Goal: Task Accomplishment & Management: Manage account settings

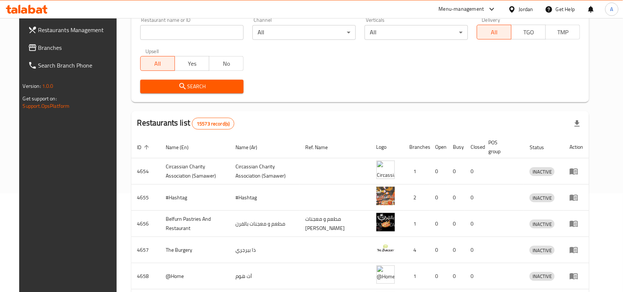
scroll to position [65, 0]
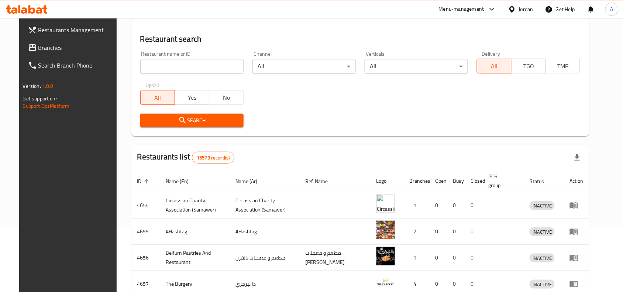
click at [176, 70] on input "search" at bounding box center [191, 66] width 103 height 15
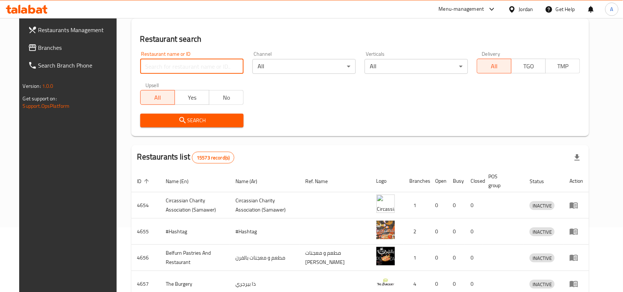
paste input "708944"
type input "708944"
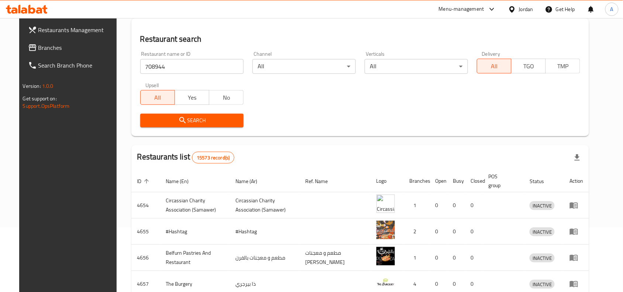
click at [178, 122] on icon "submit" at bounding box center [182, 120] width 9 height 9
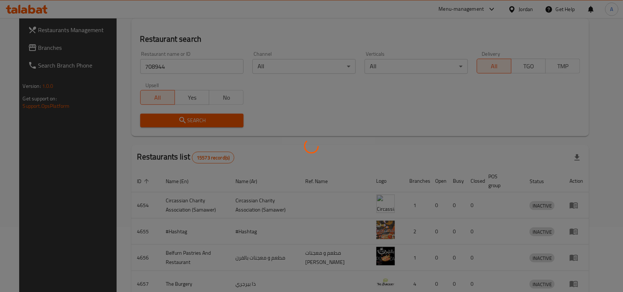
scroll to position [10, 0]
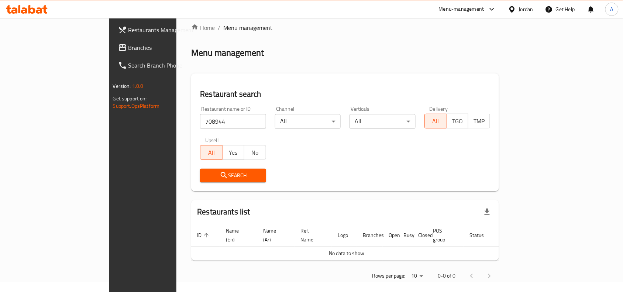
click at [498, 10] on div "Jordan" at bounding box center [526, 9] width 14 height 8
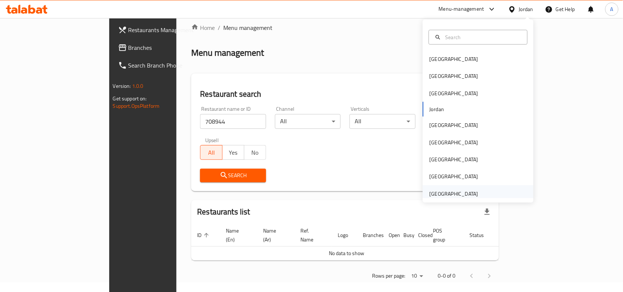
click at [437, 190] on div "[GEOGRAPHIC_DATA]" at bounding box center [454, 194] width 49 height 8
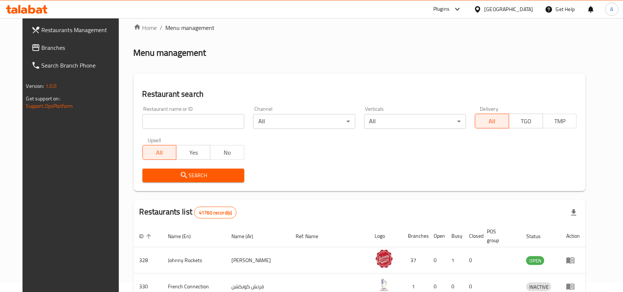
click at [23, 42] on div "Restaurants Management Branches Search Branch Phone Version: 1.0.0 Get support …" at bounding box center [312, 257] width 578 height 499
click at [31, 43] on icon at bounding box center [35, 47] width 9 height 9
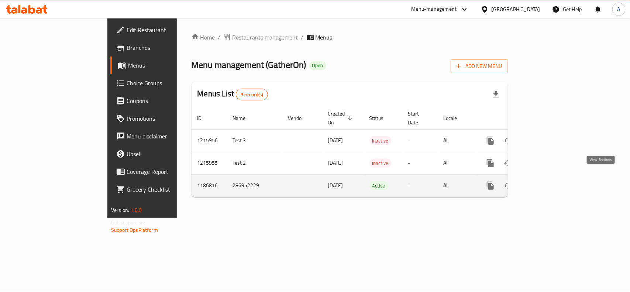
click at [553, 177] on link "enhanced table" at bounding box center [544, 186] width 18 height 18
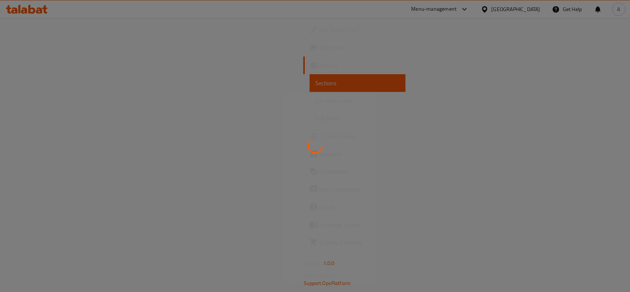
click at [389, 54] on div at bounding box center [315, 146] width 630 height 292
click at [395, 65] on div at bounding box center [315, 146] width 630 height 292
click at [415, 76] on div at bounding box center [315, 146] width 630 height 292
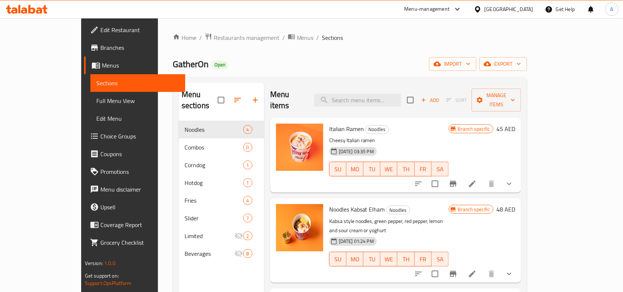
drag, startPoint x: 278, startPoint y: 57, endPoint x: 312, endPoint y: 65, distance: 35.1
click at [278, 57] on div "GatherOn Open import export" at bounding box center [350, 64] width 354 height 14
click at [527, 56] on div "Home / Restaurants management / Menus / Sections GatherOn Open import export Me…" at bounding box center [350, 207] width 354 height 348
click at [521, 63] on span "export" at bounding box center [503, 63] width 36 height 9
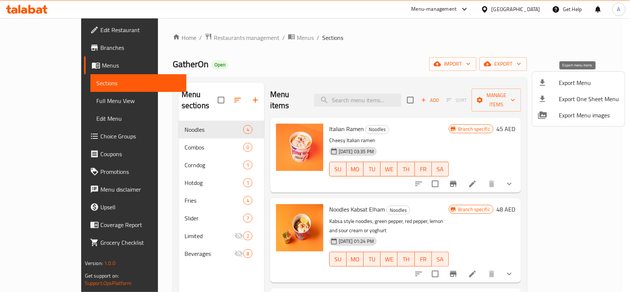
click at [543, 82] on icon at bounding box center [542, 82] width 5 height 6
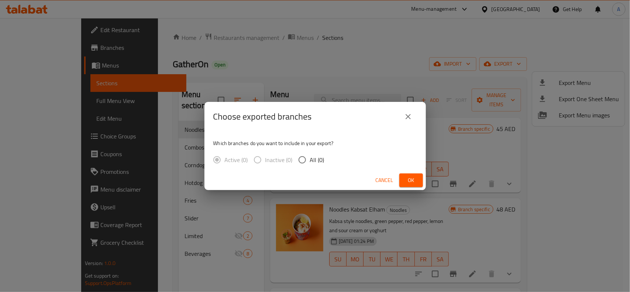
click at [302, 164] on input "All (0)" at bounding box center [303, 160] width 16 height 16
radio input "true"
click at [421, 186] on button "Ok" at bounding box center [411, 180] width 24 height 14
click at [419, 181] on button "Ok" at bounding box center [411, 180] width 24 height 14
click at [419, 183] on button "Ok" at bounding box center [411, 180] width 24 height 14
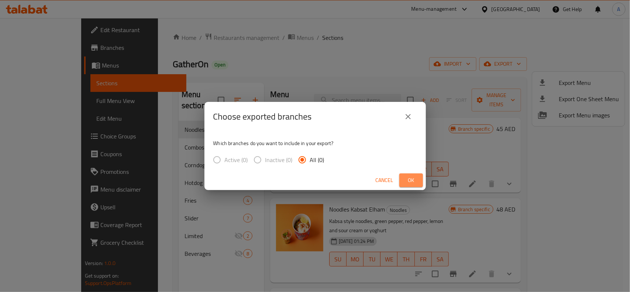
click at [419, 183] on button "Ok" at bounding box center [411, 180] width 24 height 14
click at [496, 134] on div "Choose exported branches Which branches do you want to include in your export? …" at bounding box center [315, 146] width 630 height 292
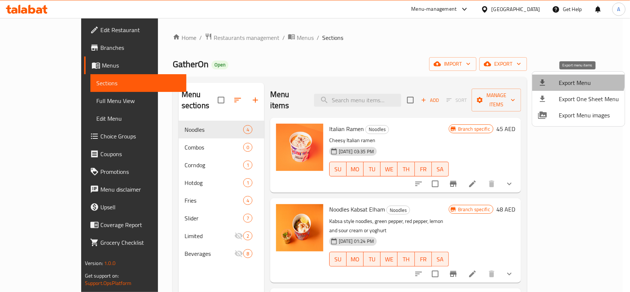
click at [565, 75] on li "Export Menu" at bounding box center [578, 83] width 93 height 16
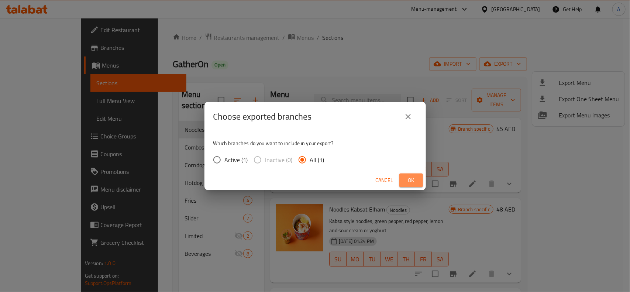
click at [407, 176] on span "Ok" at bounding box center [411, 180] width 12 height 9
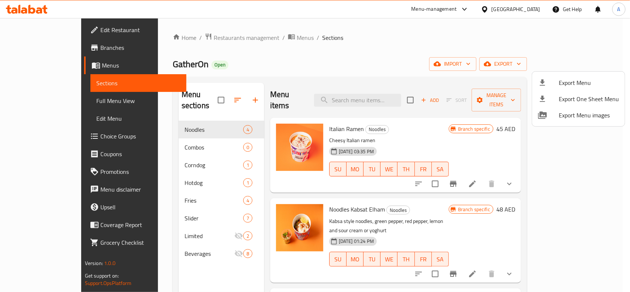
click at [366, 35] on div at bounding box center [315, 146] width 630 height 292
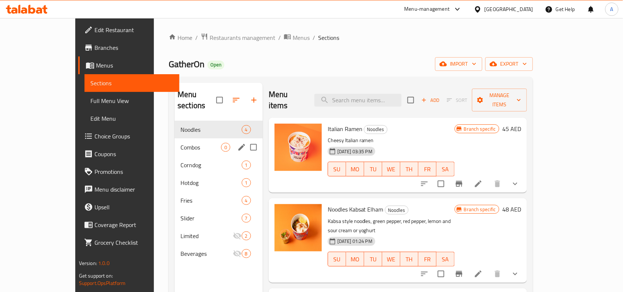
click at [180, 143] on span "Combos" at bounding box center [200, 147] width 41 height 9
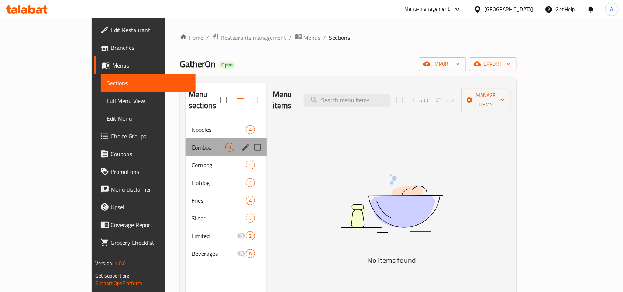
click at [186, 141] on div "Combos 0" at bounding box center [226, 147] width 81 height 18
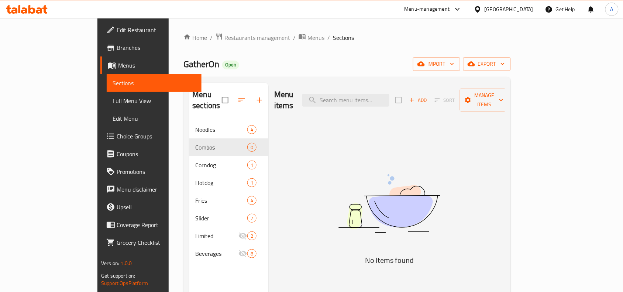
click at [366, 69] on div "GatherOn Open import export" at bounding box center [346, 64] width 327 height 14
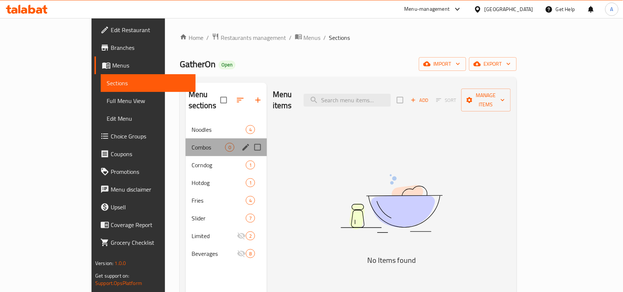
click at [186, 143] on div "Combos 0" at bounding box center [226, 147] width 81 height 18
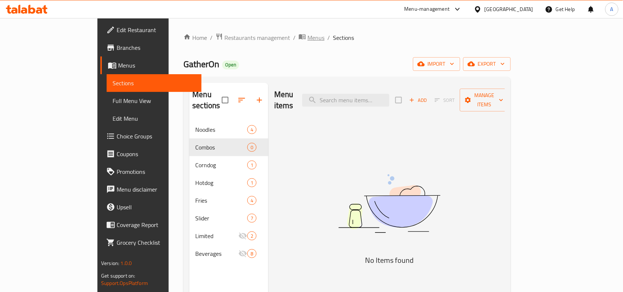
click at [307, 39] on span "Menus" at bounding box center [315, 37] width 17 height 9
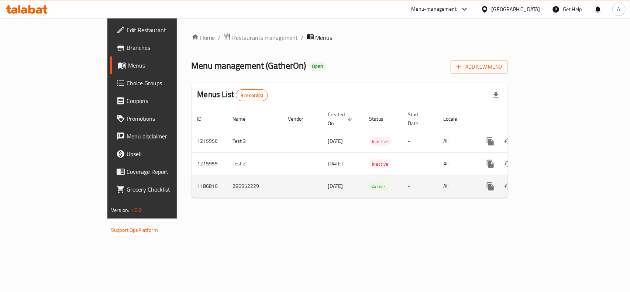
click at [553, 178] on link "enhanced table" at bounding box center [544, 187] width 18 height 18
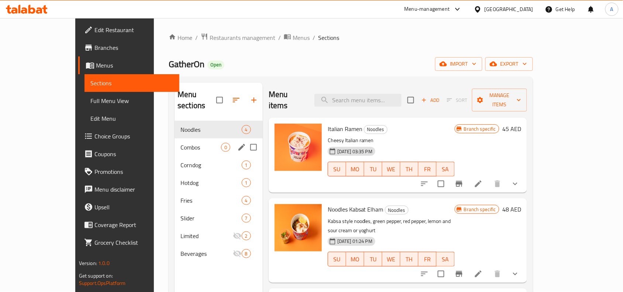
click at [175, 141] on div "Combos 0" at bounding box center [219, 147] width 88 height 18
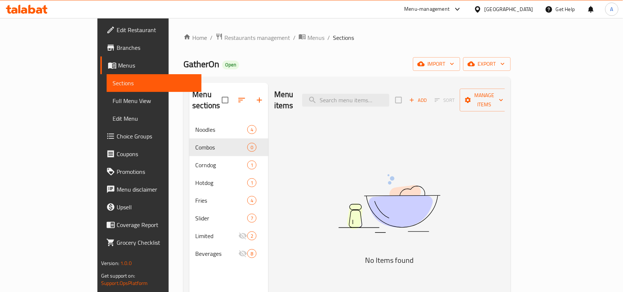
click at [415, 97] on icon "button" at bounding box center [412, 100] width 7 height 7
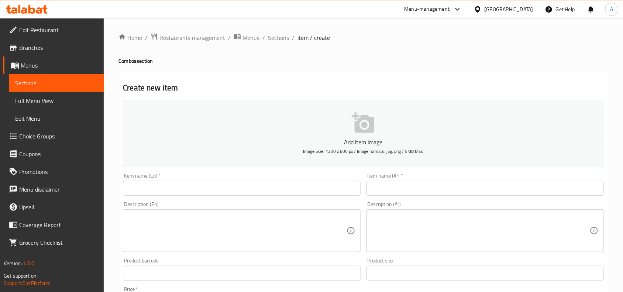
click at [273, 197] on div "Item name (En)   * Item name (En) *" at bounding box center [241, 184] width 243 height 28
click at [356, 195] on input "text" at bounding box center [241, 188] width 237 height 15
click at [322, 178] on div "Item name (En)   * Item name (En) * Name(En) is required" at bounding box center [241, 188] width 237 height 31
click at [336, 193] on input "text" at bounding box center [241, 188] width 237 height 15
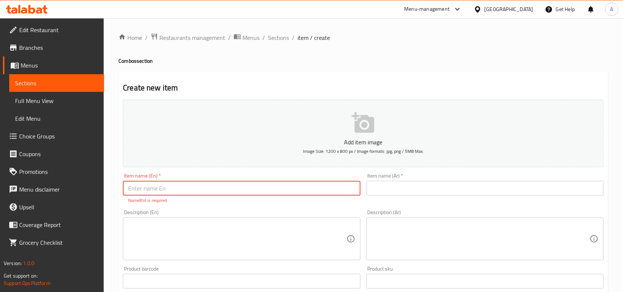
paste input "Truffle beef slider Meal"
click at [306, 190] on input "Truffle beef slider Meal" at bounding box center [241, 188] width 237 height 15
type input "Truffle Beef Slider Meal"
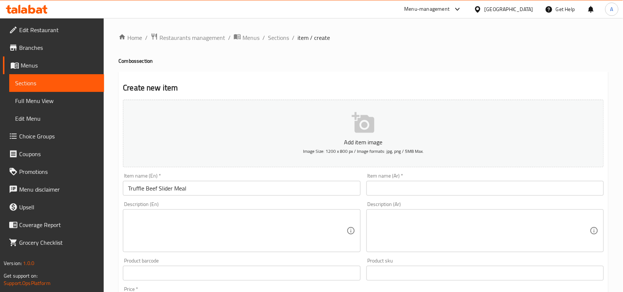
click at [485, 171] on div "Add item image Image Size: 1200 x 800 px / Image formats: jpg, png / 5MB Max. I…" at bounding box center [363, 256] width 487 height 318
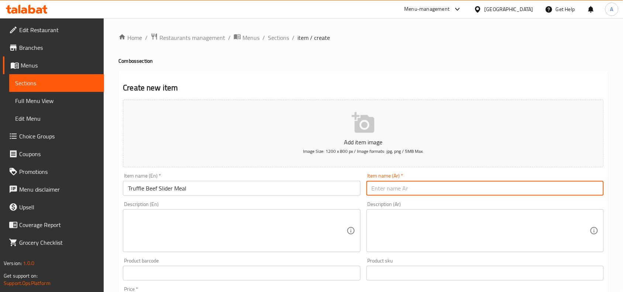
click at [491, 181] on input "text" at bounding box center [484, 188] width 237 height 15
paste input "وجبة سلايدر لحم البقر بالكمأة"
type input "وجبة سلايدر لحم البقر بالكمأة"
click at [272, 39] on span "Sections" at bounding box center [278, 37] width 21 height 9
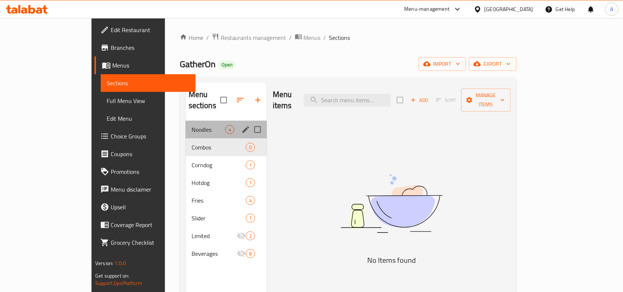
click at [190, 125] on div "Noodles 4" at bounding box center [226, 130] width 81 height 18
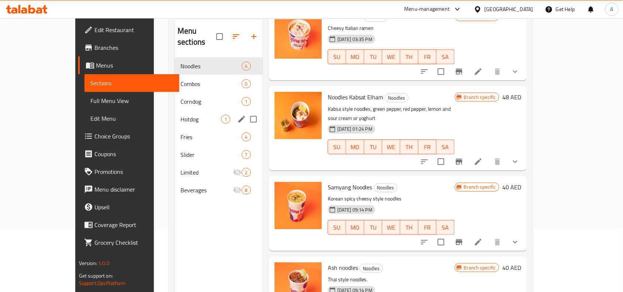
scroll to position [11, 0]
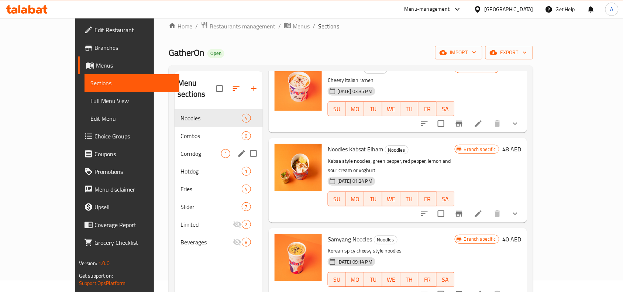
click at [175, 145] on div "Corndog 1" at bounding box center [219, 154] width 88 height 18
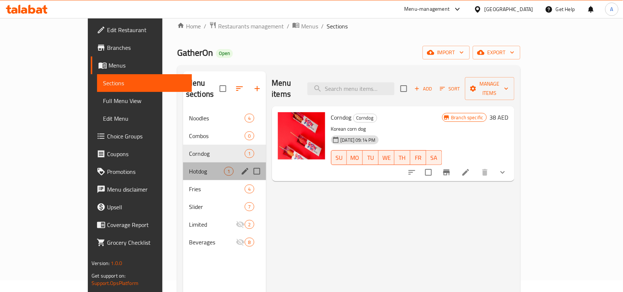
click at [183, 162] on div "Hotdog 1" at bounding box center [224, 171] width 83 height 18
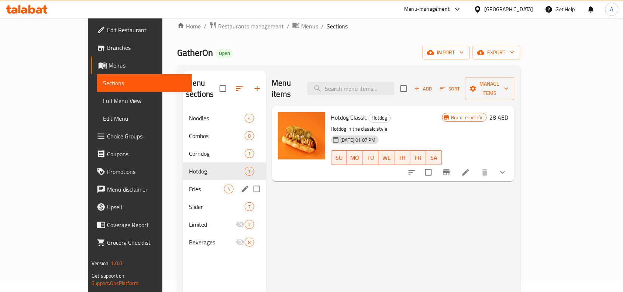
click at [183, 180] on div "Fries 4" at bounding box center [224, 189] width 83 height 18
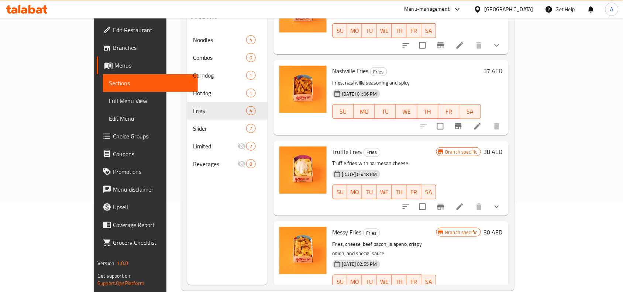
scroll to position [104, 0]
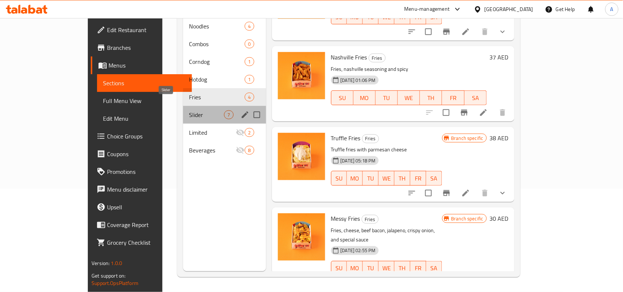
click at [189, 110] on span "Slider" at bounding box center [206, 114] width 35 height 9
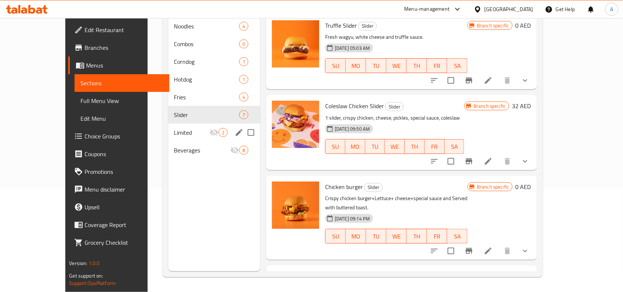
drag, startPoint x: 148, startPoint y: 124, endPoint x: 175, endPoint y: 132, distance: 28.6
click at [174, 128] on span "Limited" at bounding box center [192, 132] width 36 height 9
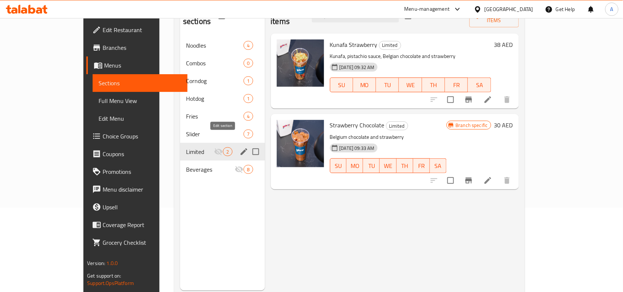
scroll to position [92, 0]
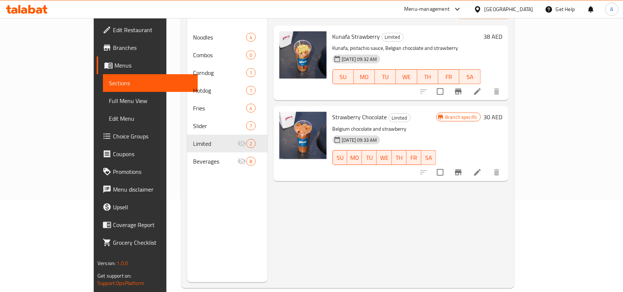
click at [193, 157] on span "Beverages" at bounding box center [215, 161] width 45 height 9
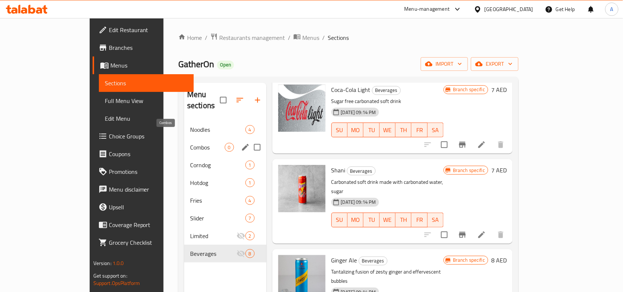
click at [190, 143] on span "Combos" at bounding box center [207, 147] width 34 height 9
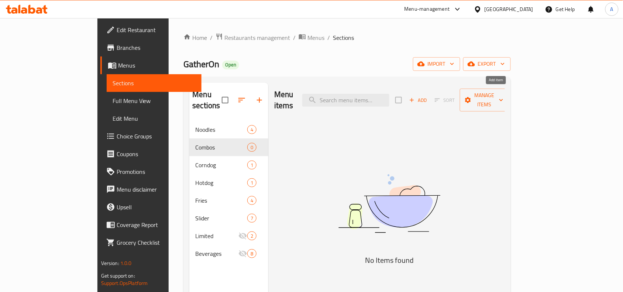
click at [428, 99] on span "Add" at bounding box center [418, 100] width 20 height 8
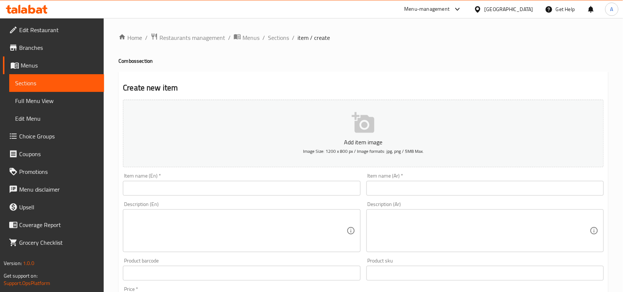
click at [272, 195] on input "text" at bounding box center [241, 188] width 237 height 15
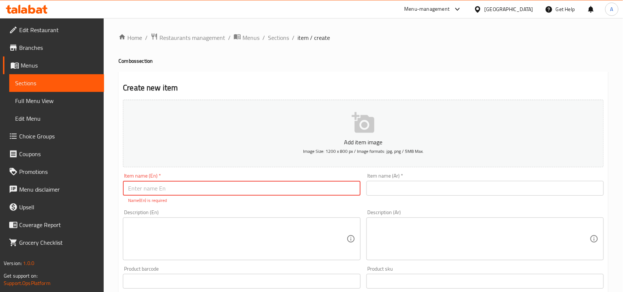
click at [255, 186] on input "text" at bounding box center [241, 188] width 237 height 15
paste input "Truffle beef slider Meal"
type input "Truffle beef slider Meal"
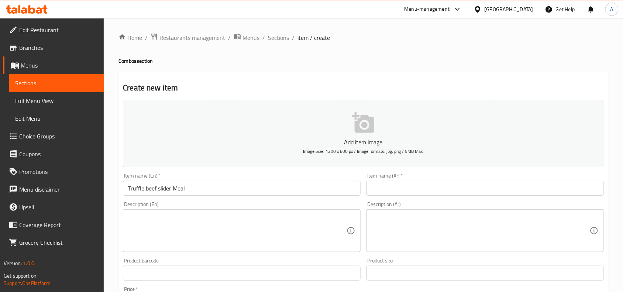
drag, startPoint x: 498, startPoint y: 183, endPoint x: 504, endPoint y: 189, distance: 8.4
click at [498, 183] on input "text" at bounding box center [484, 188] width 237 height 15
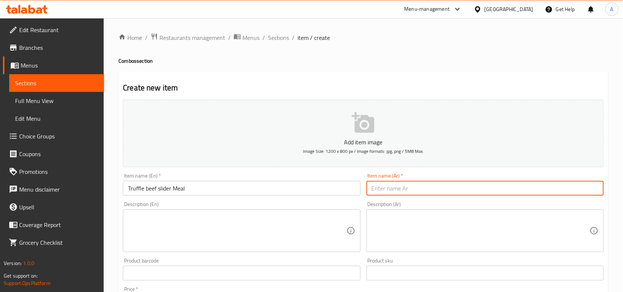
paste input "وجبة سلايدر لحم البقر بالكمأة"
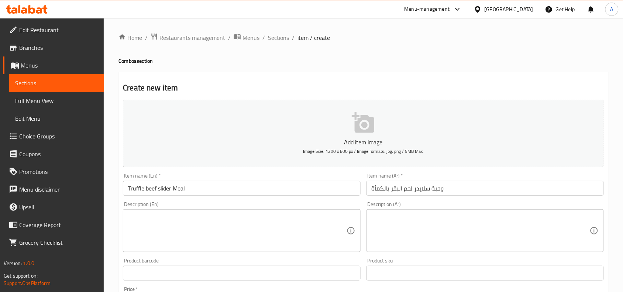
click at [515, 187] on input "وجبة سلايدر لحم البقر بالكمأة" at bounding box center [484, 188] width 237 height 15
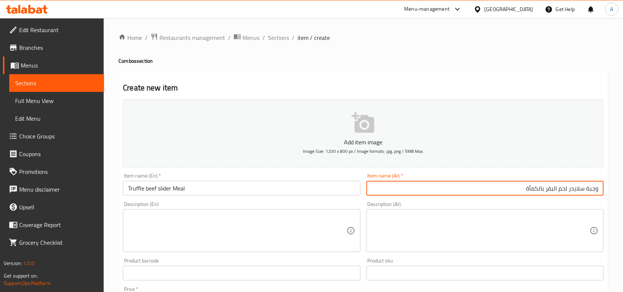
drag, startPoint x: 569, startPoint y: 190, endPoint x: 455, endPoint y: 173, distance: 114.9
click at [455, 173] on div "Item name (Ar)   * وجبة سلايدر لحم البقر بالكمأة Item name (Ar) *" at bounding box center [484, 184] width 237 height 23
click at [564, 191] on input "وجبة سلايدر" at bounding box center [484, 188] width 237 height 15
type input "وجبة سلايدر لحم بقري ترافيل"
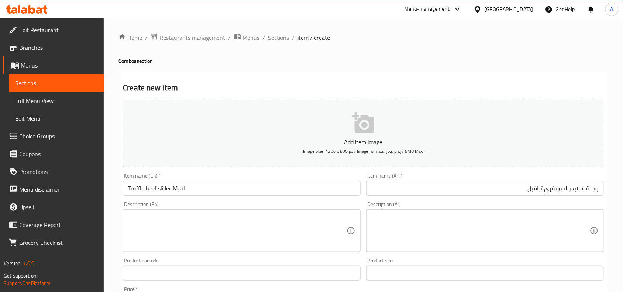
click at [473, 200] on div "Description (Ar) Description (Ar)" at bounding box center [485, 227] width 243 height 56
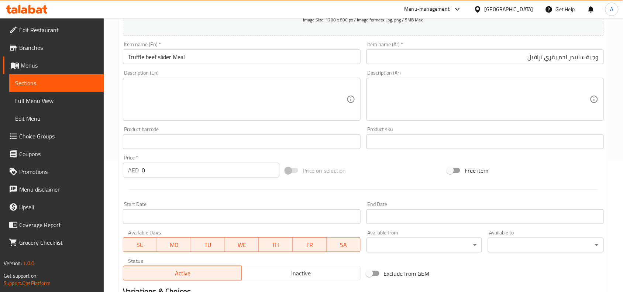
scroll to position [228, 0]
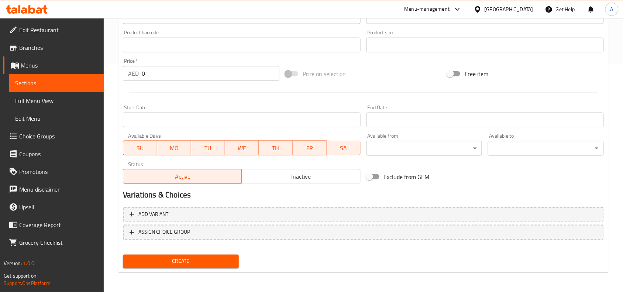
click at [225, 68] on div "Price   * AED 0 Price *" at bounding box center [201, 69] width 156 height 23
drag, startPoint x: 139, startPoint y: 56, endPoint x: 32, endPoint y: 53, distance: 106.7
click at [41, 51] on div "Edit Restaurant Branches Menus Sections Full Menu View Edit Menu Choice Groups …" at bounding box center [311, 41] width 623 height 503
paste input "55"
type input "55"
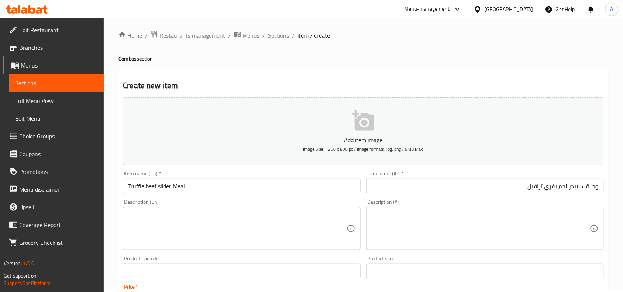
scroll to position [0, 0]
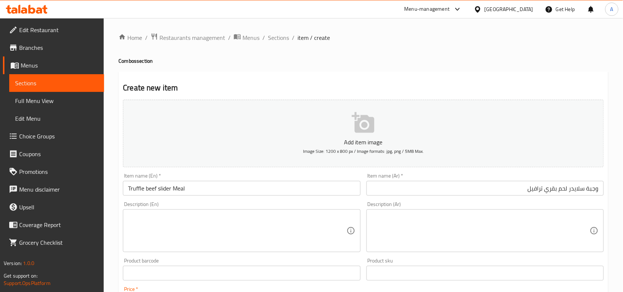
click at [135, 191] on input "Truffle beef slider Meal" at bounding box center [241, 188] width 237 height 15
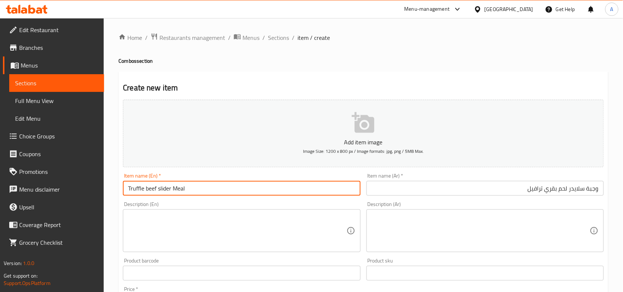
click at [135, 191] on input "Truffle beef slider Meal" at bounding box center [241, 188] width 237 height 15
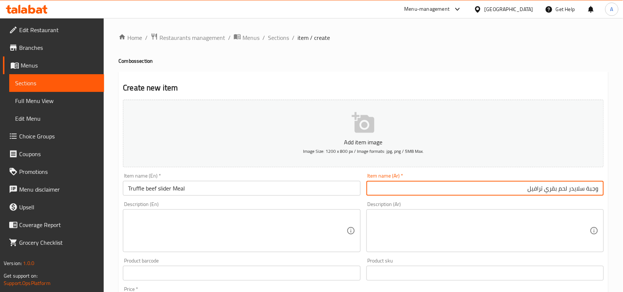
click at [534, 192] on input "وجبة سلايدر لحم بقري ترافيل" at bounding box center [484, 188] width 237 height 15
paste input "وفل"
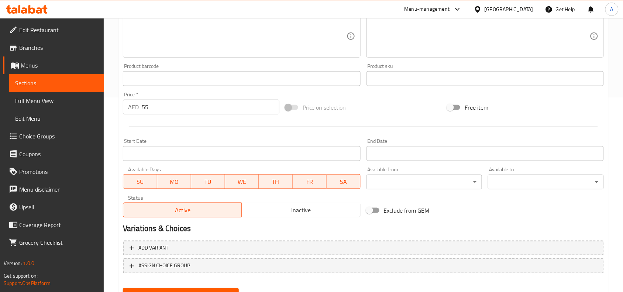
scroll to position [228, 0]
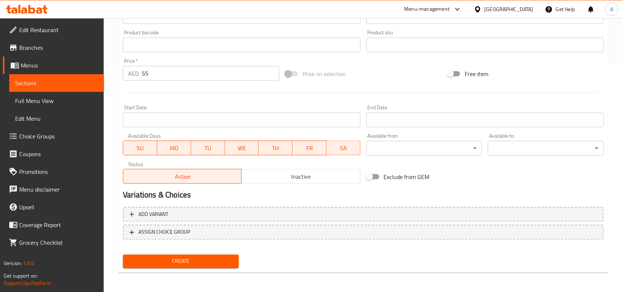
type input "وجبة سلايدر لحم بقري تروفل"
click at [222, 257] on span "Create" at bounding box center [181, 261] width 104 height 9
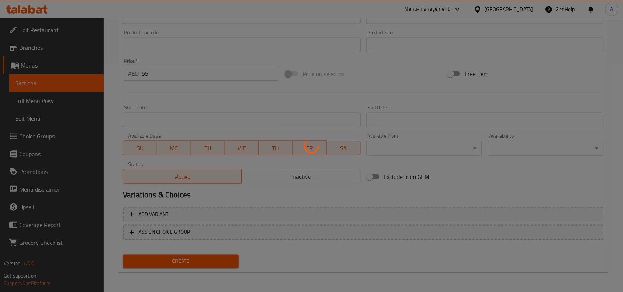
type input "0"
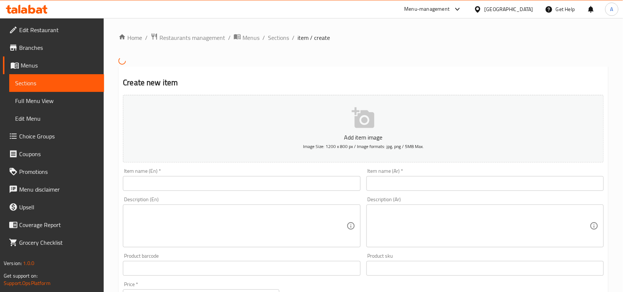
click at [10, 135] on icon at bounding box center [13, 136] width 9 height 9
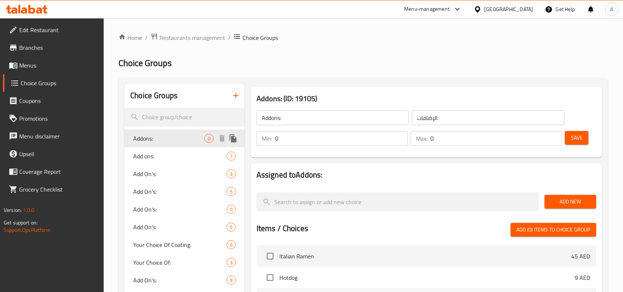
scroll to position [46, 0]
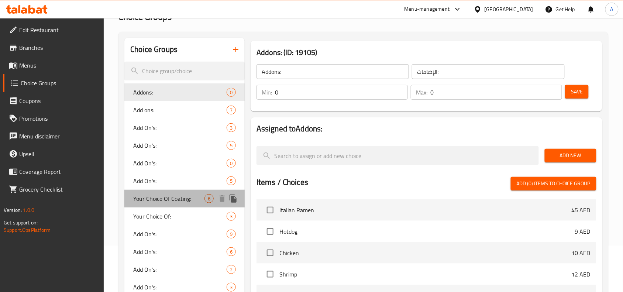
click at [178, 203] on span "Your Choice Of Coating:" at bounding box center [168, 198] width 71 height 9
type input "Your Choice Of Coating:"
type input "إختيارك من الغطاء:"
type input "1"
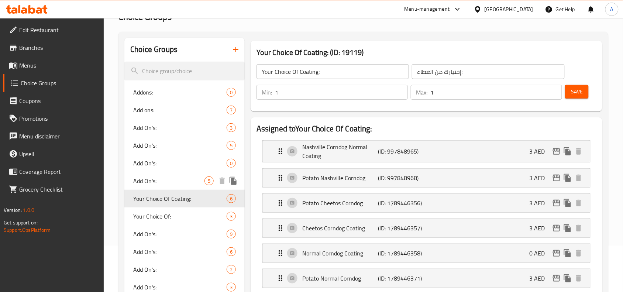
click at [187, 151] on div "Add On's: 5" at bounding box center [184, 146] width 120 height 18
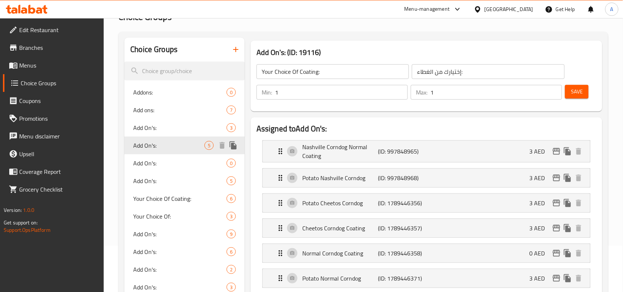
type input "Add On's:"
type input "الإضافات:"
type input "4"
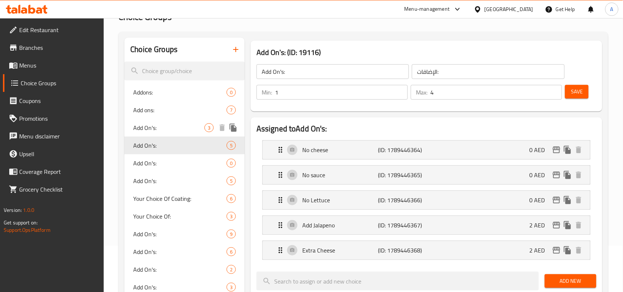
click at [192, 111] on span "Add ons:" at bounding box center [179, 110] width 93 height 9
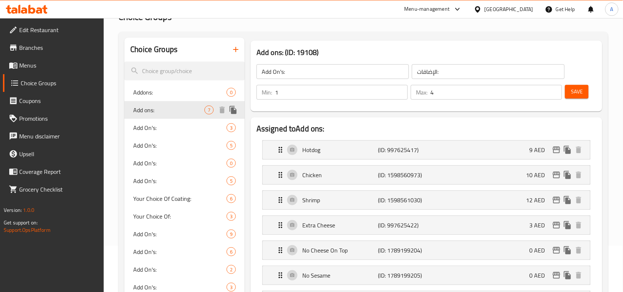
type input "Add ons:"
type input "0"
type input "7"
click at [193, 97] on div "Addons: 0" at bounding box center [184, 92] width 120 height 18
type input "Addons:"
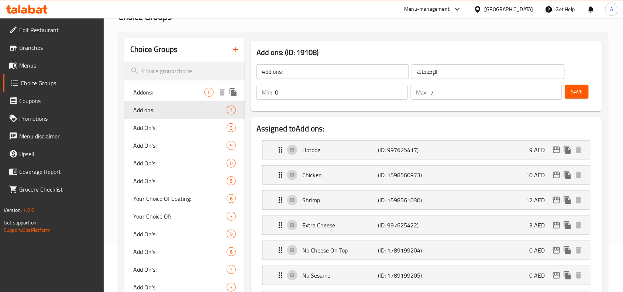
type input "0"
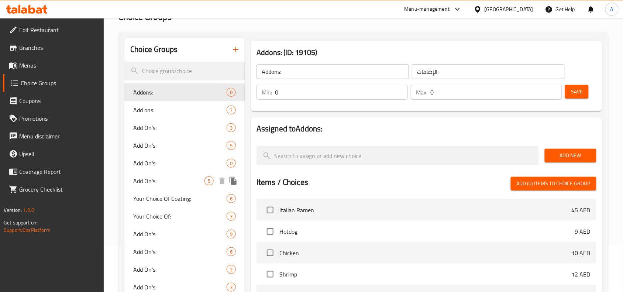
click at [168, 187] on div "Add On's: 5" at bounding box center [184, 181] width 120 height 18
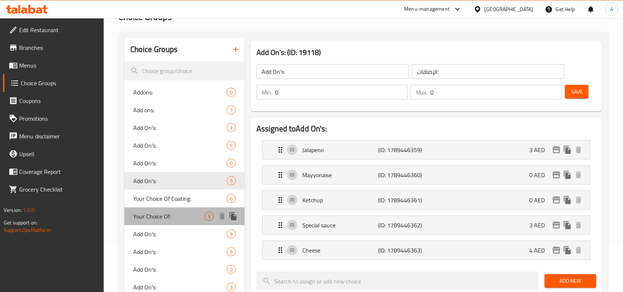
click at [170, 209] on div "Your Choice Of: 3" at bounding box center [184, 216] width 120 height 18
type input "Your Choice Of:"
type input "إختيارك من:"
type input "1"
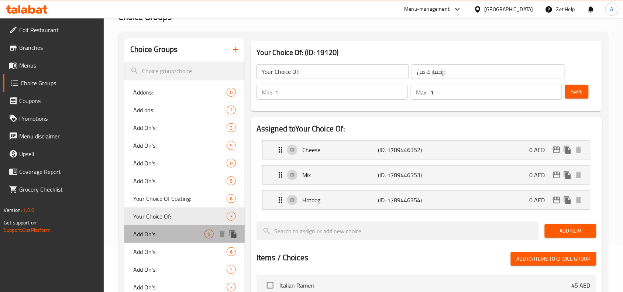
click at [179, 240] on div "Add On's: 9" at bounding box center [184, 234] width 120 height 18
type input "Add On's:"
type input "الإضافات:"
type input "0"
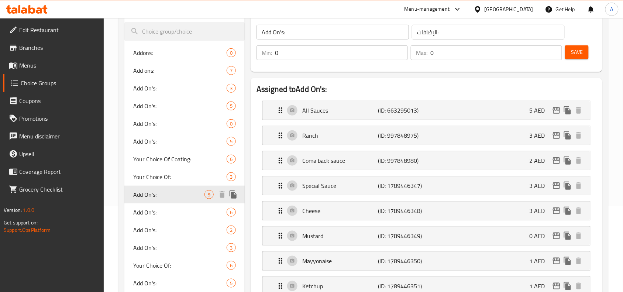
scroll to position [138, 0]
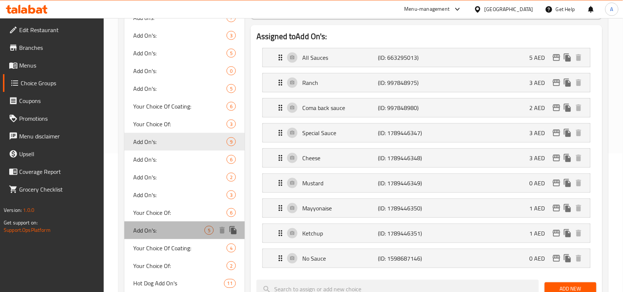
click at [179, 224] on div "Add On's: 5" at bounding box center [184, 230] width 120 height 18
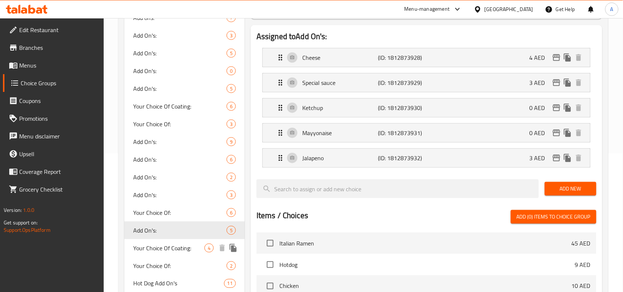
click at [182, 251] on span "Your Choice Of Coating:" at bounding box center [168, 248] width 71 height 9
type input "Your Choice Of Coating:"
type input "إختيارك من الغطاء:"
type input "1"
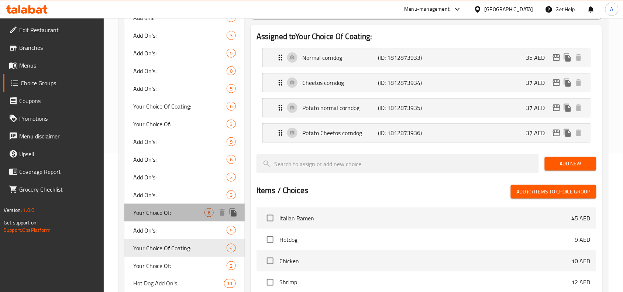
click at [187, 215] on span "Your Choice Of:" at bounding box center [168, 212] width 71 height 9
type input "Your Choice Of:"
type input "إختيارك من:"
type input "0"
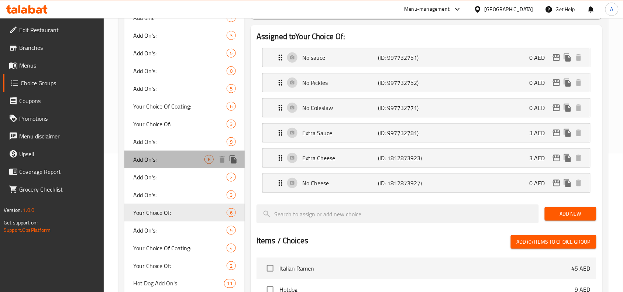
click at [187, 167] on div "Add On's: 6" at bounding box center [184, 160] width 120 height 18
type input "Add On's:"
type input "الإضافات:"
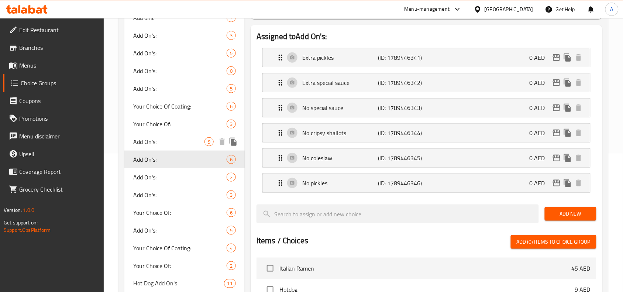
click at [190, 134] on div "Add On's: 9" at bounding box center [184, 142] width 120 height 18
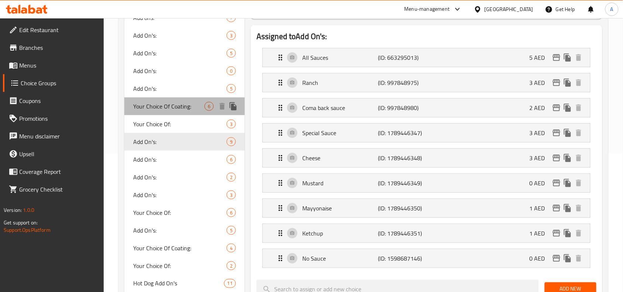
click at [191, 100] on div "Your Choice Of Coating: 6" at bounding box center [184, 106] width 120 height 18
type input "Your Choice Of Coating:"
type input "إختيارك من الغطاء:"
type input "1"
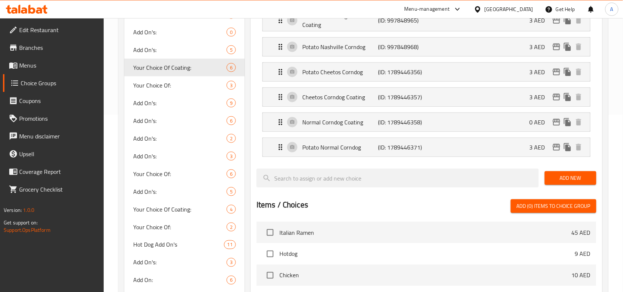
scroll to position [231, 0]
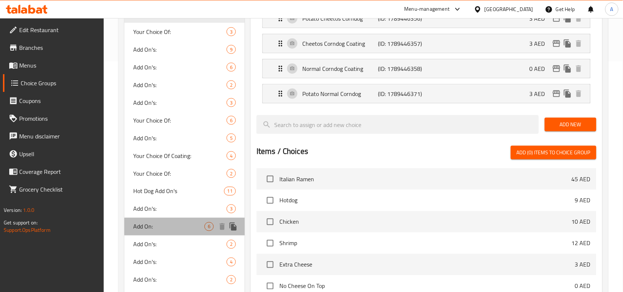
click at [160, 222] on span "Add On:" at bounding box center [168, 226] width 71 height 9
type input "Add On:"
type input "الإضافات:"
type input "0"
type input "6"
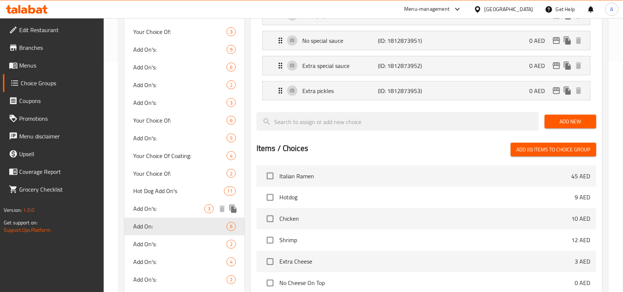
click at [173, 187] on span "Hot Dog Add On's" at bounding box center [178, 191] width 90 height 9
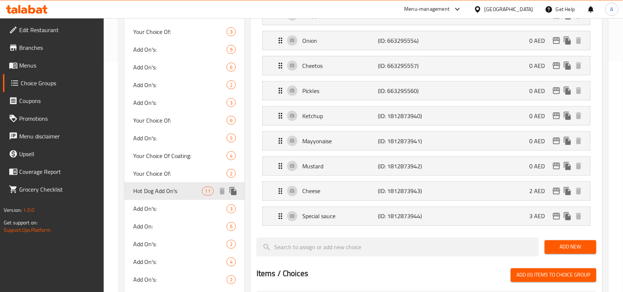
type input "Hot Dog Add On's"
type input "إضافات الهوت دوج"
type input "5"
click at [159, 257] on div "Add On's: 4" at bounding box center [184, 262] width 120 height 18
type input "Add On's:"
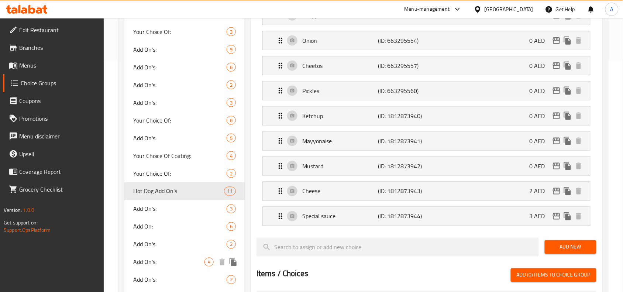
type input "الإضافات:"
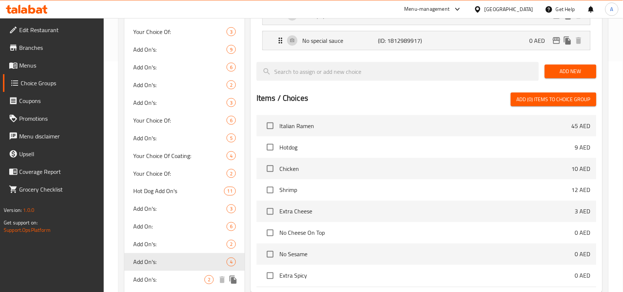
click at [159, 286] on div "Add On's: 2" at bounding box center [184, 280] width 120 height 18
type input "2"
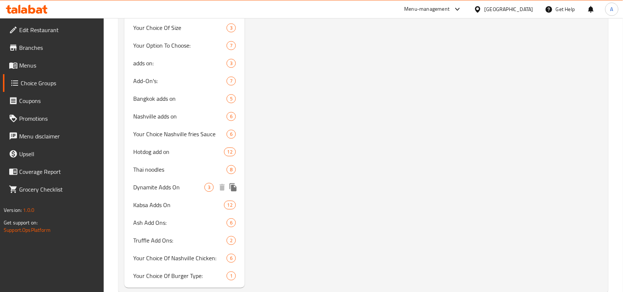
scroll to position [1241, 0]
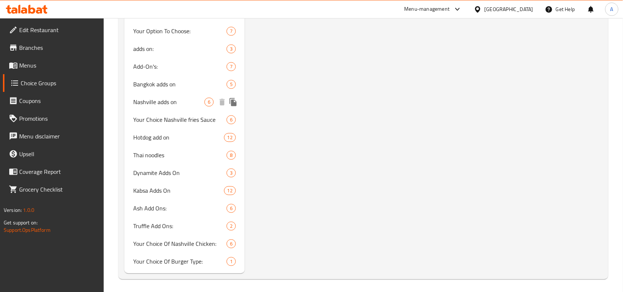
click at [171, 107] on div "Nashville adds on 6" at bounding box center [184, 102] width 120 height 18
type input "Nashville adds on"
type input "إضافات ناشفيل"
type input "6"
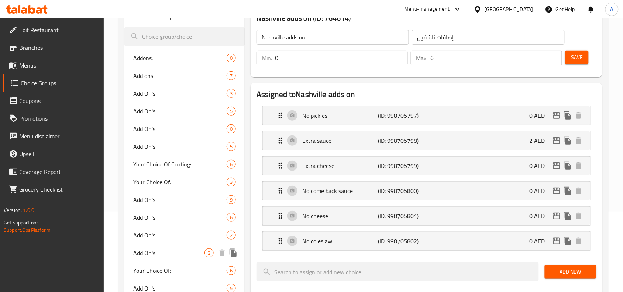
scroll to position [0, 0]
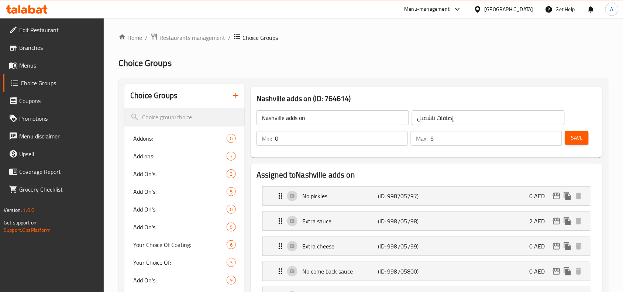
click at [241, 97] on button "button" at bounding box center [236, 96] width 18 height 18
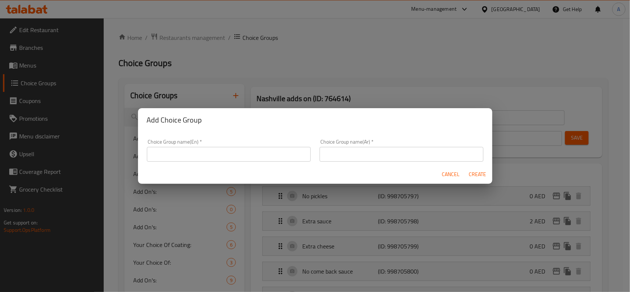
click at [290, 166] on div "Cancel Create" at bounding box center [315, 175] width 354 height 20
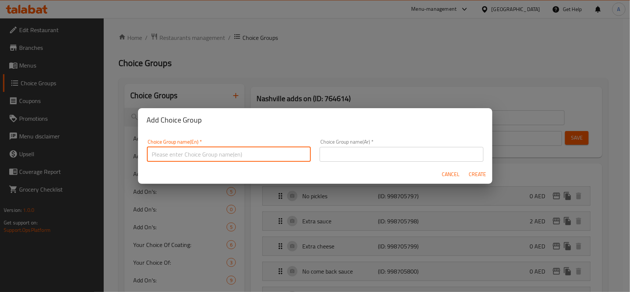
click at [292, 154] on input "text" at bounding box center [229, 154] width 164 height 15
type input "غهع"
type input "Your Choice of Mandatory"
drag, startPoint x: 357, startPoint y: 149, endPoint x: 287, endPoint y: 162, distance: 71.8
click at [357, 149] on input "text" at bounding box center [402, 154] width 164 height 15
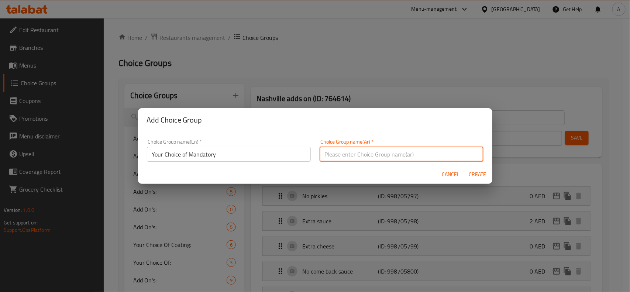
drag, startPoint x: 218, startPoint y: 154, endPoint x: 222, endPoint y: 154, distance: 4.1
click at [218, 154] on input "Your Choice of Mandatory" at bounding box center [229, 154] width 164 height 15
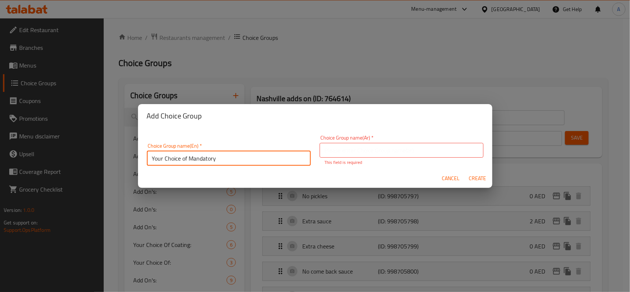
click at [227, 154] on input "Your Choice of Mandatory" at bounding box center [229, 158] width 164 height 15
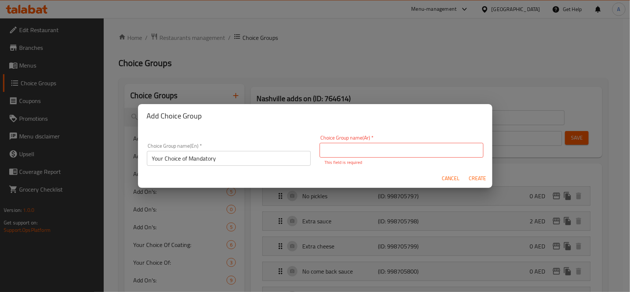
drag, startPoint x: 440, startPoint y: 159, endPoint x: 441, endPoint y: 155, distance: 3.8
click at [440, 159] on p "This field is required" at bounding box center [402, 162] width 154 height 7
click at [441, 155] on input "text" at bounding box center [402, 150] width 164 height 15
paste input "اختيارك الإلزامي"
type input "اختيارك الإلزامي"
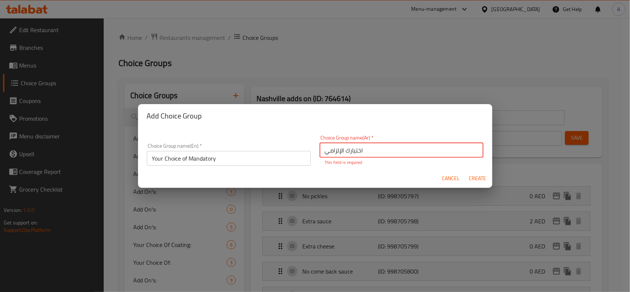
click at [466, 176] on button "Create" at bounding box center [478, 179] width 24 height 14
type input "Your Choice of Mandatory"
type input "اختيارك الإلزامي"
type input "0"
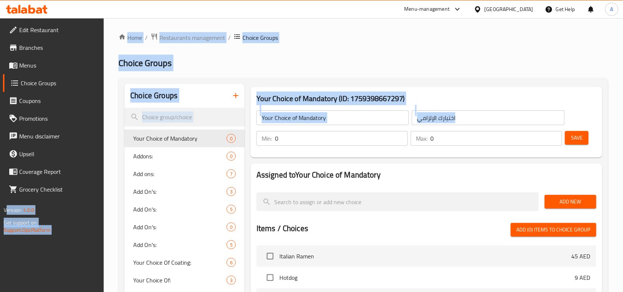
drag, startPoint x: 100, startPoint y: 87, endPoint x: 86, endPoint y: 86, distance: 13.7
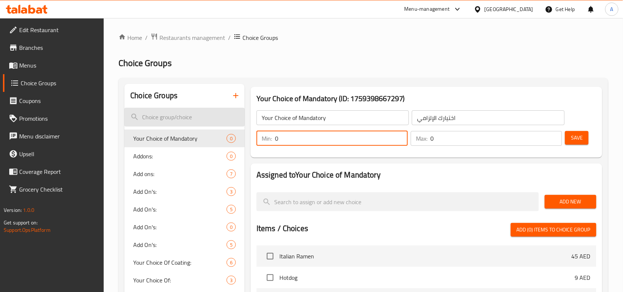
drag, startPoint x: 295, startPoint y: 133, endPoint x: 134, endPoint y: 112, distance: 162.7
type input "1"
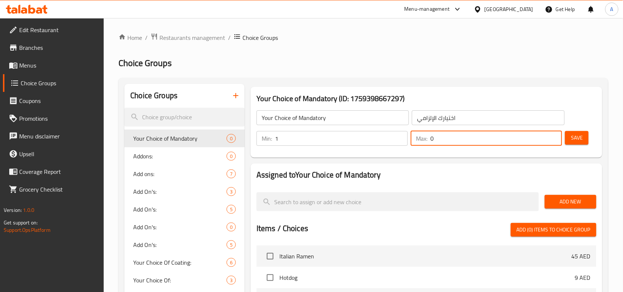
drag, startPoint x: 480, startPoint y: 145, endPoint x: 300, endPoint y: 133, distance: 180.9
click at [293, 124] on div "Your Choice of Mandatory ​ اختيارك الإلزامي ​ Min: 1 ​ Max: 0 ​ Save" at bounding box center [427, 127] width 346 height 53
type input "1"
drag, startPoint x: 586, startPoint y: 138, endPoint x: 541, endPoint y: 187, distance: 66.9
click at [587, 138] on button "Save" at bounding box center [577, 138] width 24 height 14
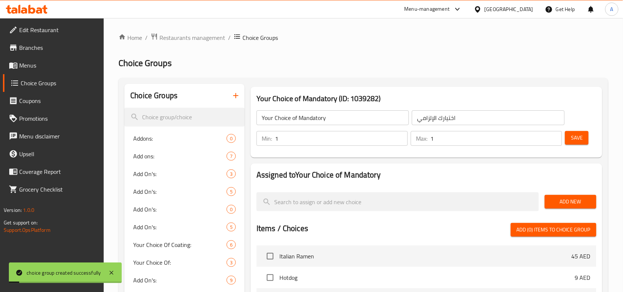
click at [592, 209] on div "Add New" at bounding box center [571, 201] width 58 height 25
click at [578, 201] on span "Add New" at bounding box center [571, 201] width 40 height 9
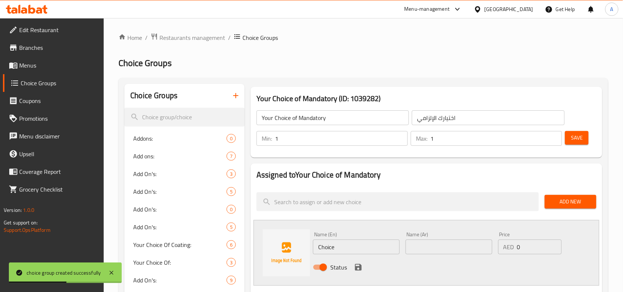
drag, startPoint x: 355, startPoint y: 248, endPoint x: 212, endPoint y: 216, distance: 146.5
paste input "lassic fries"
type input "Classic fries"
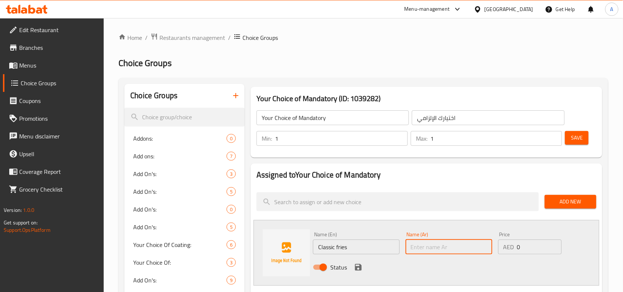
click at [429, 244] on input "text" at bounding box center [449, 247] width 87 height 15
paste input "بطاطس مقلية كلاسيكية"
type input "بطاطس مقلية كلاسيكية"
click at [360, 268] on icon "save" at bounding box center [358, 267] width 7 height 7
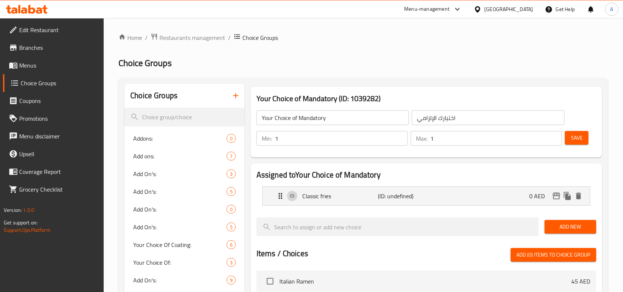
click at [555, 220] on div "Add New" at bounding box center [571, 226] width 58 height 25
click at [556, 220] on button "Add New" at bounding box center [571, 227] width 52 height 14
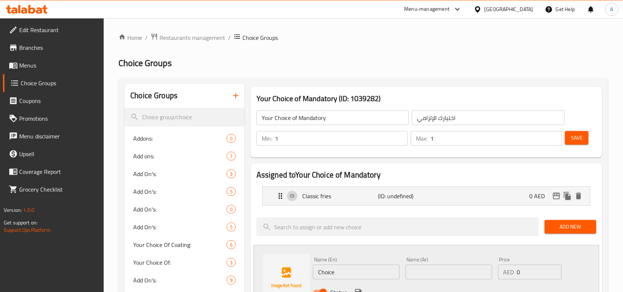
drag, startPoint x: 378, startPoint y: 269, endPoint x: 20, endPoint y: 209, distance: 362.2
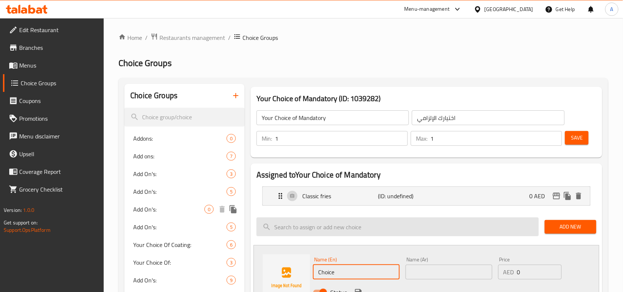
paste input "Messy fries"
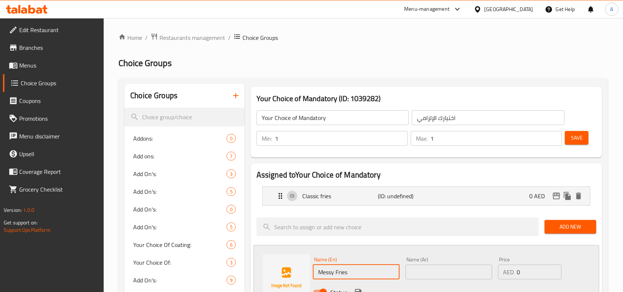
type input "Messy Fries"
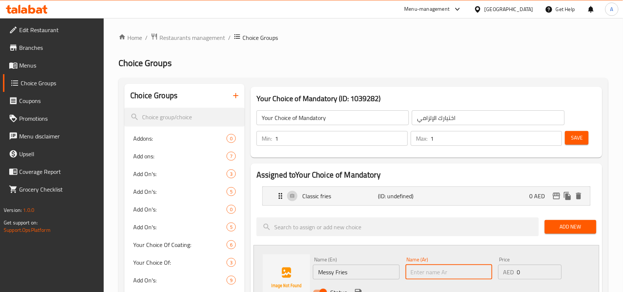
drag, startPoint x: 469, startPoint y: 278, endPoint x: 471, endPoint y: 273, distance: 4.3
click at [469, 278] on input "text" at bounding box center [449, 272] width 87 height 15
paste input "بطاطس مقلية فوضوية"
click at [443, 271] on input "بطاطس مقلية فوضوية" at bounding box center [449, 272] width 87 height 15
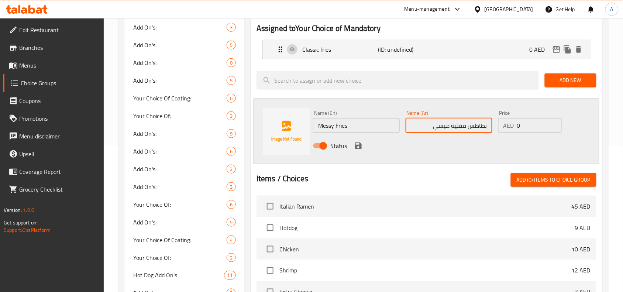
scroll to position [185, 0]
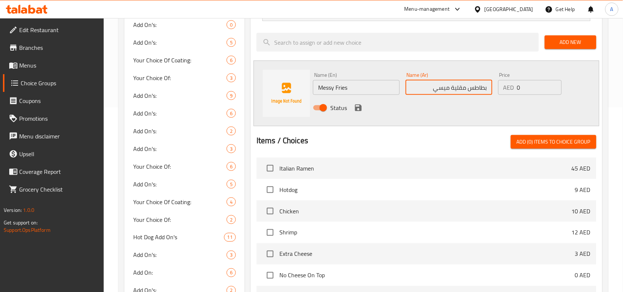
type input "بطاطس مقلية ميسي"
drag, startPoint x: 533, startPoint y: 88, endPoint x: 498, endPoint y: 93, distance: 34.8
click at [514, 91] on div "AED 0 Price" at bounding box center [529, 87] width 63 height 15
paste input "7"
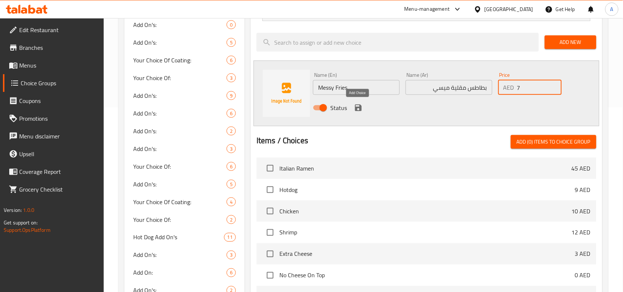
type input "7"
click at [354, 110] on icon "save" at bounding box center [358, 107] width 9 height 9
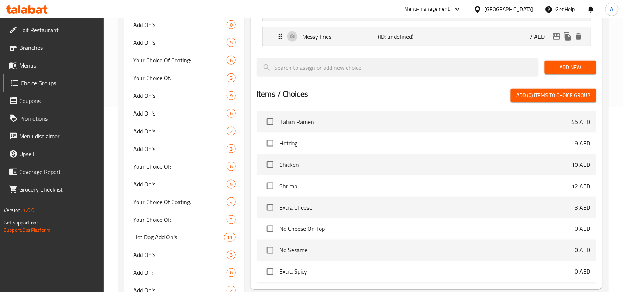
click at [578, 65] on span "Add New" at bounding box center [571, 67] width 40 height 9
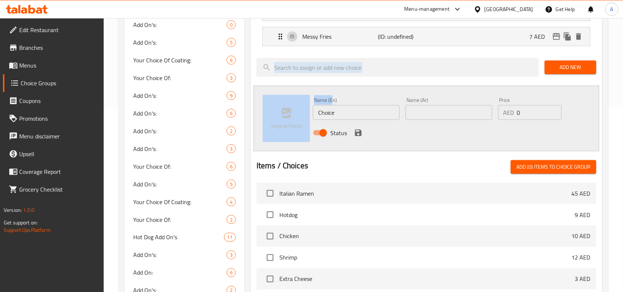
drag, startPoint x: 331, startPoint y: 101, endPoint x: 199, endPoint y: 117, distance: 133.5
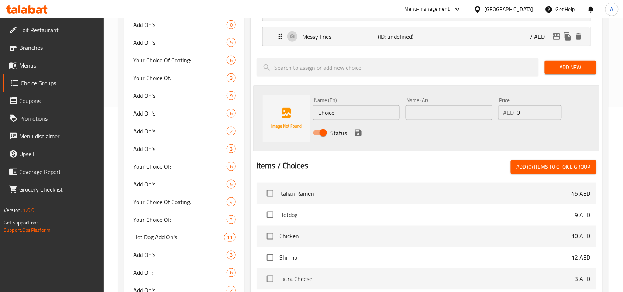
click at [360, 113] on input "Choice" at bounding box center [356, 112] width 87 height 15
paste input "Truffle Fries"
type input "Truffle Fries"
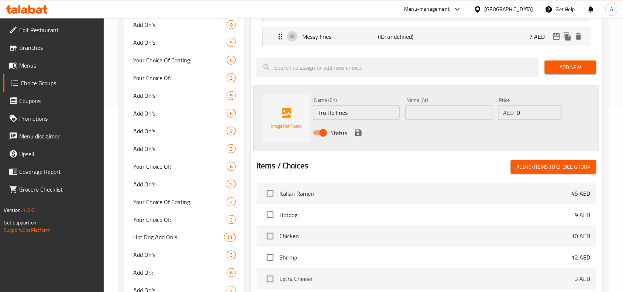
click at [486, 106] on input "text" at bounding box center [449, 112] width 87 height 15
paste input "بطاطس الكمأة"
drag, startPoint x: 471, startPoint y: 110, endPoint x: 455, endPoint y: 266, distance: 157.3
click at [451, 271] on li "Extra Cheese 3 AED" at bounding box center [427, 278] width 340 height 21
click at [326, 109] on input "Truffle Fries" at bounding box center [356, 112] width 87 height 15
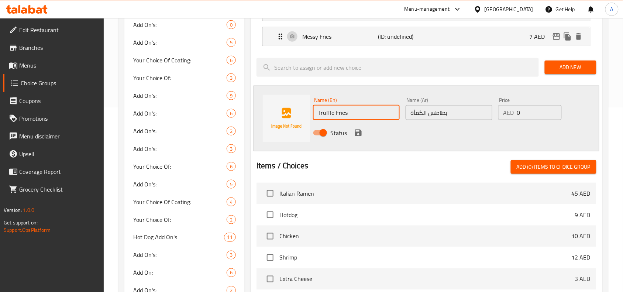
click at [326, 109] on input "Truffle Fries" at bounding box center [356, 112] width 87 height 15
click at [421, 114] on input "بطاطس الكمأة" at bounding box center [449, 112] width 87 height 15
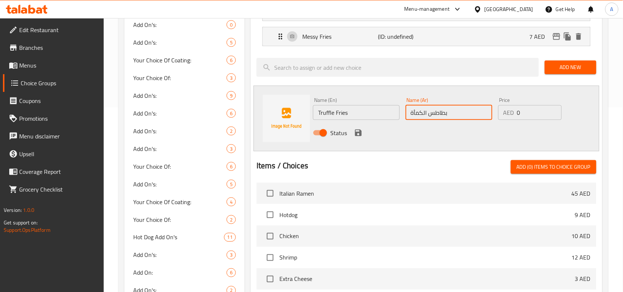
click at [421, 114] on input "بطاطس الكمأة" at bounding box center [449, 112] width 87 height 15
paste input "روفل"
type input "بطاطس تروفل"
drag, startPoint x: 410, startPoint y: 94, endPoint x: 521, endPoint y: 140, distance: 120.5
click at [399, 96] on div "Name (En) Truffle Fries Name (En) Name (Ar) بطاطس تروفل Name (Ar) Price AED 0 P…" at bounding box center [449, 118] width 278 height 48
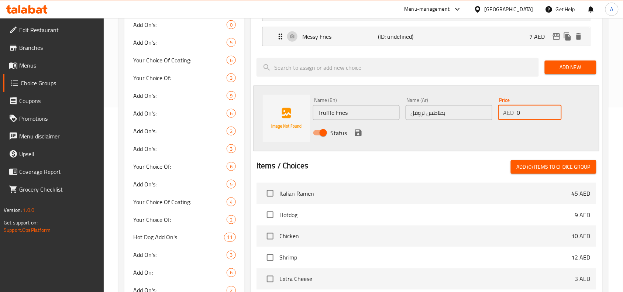
paste input "7"
type input "7"
click at [358, 135] on icon "save" at bounding box center [358, 132] width 9 height 9
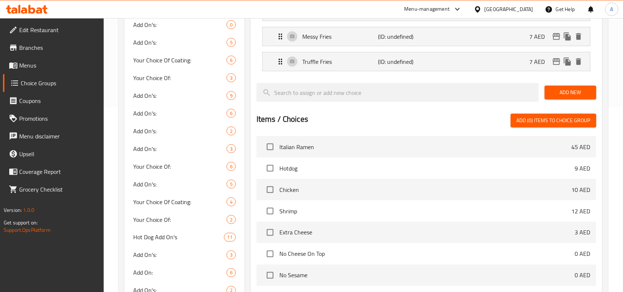
click at [584, 93] on span "Add New" at bounding box center [571, 92] width 40 height 9
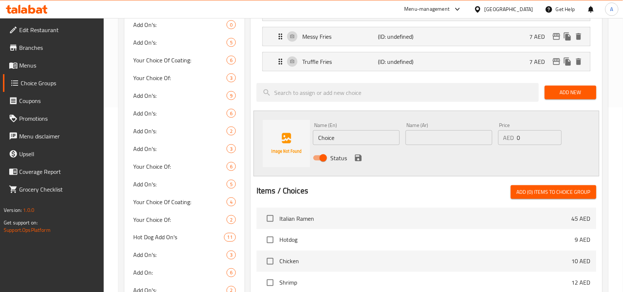
click at [328, 142] on input "Choice" at bounding box center [356, 137] width 87 height 15
paste input "Nashville fries"
type input "Nashville Fries"
click at [473, 136] on input "text" at bounding box center [449, 137] width 87 height 15
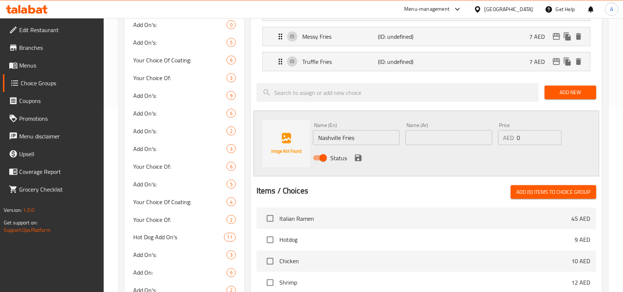
paste input "بطاطس ناشفيل"
click at [358, 139] on input "Nashville Fries" at bounding box center [356, 137] width 87 height 15
click at [328, 136] on input "Nashville Fries" at bounding box center [356, 137] width 87 height 15
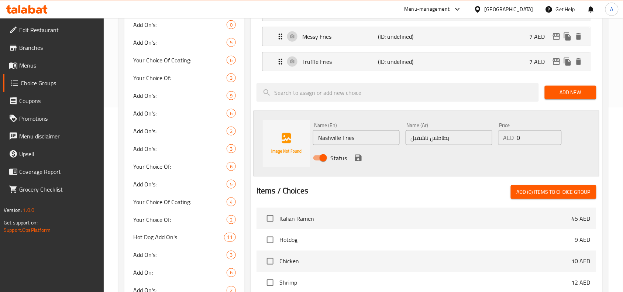
drag, startPoint x: 329, startPoint y: 138, endPoint x: 352, endPoint y: 140, distance: 22.6
click at [329, 138] on input "Nashville Fries" at bounding box center [356, 137] width 87 height 15
click at [352, 140] on input "Nashville Fries" at bounding box center [356, 137] width 87 height 15
click at [433, 137] on input "بطاطس ناشفيل" at bounding box center [449, 137] width 87 height 15
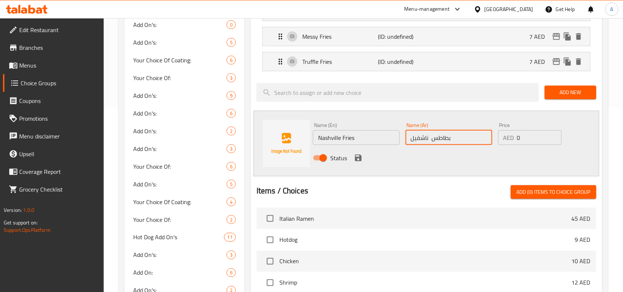
paste input "مقلية"
drag, startPoint x: 495, startPoint y: 71, endPoint x: 505, endPoint y: 68, distance: 10.0
click at [496, 71] on div "Truffle Fries (ID: undefined) 7 AED Name (En) Truffle Fries Name (En) Name (Ar)…" at bounding box center [426, 61] width 328 height 19
click at [504, 63] on div "Truffle Fries (ID: undefined) 7 AED" at bounding box center [428, 61] width 305 height 18
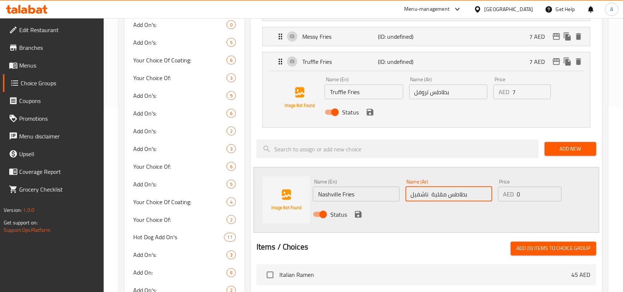
type input "بطاطس مقلية ناشفيل"
click at [427, 89] on input "بطاطس تروفل" at bounding box center [448, 92] width 79 height 15
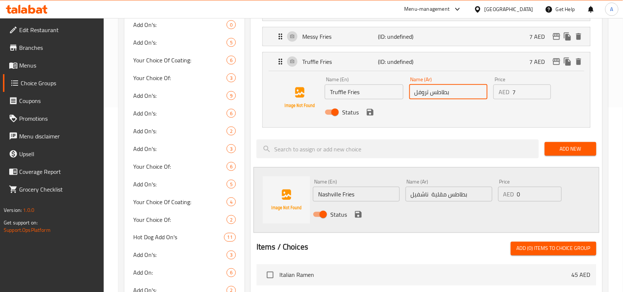
click at [432, 92] on input "بطاطس تروفل" at bounding box center [448, 92] width 79 height 15
paste input "مقلية"
click at [469, 63] on div "Truffle Fries (ID: undefined) 7 AED" at bounding box center [428, 61] width 305 height 18
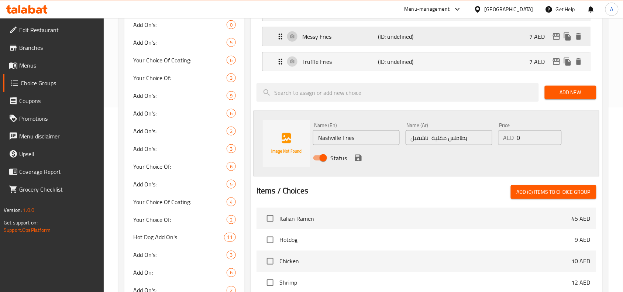
type input "بطاطس مقلية تروفل"
click at [479, 43] on div "Messy Fries (ID: undefined) 7 AED" at bounding box center [428, 36] width 305 height 18
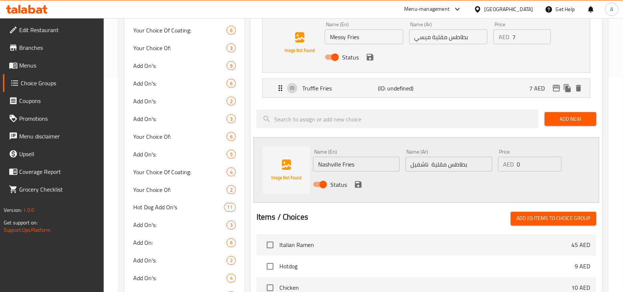
scroll to position [231, 0]
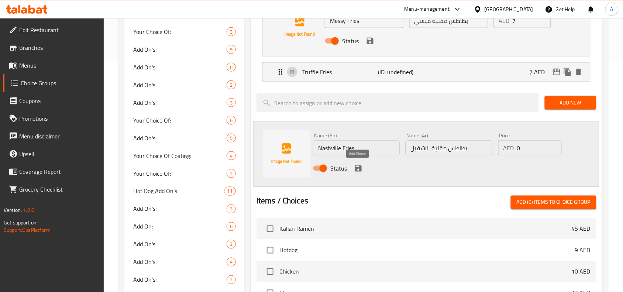
click at [361, 169] on icon "save" at bounding box center [358, 168] width 7 height 7
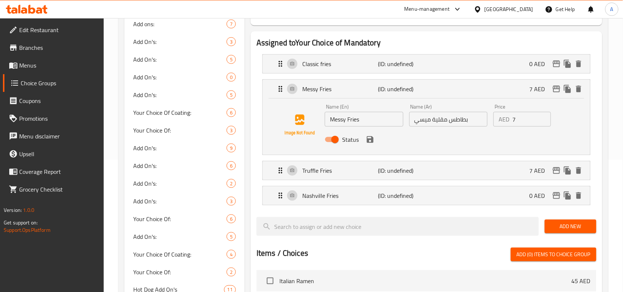
scroll to position [46, 0]
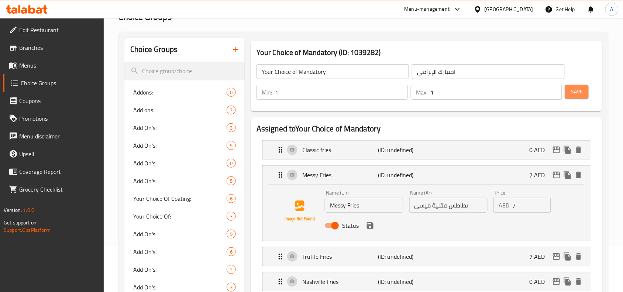
click at [584, 96] on button "Save" at bounding box center [577, 92] width 24 height 14
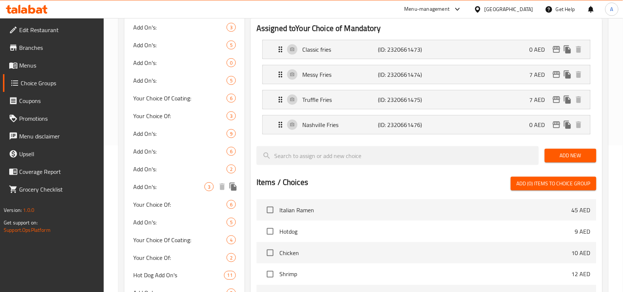
scroll to position [323, 0]
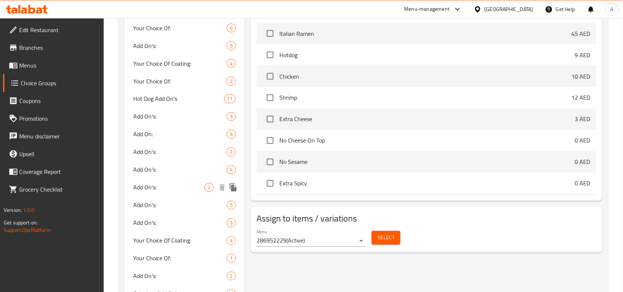
click at [200, 179] on div "Add On's: 2" at bounding box center [184, 188] width 120 height 18
type input "Add On's:"
type input "الإضافات:"
type input "0"
type input "2"
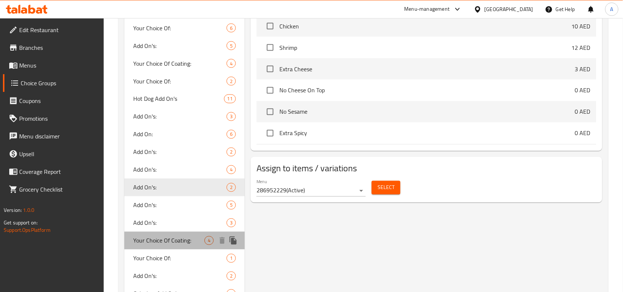
click at [168, 233] on div "Your Choice Of Coating: 4" at bounding box center [184, 241] width 120 height 18
type input "Your Choice Of Coating:"
type input "إختيارك من الغطاء:"
type input "1"
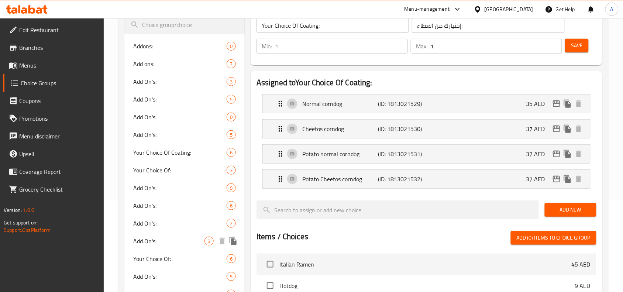
scroll to position [46, 0]
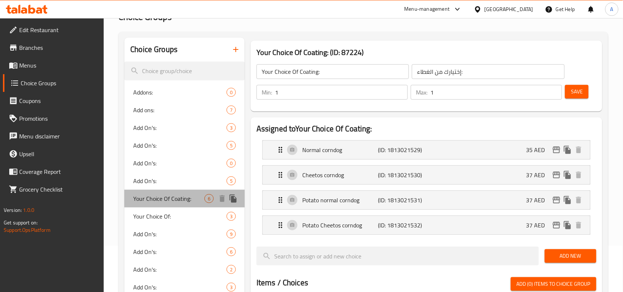
click at [176, 190] on div "Your Choice Of Coating: 6" at bounding box center [184, 199] width 120 height 18
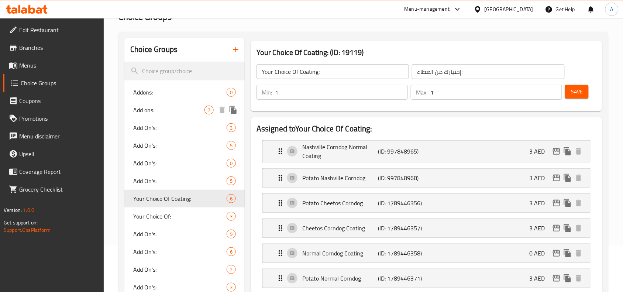
drag, startPoint x: 144, startPoint y: 104, endPoint x: 153, endPoint y: 108, distance: 9.7
click at [144, 106] on span "Add ons:" at bounding box center [168, 110] width 71 height 9
type input "Add ons:"
type input "الإضافات:"
type input "0"
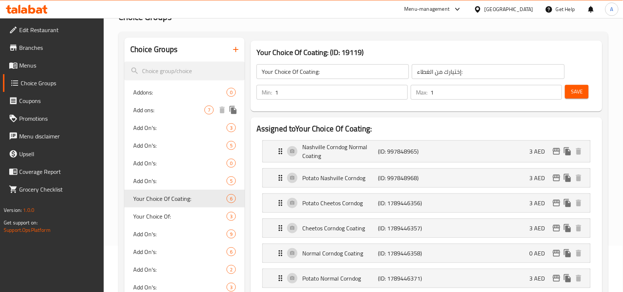
type input "7"
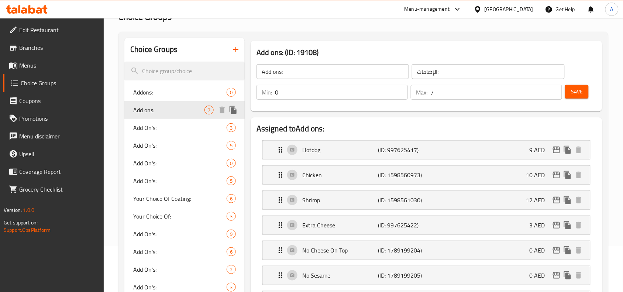
click at [166, 90] on span "Addons:" at bounding box center [179, 92] width 93 height 9
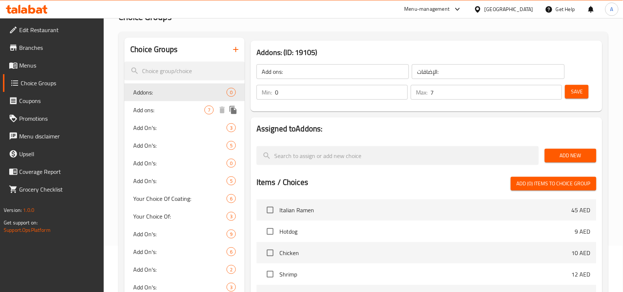
type input "Addons:"
type input "0"
click at [162, 140] on div "Add On's: 5" at bounding box center [184, 146] width 120 height 18
type input "Add On's:"
type input "1"
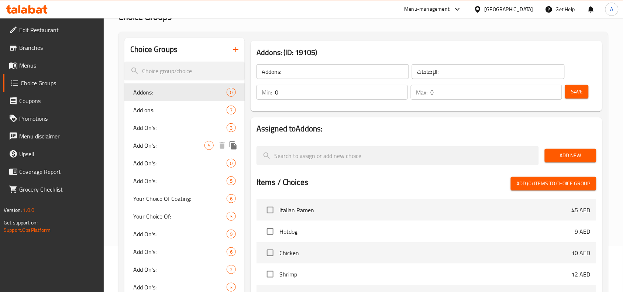
type input "4"
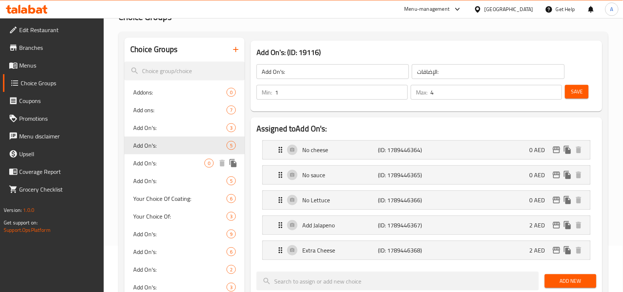
click at [161, 166] on span "Add On's:" at bounding box center [168, 163] width 71 height 9
type input "0"
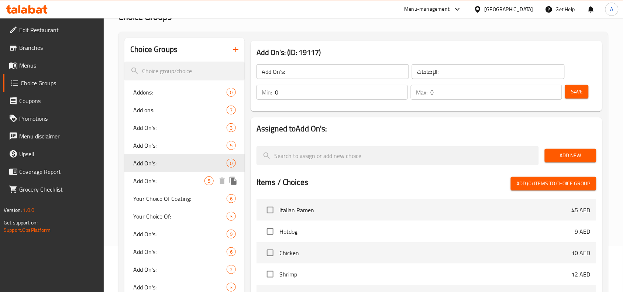
click at [167, 183] on span "Add On's:" at bounding box center [168, 180] width 71 height 9
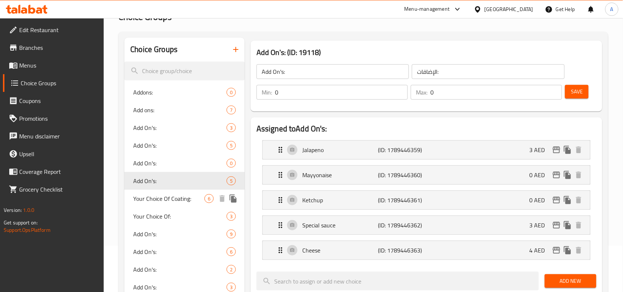
click at [176, 207] on div "Your Choice Of Coating: 6" at bounding box center [184, 199] width 120 height 18
type input "Your Choice Of Coating:"
type input "إختيارك من الغطاء:"
type input "1"
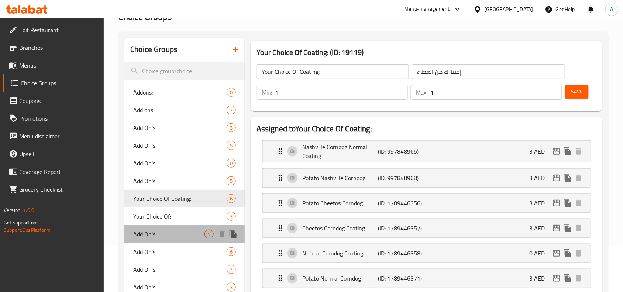
click at [180, 226] on div "Add On's: 9" at bounding box center [184, 234] width 120 height 18
type input "Add On's:"
type input "الإضافات:"
type input "0"
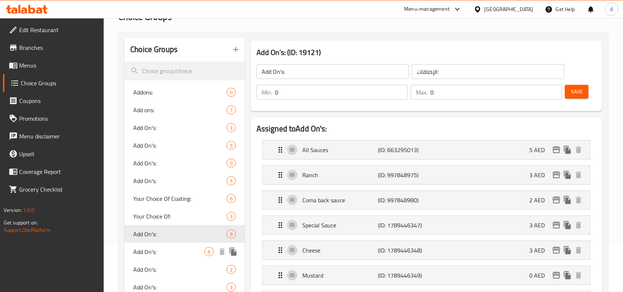
click at [195, 246] on div "Add On's: 6" at bounding box center [184, 252] width 120 height 18
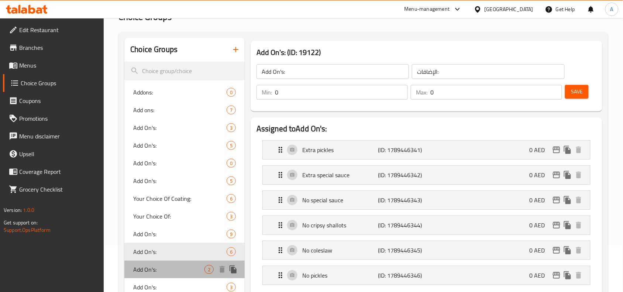
click at [209, 264] on div "Add On's: 2" at bounding box center [184, 270] width 120 height 18
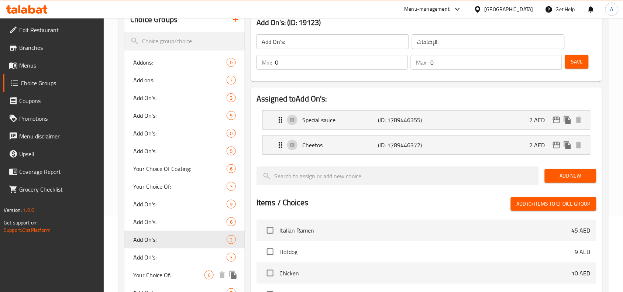
scroll to position [92, 0]
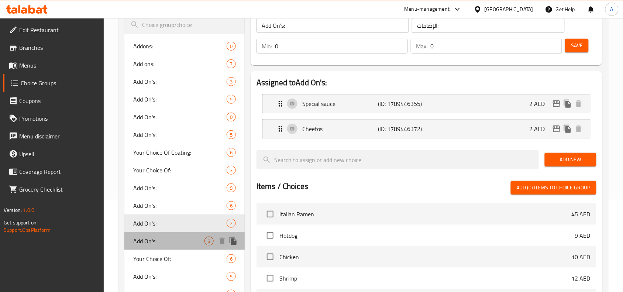
click at [199, 237] on span "Add On's:" at bounding box center [168, 241] width 71 height 9
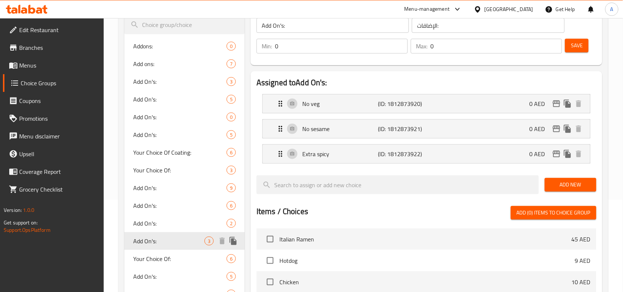
click at [172, 250] on div "Your Choice Of: 6" at bounding box center [184, 259] width 120 height 18
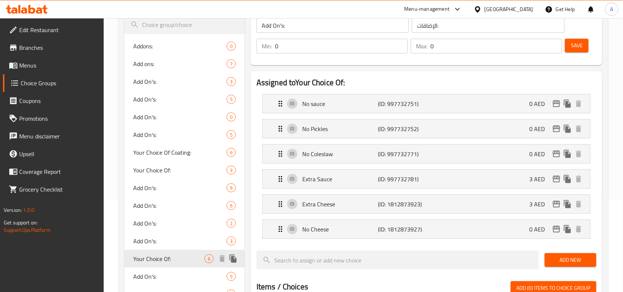
type input "Your Choice Of:"
type input "إختيارك من:"
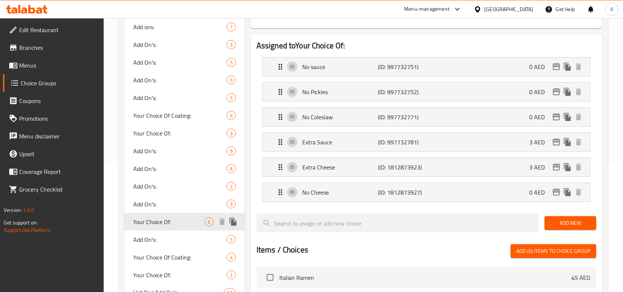
scroll to position [185, 0]
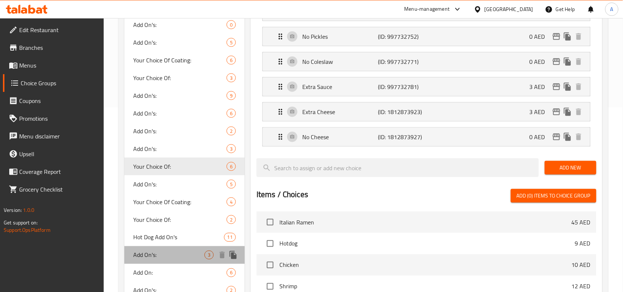
click at [178, 247] on div "Add On's: 3" at bounding box center [184, 255] width 120 height 18
type input "Add On's:"
type input "الإضافات:"
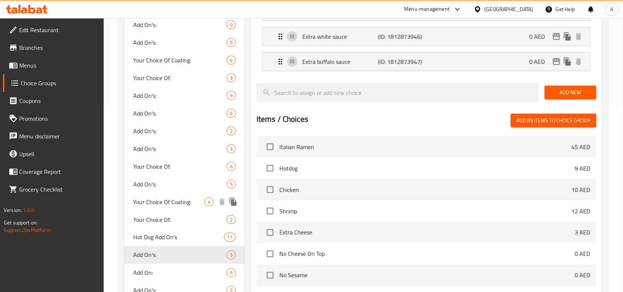
click at [170, 199] on span "Your Choice Of Coating:" at bounding box center [168, 201] width 71 height 9
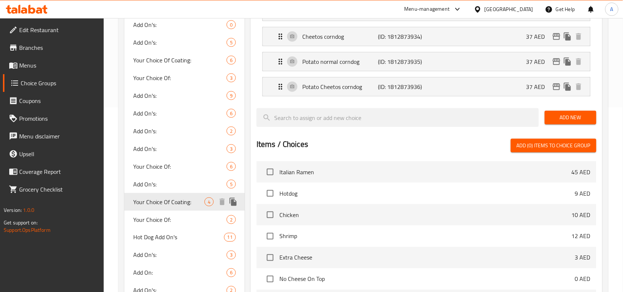
type input "Your Choice Of Coating:"
type input "إختيارك من الغطاء:"
type input "1"
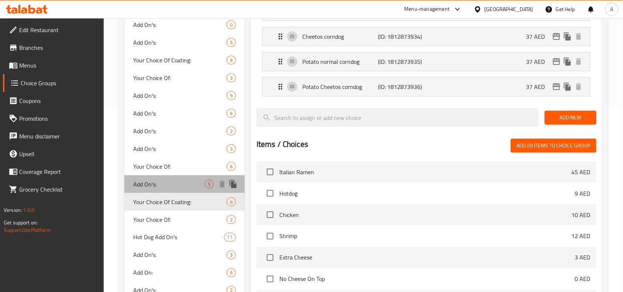
click at [182, 181] on span "Add On's:" at bounding box center [168, 184] width 71 height 9
type input "Add On's:"
type input "الإضافات:"
type input "0"
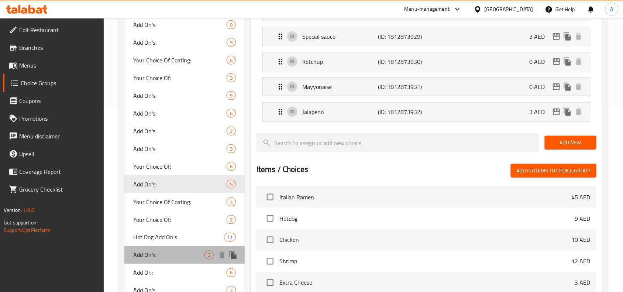
click at [170, 255] on span "Add On's:" at bounding box center [168, 255] width 71 height 9
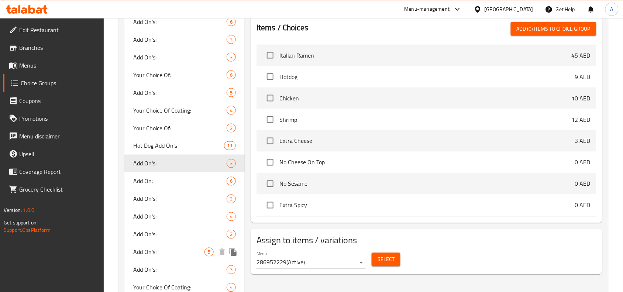
scroll to position [277, 0]
click at [170, 255] on div "Add On's: 5" at bounding box center [184, 251] width 120 height 18
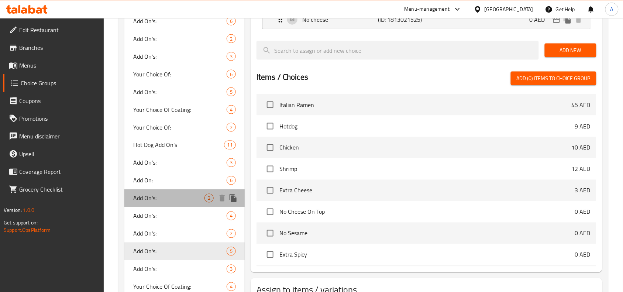
click at [158, 196] on span "Add On's:" at bounding box center [168, 198] width 71 height 9
type input "1"
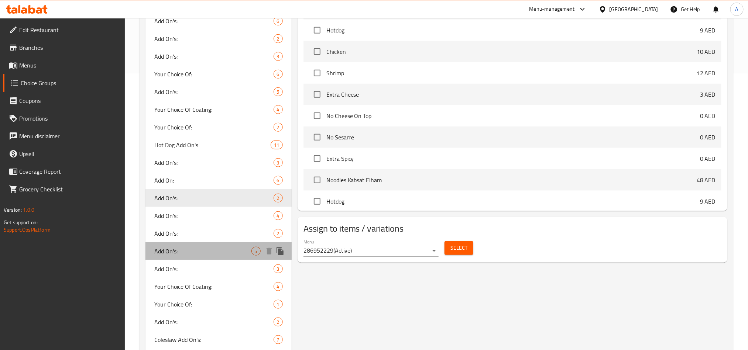
click at [189, 255] on span "Add On's:" at bounding box center [202, 251] width 97 height 9
type input "0"
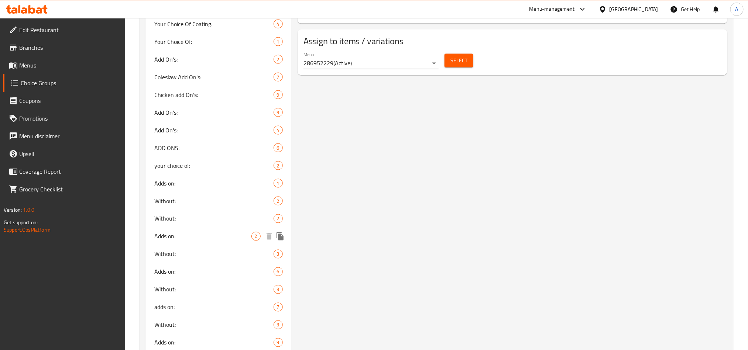
scroll to position [609, 0]
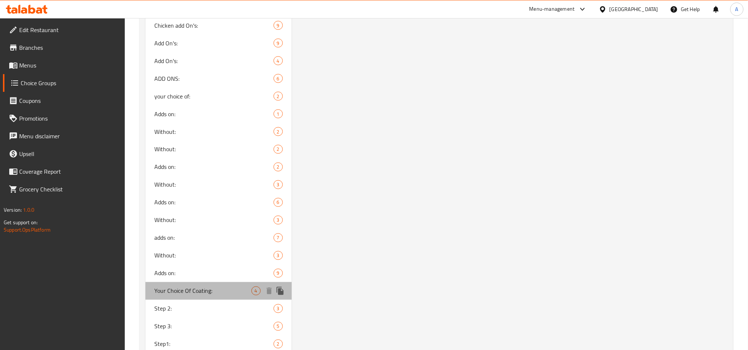
click at [189, 287] on span "Your Choice Of Coating:" at bounding box center [202, 291] width 97 height 9
type input "Your Choice Of Coating:"
type input "إختيارك من التغليف:"
type input "1"
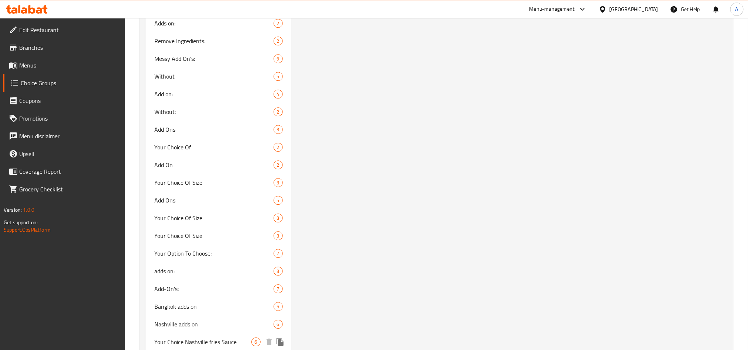
scroll to position [1201, 0]
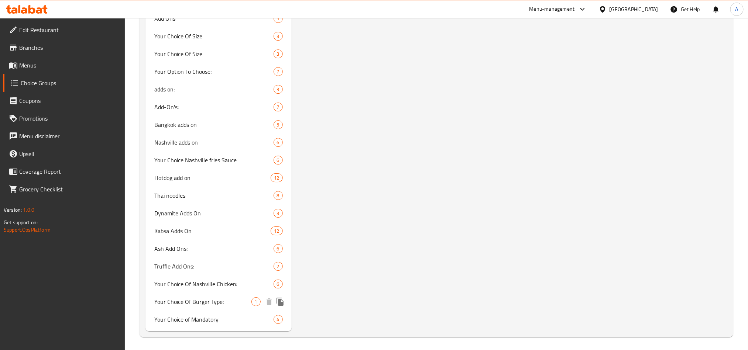
drag, startPoint x: 226, startPoint y: 299, endPoint x: 424, endPoint y: 319, distance: 199.5
click at [226, 292] on span "Your Choice Of Burger Type:" at bounding box center [202, 301] width 97 height 9
type input "Your Choice Of Burger Type:"
type input "إختيارك من نوع برجر:"
type input "0"
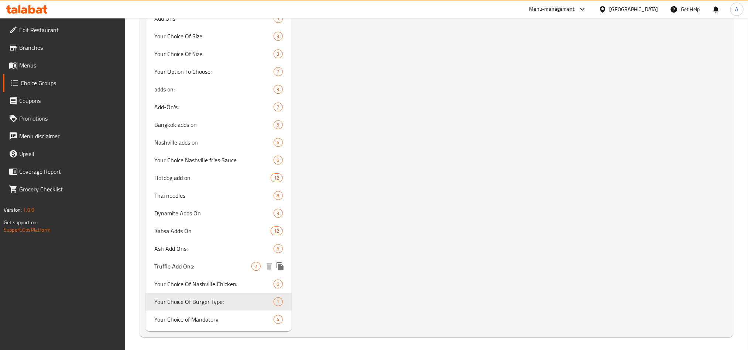
click at [205, 270] on div "Truffle Add Ons: 2" at bounding box center [218, 267] width 146 height 18
type input "Truffle Add Ons:"
type input "إضافات التروفيل:"
type input "0"
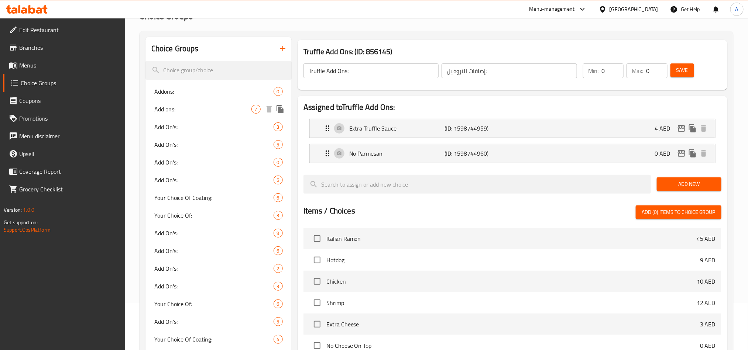
scroll to position [0, 0]
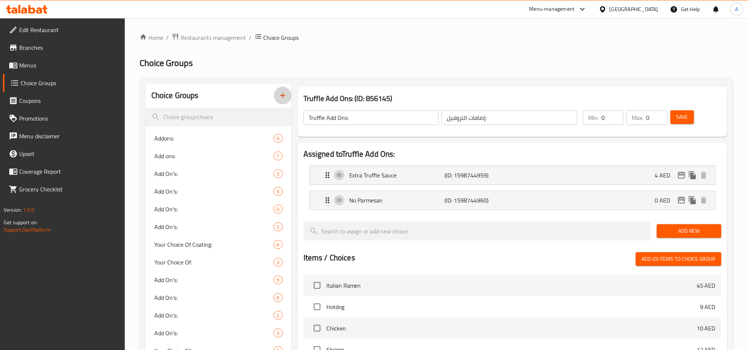
click at [277, 93] on button "button" at bounding box center [283, 96] width 18 height 18
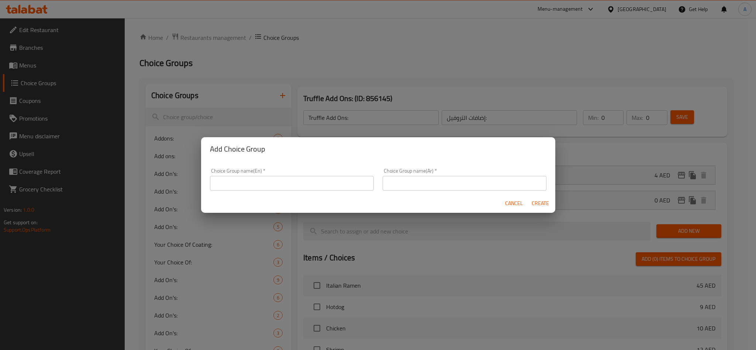
click at [326, 176] on input "text" at bounding box center [292, 183] width 164 height 15
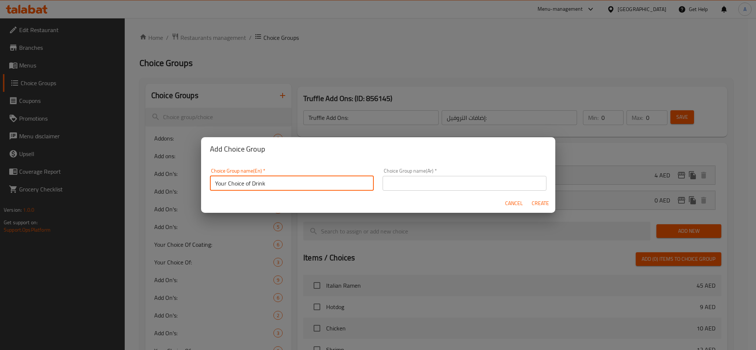
type input "Your Choice of Drink"
click at [395, 184] on input "text" at bounding box center [465, 183] width 164 height 15
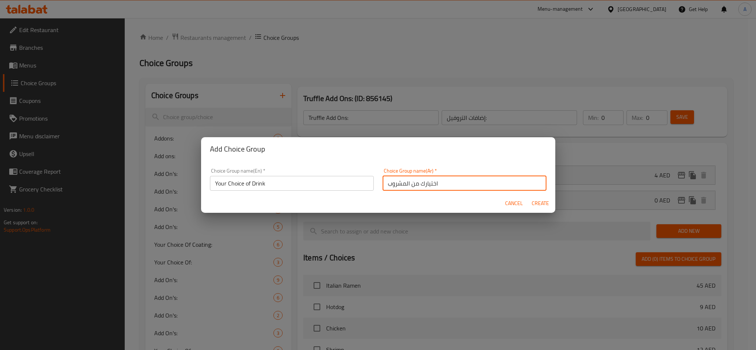
type input "اختيارك من المشروب"
click at [529, 197] on button "Create" at bounding box center [541, 204] width 24 height 14
type input "Your Choice of Drink"
type input "اختيارك من المشروب"
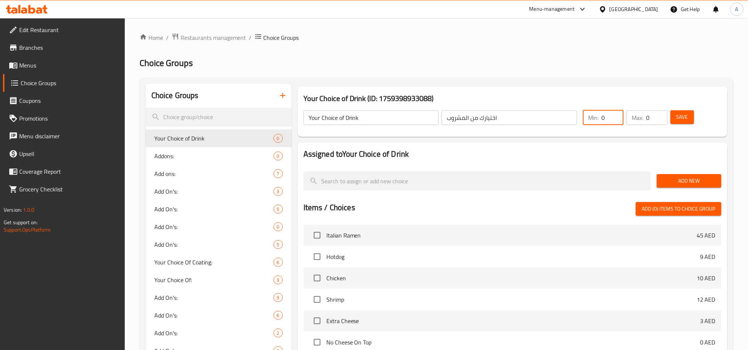
drag, startPoint x: 592, startPoint y: 117, endPoint x: 568, endPoint y: 114, distance: 23.7
click at [546, 99] on div "Your Choice of Drink (ID: 1759398933088) Your Choice of Drink ​ اختيارك من المش…" at bounding box center [512, 112] width 430 height 50
type input "1"
drag, startPoint x: 657, startPoint y: 118, endPoint x: 581, endPoint y: 96, distance: 79.3
click at [623, 110] on input "0" at bounding box center [656, 117] width 21 height 15
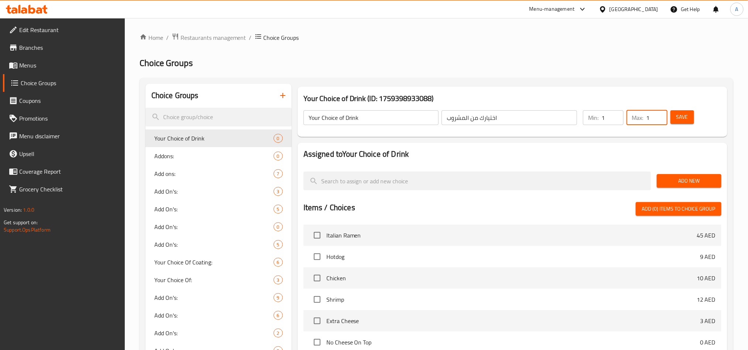
type input "1"
drag, startPoint x: 691, startPoint y: 113, endPoint x: 696, endPoint y: 119, distance: 7.6
click at [623, 113] on button "Save" at bounding box center [682, 117] width 24 height 14
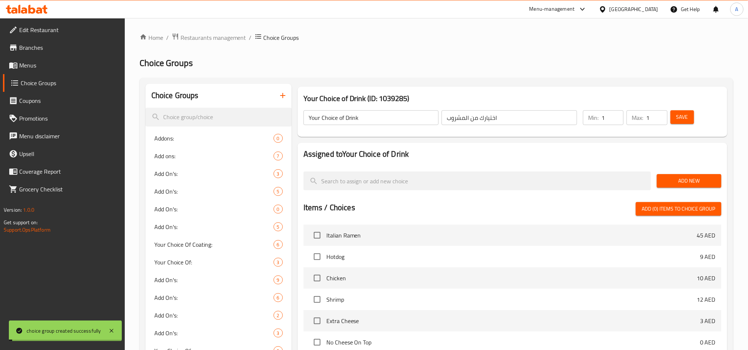
click at [623, 179] on span "Add New" at bounding box center [689, 180] width 53 height 9
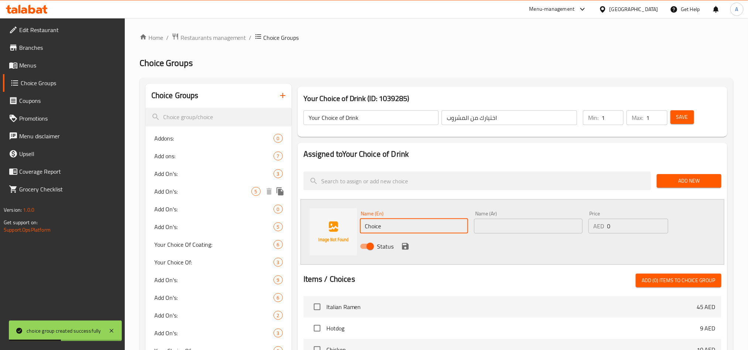
drag, startPoint x: 419, startPoint y: 233, endPoint x: 163, endPoint y: 195, distance: 258.5
paste input "Water"
type input "Water"
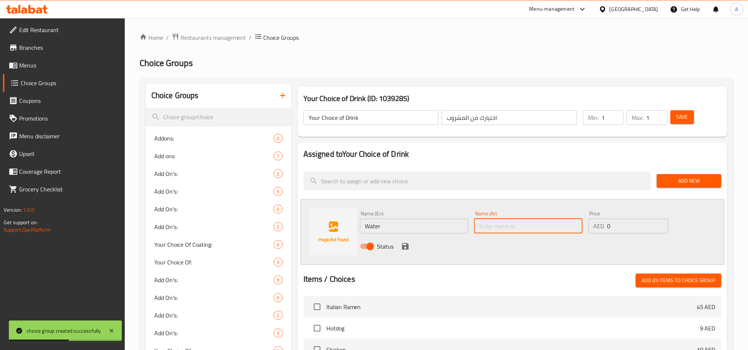
click at [519, 227] on input "text" at bounding box center [528, 226] width 109 height 15
type input "ماء"
click at [401, 245] on icon "save" at bounding box center [405, 246] width 9 height 9
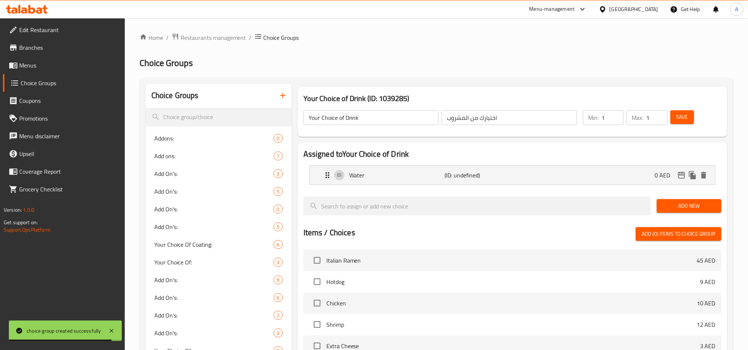
click at [623, 201] on button "Add New" at bounding box center [689, 206] width 65 height 14
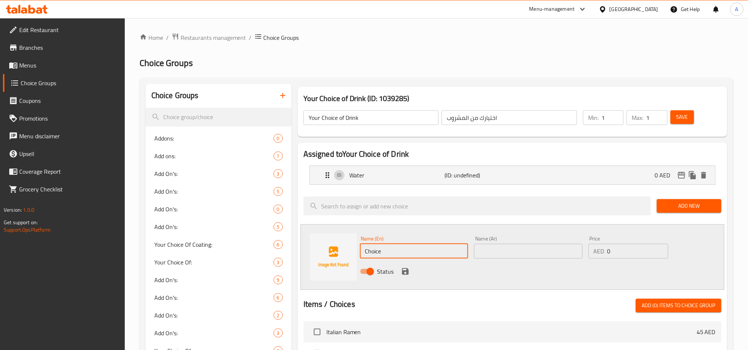
drag, startPoint x: 393, startPoint y: 253, endPoint x: 100, endPoint y: 259, distance: 293.1
paste input "ola"
type input "Cola"
click at [521, 253] on input "text" at bounding box center [528, 251] width 109 height 15
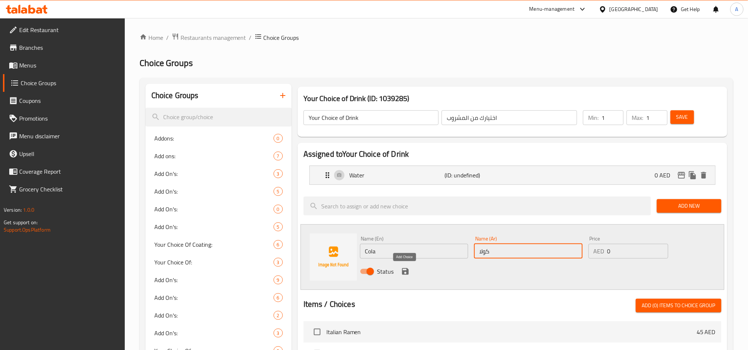
type input "كولا"
drag, startPoint x: 403, startPoint y: 273, endPoint x: 483, endPoint y: 285, distance: 80.6
click at [403, 273] on icon "save" at bounding box center [405, 271] width 7 height 7
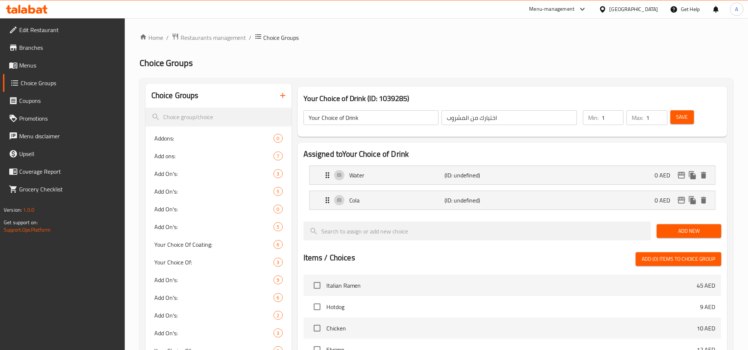
click at [623, 224] on div "Add New" at bounding box center [689, 231] width 70 height 25
click at [623, 230] on span "Add New" at bounding box center [689, 231] width 53 height 9
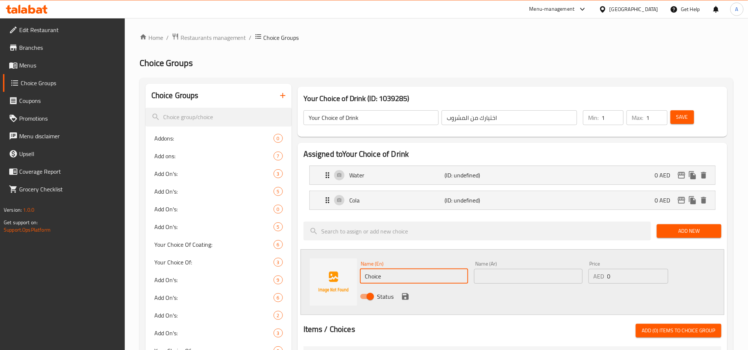
drag, startPoint x: 400, startPoint y: 282, endPoint x: 307, endPoint y: 259, distance: 95.2
paste input "ola light"
drag, startPoint x: 536, startPoint y: 283, endPoint x: 493, endPoint y: 285, distance: 43.2
click at [536, 283] on input "text" at bounding box center [528, 276] width 109 height 15
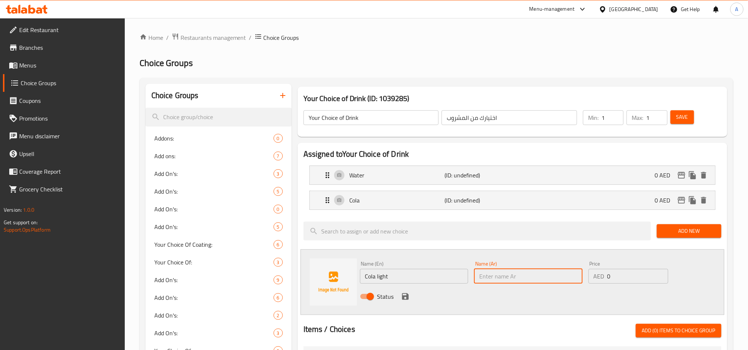
click at [436, 280] on input "Cola light" at bounding box center [414, 276] width 109 height 15
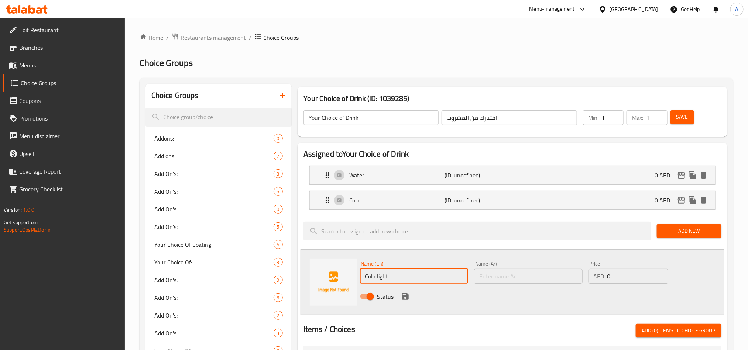
click at [436, 280] on input "Cola light" at bounding box center [414, 276] width 109 height 15
type input "Cola Light"
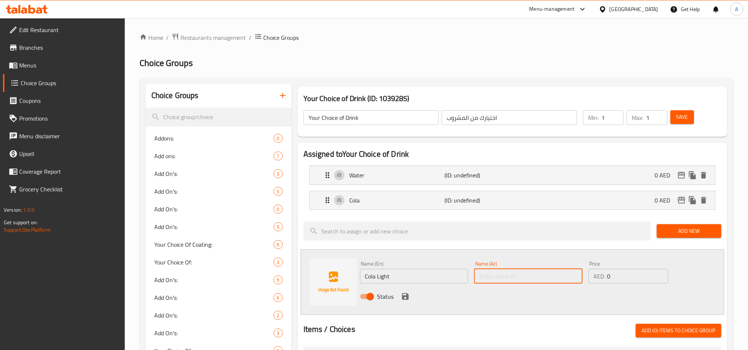
click at [521, 282] on input "text" at bounding box center [528, 276] width 109 height 15
type input "[PERSON_NAME]"
click at [396, 292] on div "Status" at bounding box center [528, 297] width 343 height 20
click at [400, 292] on button "save" at bounding box center [405, 296] width 11 height 11
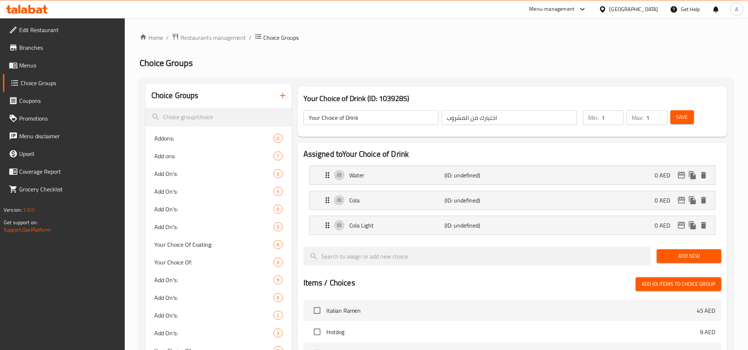
click at [623, 256] on span "Add New" at bounding box center [689, 256] width 53 height 9
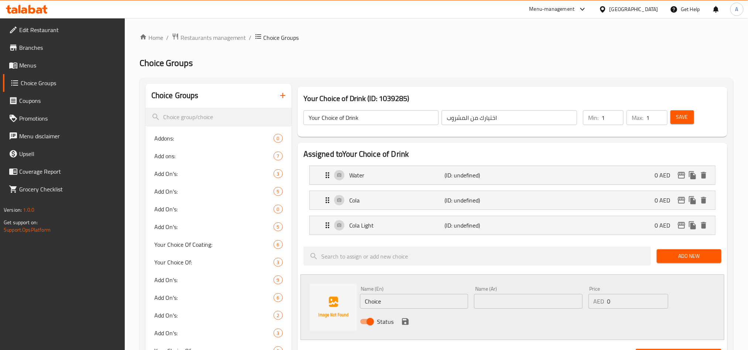
drag, startPoint x: 398, startPoint y: 304, endPoint x: 103, endPoint y: 259, distance: 297.6
paste input "ola Zero"
type input "Cola Zero"
click at [518, 292] on input "text" at bounding box center [528, 301] width 109 height 15
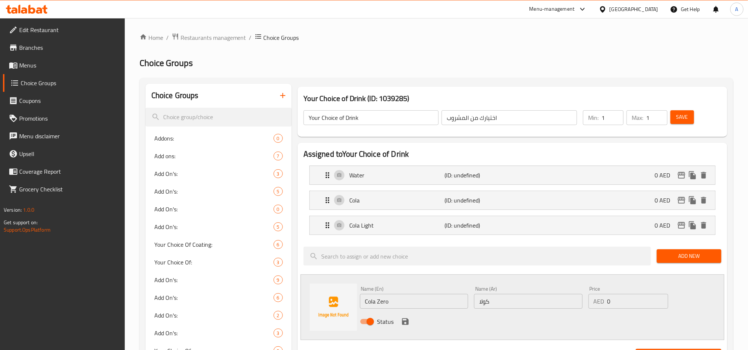
click at [481, 292] on input "كولا" at bounding box center [528, 301] width 109 height 15
click at [507, 292] on input "كولا" at bounding box center [528, 301] width 109 height 15
type input "[PERSON_NAME]"
click at [391, 292] on label "Status" at bounding box center [375, 322] width 38 height 14
click at [391, 292] on input "Status" at bounding box center [370, 322] width 42 height 14
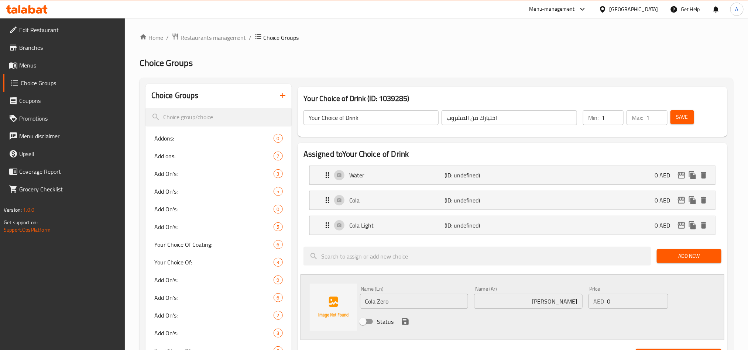
click at [360, 292] on input "Status" at bounding box center [363, 322] width 42 height 14
checkbox input "true"
click at [406, 292] on div "Status" at bounding box center [528, 322] width 343 height 20
click at [405, 292] on icon "save" at bounding box center [405, 322] width 7 height 7
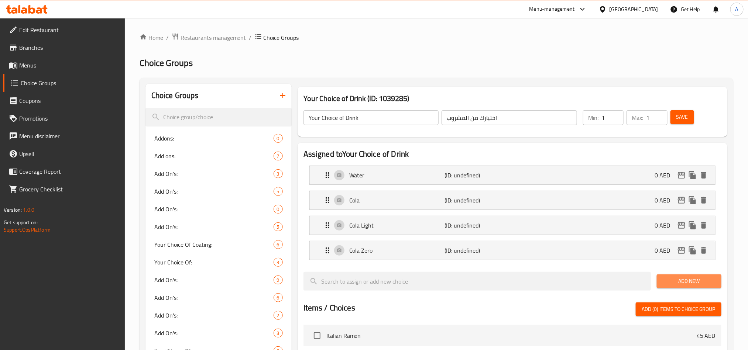
click at [623, 282] on span "Add New" at bounding box center [689, 281] width 53 height 9
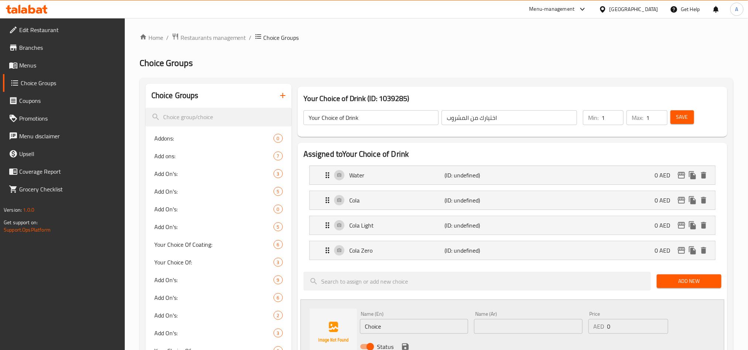
click at [523, 292] on input "text" at bounding box center [528, 326] width 109 height 15
drag, startPoint x: 420, startPoint y: 330, endPoint x: 99, endPoint y: 261, distance: 328.5
paste input "[PERSON_NAME]"
type input "[PERSON_NAME]"
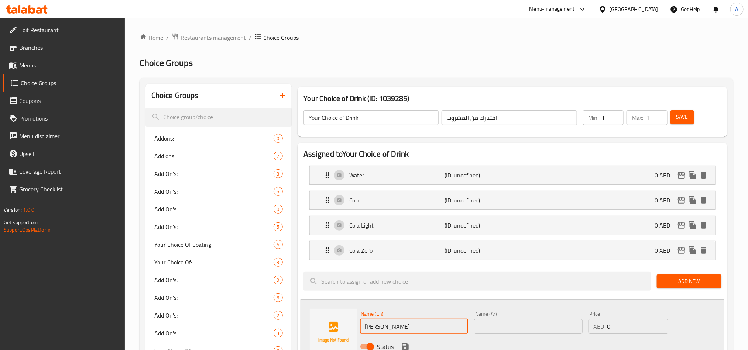
click at [527, 292] on div "Name (Ar) Name (Ar)" at bounding box center [528, 323] width 109 height 23
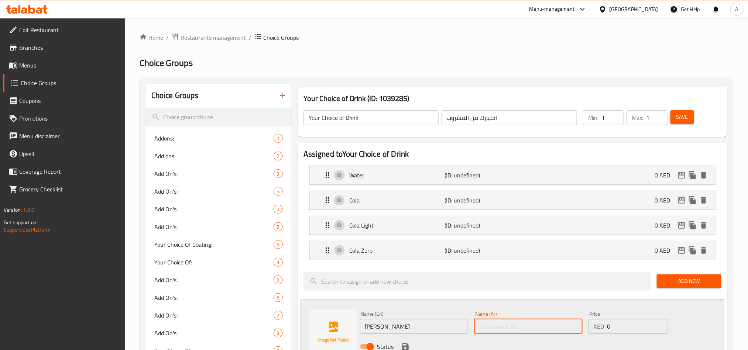
click at [558, 292] on input "text" at bounding box center [528, 326] width 109 height 15
type input "ahk"
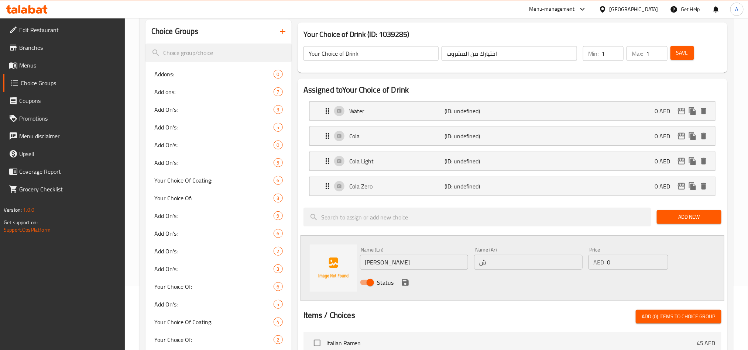
scroll to position [166, 0]
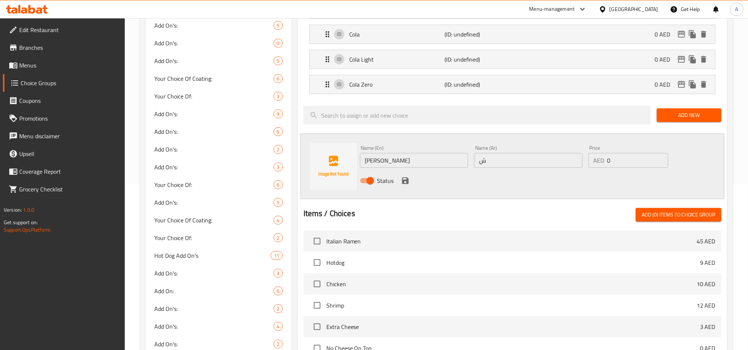
click at [524, 165] on input "ش" at bounding box center [528, 160] width 109 height 15
click at [485, 160] on input "ش" at bounding box center [528, 160] width 109 height 15
type input "شاناي"
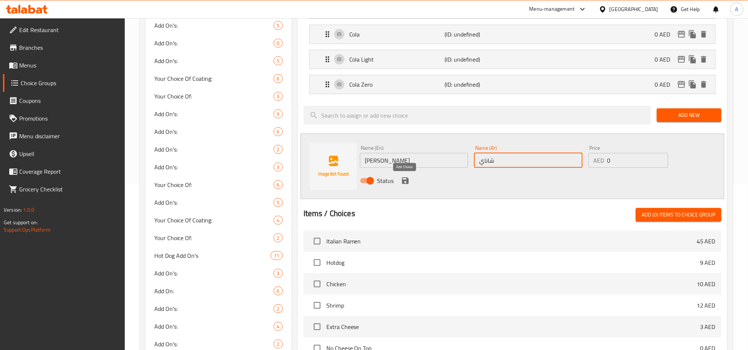
click at [407, 186] on button "save" at bounding box center [405, 180] width 11 height 11
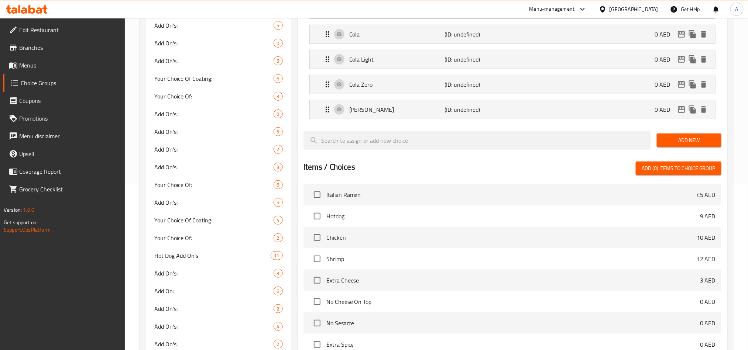
click at [623, 147] on button "Add New" at bounding box center [689, 141] width 65 height 14
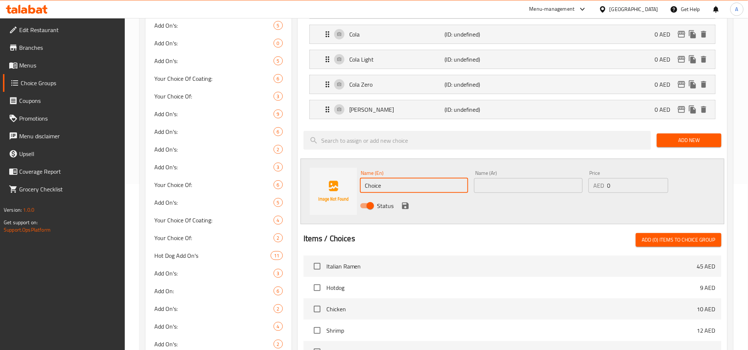
drag, startPoint x: 414, startPoint y: 185, endPoint x: 225, endPoint y: 158, distance: 191.2
paste input "Ginger Ale"
click at [428, 193] on input "Ginger Ale" at bounding box center [414, 185] width 109 height 15
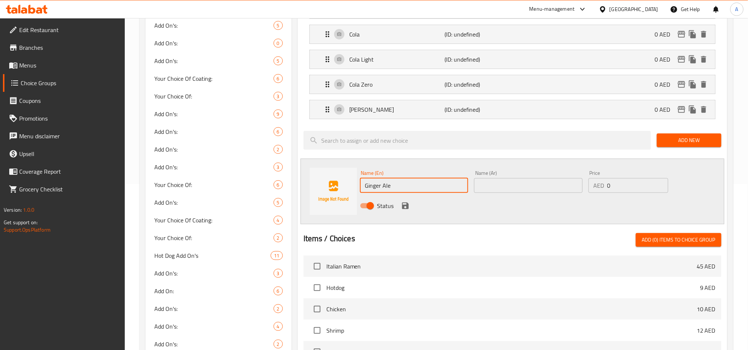
click at [428, 193] on input "Ginger Ale" at bounding box center [414, 185] width 109 height 15
type input "Ginger Ale"
drag, startPoint x: 535, startPoint y: 187, endPoint x: 537, endPoint y: 184, distance: 4.0
click at [535, 187] on input "text" at bounding box center [528, 185] width 109 height 15
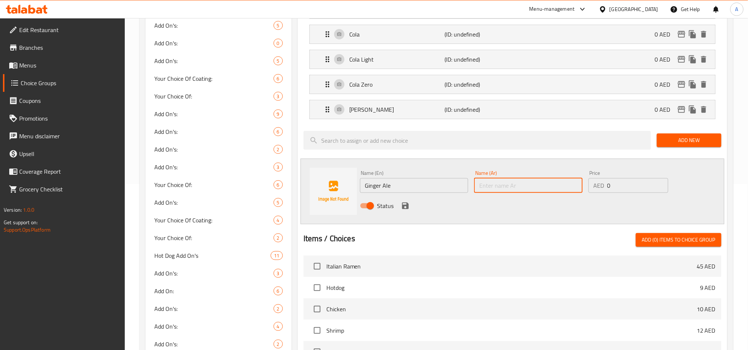
paste input "بيرة الزنجبيل"
click at [383, 190] on input "Ginger Ale" at bounding box center [414, 185] width 109 height 15
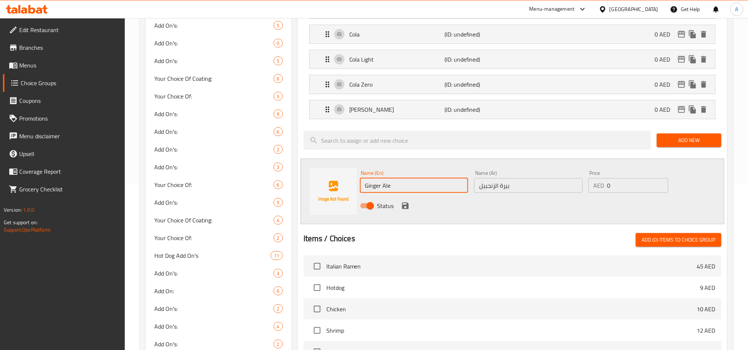
click at [383, 190] on input "Ginger Ale" at bounding box center [414, 185] width 109 height 15
click at [535, 187] on input "بيرة الزنجبيل" at bounding box center [528, 185] width 109 height 15
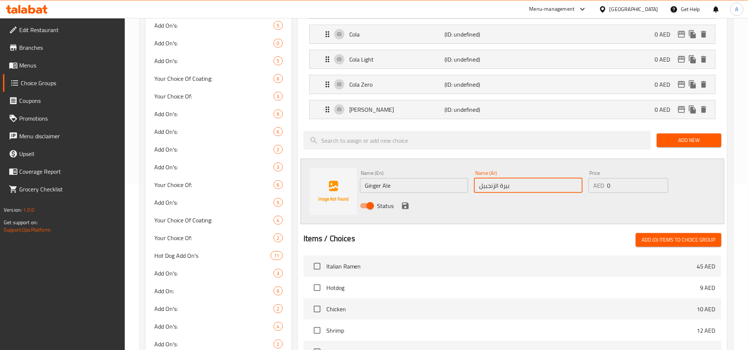
click at [535, 187] on input "بيرة الزنجبيل" at bounding box center [528, 185] width 109 height 15
paste input "مشروب"
type input "مشروب زنجبيل"
drag, startPoint x: 402, startPoint y: 209, endPoint x: 440, endPoint y: 199, distance: 38.8
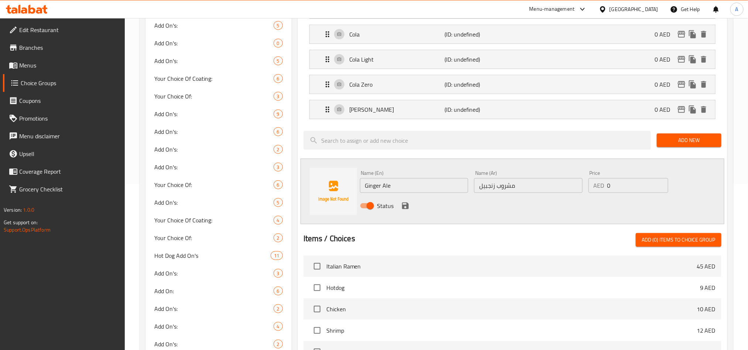
click at [402, 209] on icon "save" at bounding box center [405, 206] width 7 height 7
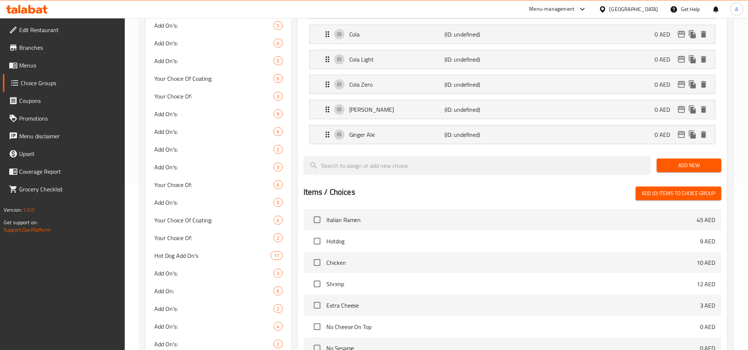
click at [623, 161] on button "Add New" at bounding box center [689, 166] width 65 height 14
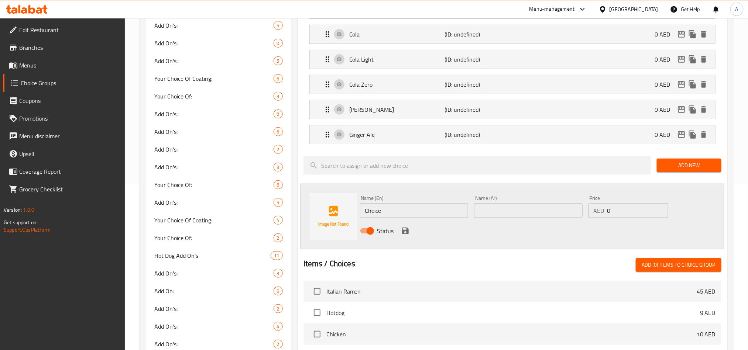
drag, startPoint x: 93, startPoint y: 196, endPoint x: 739, endPoint y: 242, distance: 647.5
paste input "Dew"
type input "Dew"
drag, startPoint x: 565, startPoint y: 209, endPoint x: 599, endPoint y: 195, distance: 36.6
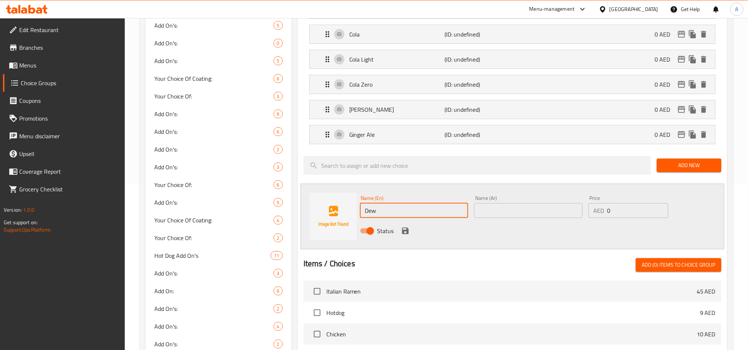
click at [566, 209] on input "text" at bounding box center [528, 210] width 109 height 15
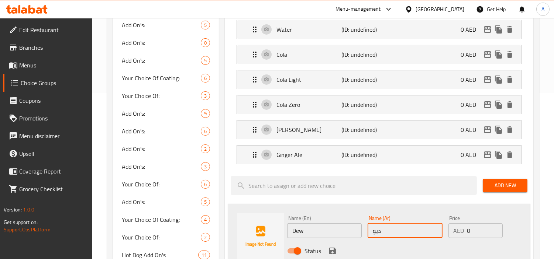
scroll to position [207, 0]
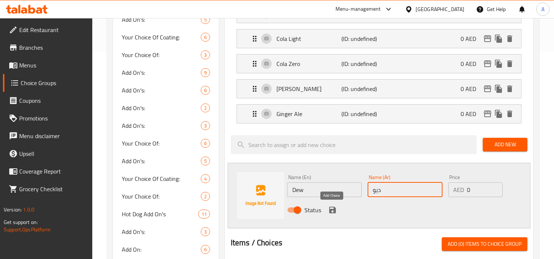
type input "ديو"
click at [333, 212] on icon "save" at bounding box center [332, 210] width 7 height 7
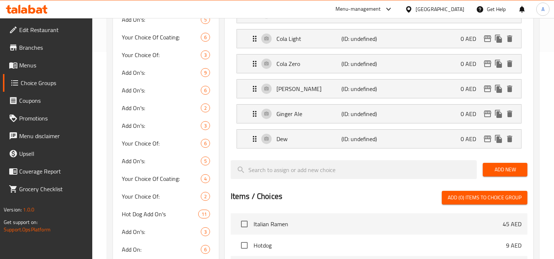
click at [506, 169] on span "Add New" at bounding box center [505, 169] width 33 height 9
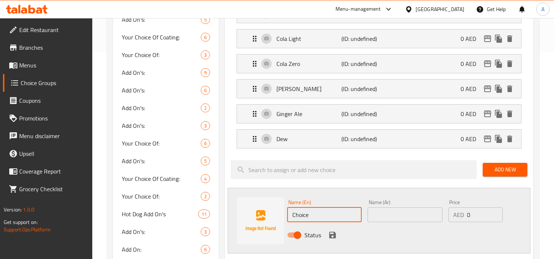
drag, startPoint x: 349, startPoint y: 218, endPoint x: 2, endPoint y: 163, distance: 351.0
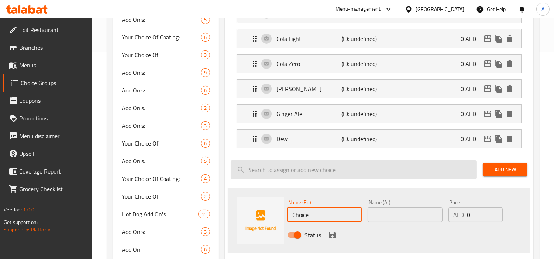
paste input "Sprite"
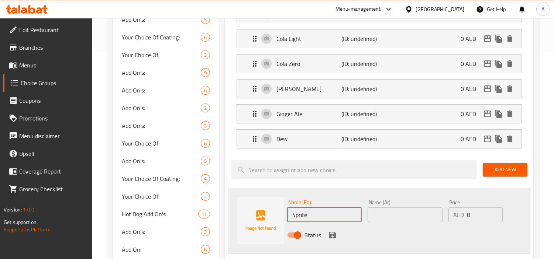
type input "Sprite"
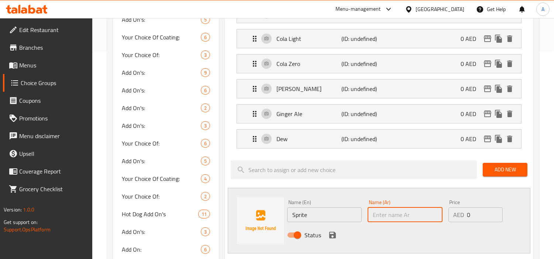
drag, startPoint x: 374, startPoint y: 216, endPoint x: 499, endPoint y: 244, distance: 127.9
click at [374, 216] on input "text" at bounding box center [405, 215] width 75 height 15
type input "سبرايت"
click at [336, 239] on icon "save" at bounding box center [332, 235] width 9 height 9
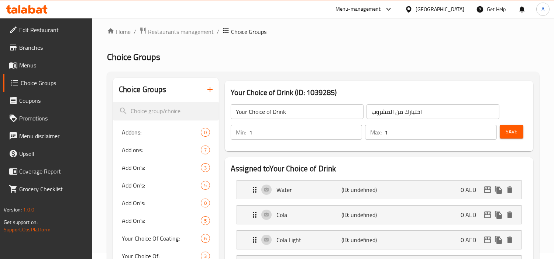
scroll to position [2, 0]
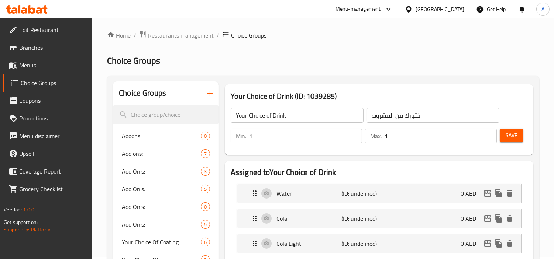
drag, startPoint x: 509, startPoint y: 135, endPoint x: 554, endPoint y: 134, distance: 45.0
click at [509, 135] on span "Save" at bounding box center [512, 135] width 12 height 9
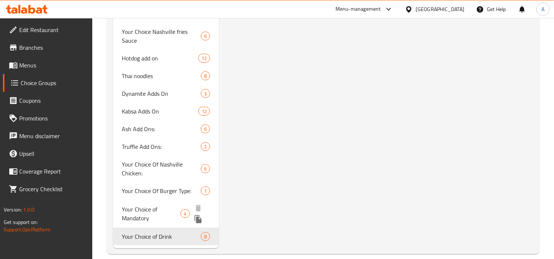
click at [171, 221] on span "Your Choice of Mandatory" at bounding box center [151, 214] width 59 height 18
type input "Your Choice of Mandatory"
type input "اختيارك الإلزامي"
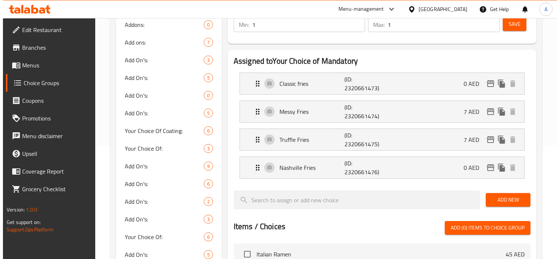
scroll to position [164, 0]
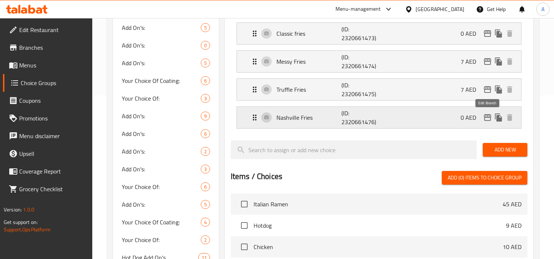
click at [487, 116] on icon "edit" at bounding box center [487, 117] width 9 height 9
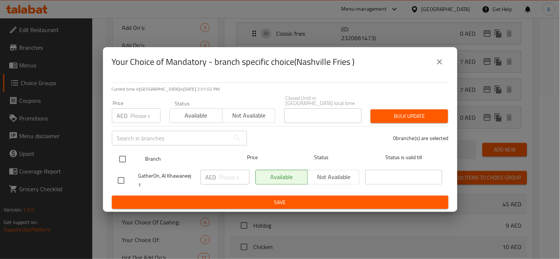
drag, startPoint x: 125, startPoint y: 160, endPoint x: 162, endPoint y: 159, distance: 36.9
click at [126, 160] on input "checkbox" at bounding box center [123, 160] width 16 height 16
checkbox input "true"
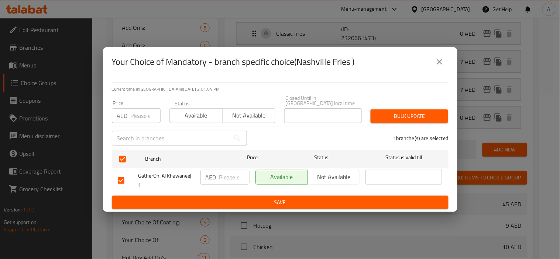
click at [225, 180] on input "number" at bounding box center [234, 177] width 30 height 15
type input "5"
click at [138, 117] on input "number" at bounding box center [146, 116] width 30 height 15
type input "5"
click at [407, 117] on span "Bulk update" at bounding box center [409, 116] width 66 height 9
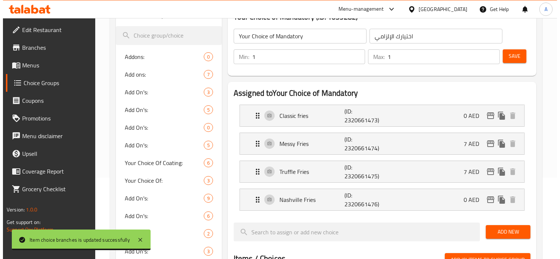
scroll to position [82, 0]
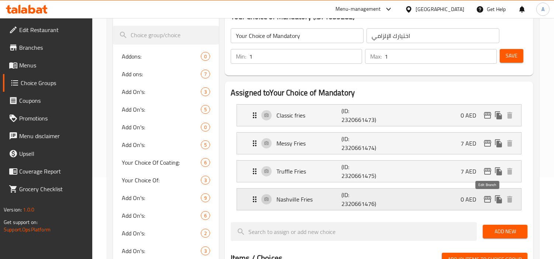
click at [485, 200] on icon "edit" at bounding box center [487, 199] width 7 height 7
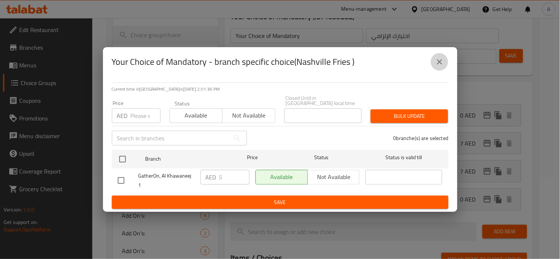
click at [439, 58] on icon "close" at bounding box center [439, 62] width 9 height 9
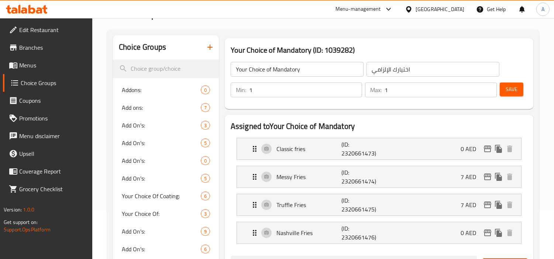
scroll to position [123, 0]
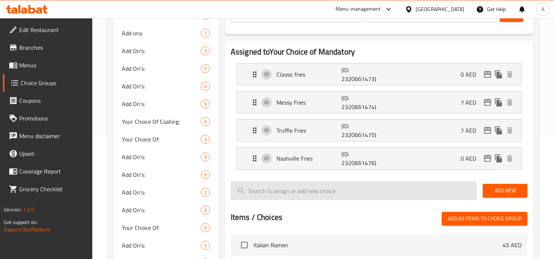
drag, startPoint x: 466, startPoint y: 157, endPoint x: 465, endPoint y: 184, distance: 26.6
click at [465, 157] on p "0 AED" at bounding box center [471, 158] width 21 height 9
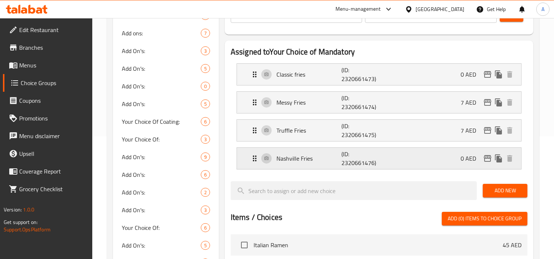
click at [453, 154] on div "Nashville Fries (ID: 2320661476) 0 AED" at bounding box center [381, 158] width 262 height 21
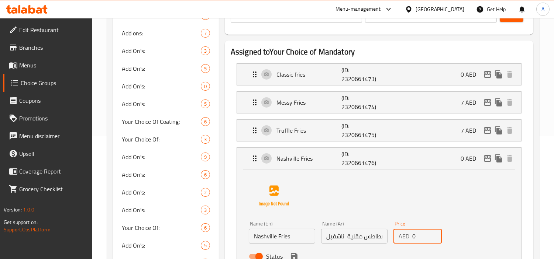
drag, startPoint x: 427, startPoint y: 233, endPoint x: 418, endPoint y: 241, distance: 11.5
click at [379, 233] on div "Name (En) Nashville Fries Name (En) Name (Ar) بطاطس مقلية ناشفيل Name (Ar) Pric…" at bounding box center [354, 242] width 217 height 48
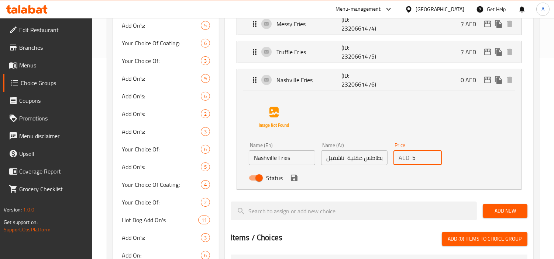
scroll to position [205, 0]
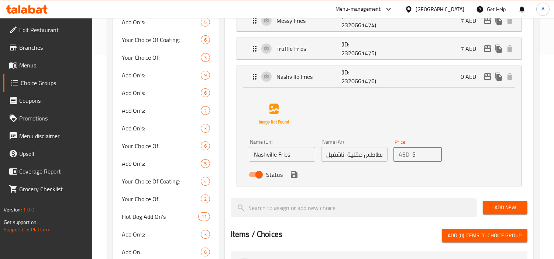
click at [299, 178] on div "Status" at bounding box center [354, 175] width 217 height 20
click at [295, 178] on icon "save" at bounding box center [294, 175] width 7 height 7
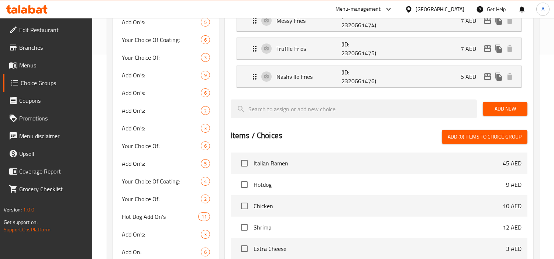
type input "5"
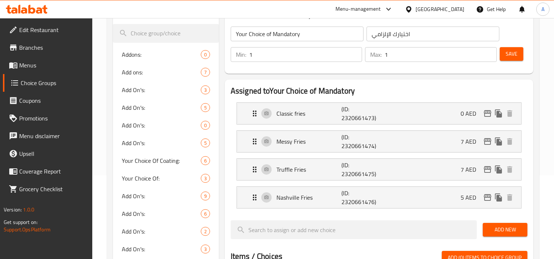
scroll to position [41, 0]
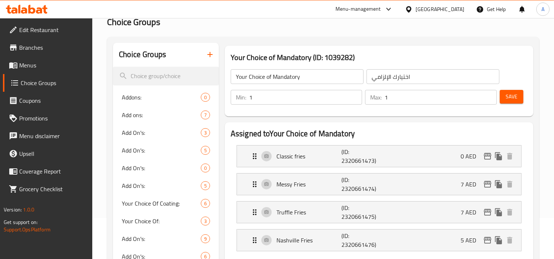
click at [511, 86] on div "Min: 1 ​ Max: 1 ​ Save" at bounding box center [377, 98] width 303 height 24
click at [512, 95] on span "Save" at bounding box center [512, 96] width 12 height 9
click at [207, 58] on icon "button" at bounding box center [210, 54] width 9 height 9
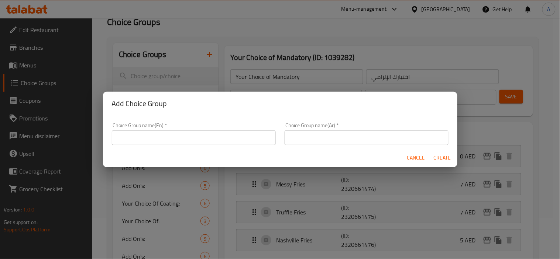
drag, startPoint x: 208, startPoint y: 141, endPoint x: 213, endPoint y: 143, distance: 5.3
click at [208, 141] on input "text" at bounding box center [194, 138] width 164 height 15
paste input "Choose as much as you want"
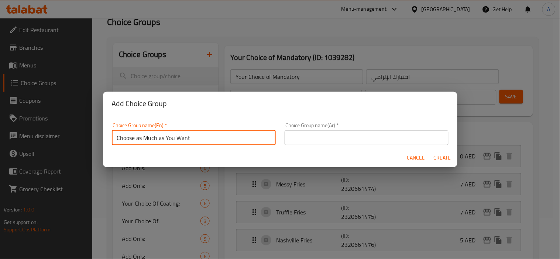
type input "Choose as Much as You Want"
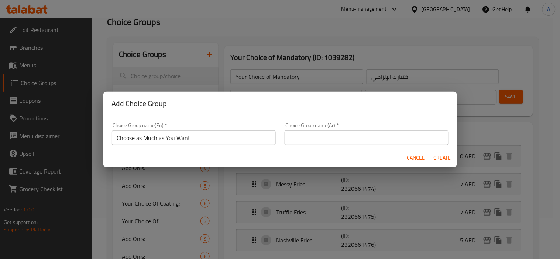
drag, startPoint x: 363, startPoint y: 139, endPoint x: 405, endPoint y: 147, distance: 42.4
click at [363, 139] on input "text" at bounding box center [367, 138] width 164 height 15
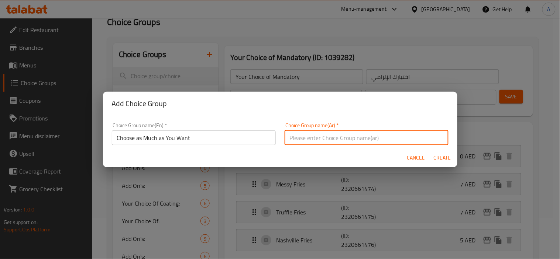
paste input "اختر بقدر ما تريد"
type input "اختر بقدر ما تريد"
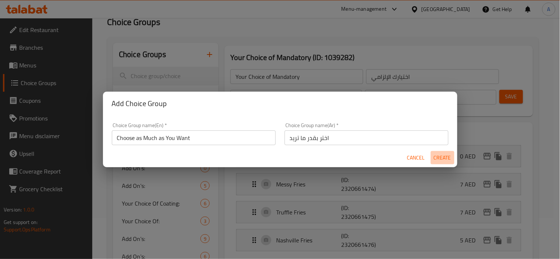
click at [451, 155] on span "Create" at bounding box center [443, 158] width 18 height 9
type input "Choose as Much as You Want"
type input "اختر بقدر ما تريد"
type input "0"
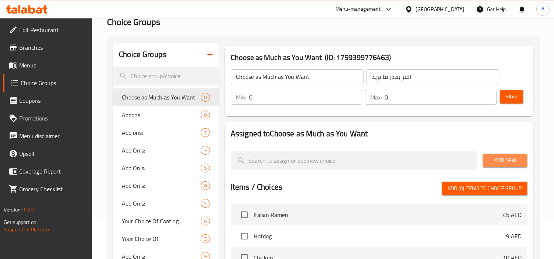
click at [506, 159] on span "Add New" at bounding box center [505, 160] width 33 height 9
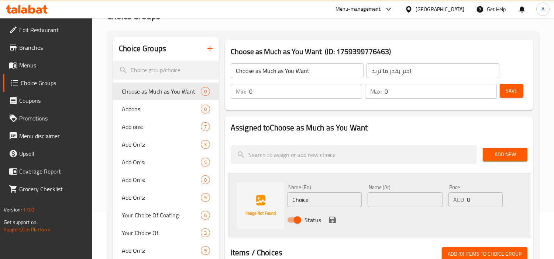
scroll to position [82, 0]
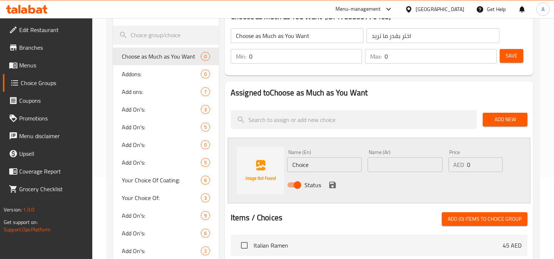
drag, startPoint x: 130, startPoint y: 147, endPoint x: 340, endPoint y: 135, distance: 210.7
paste input "ucumber"
type input "Cucumber"
click at [415, 172] on div "Name (Ar) Name (Ar)" at bounding box center [405, 161] width 80 height 28
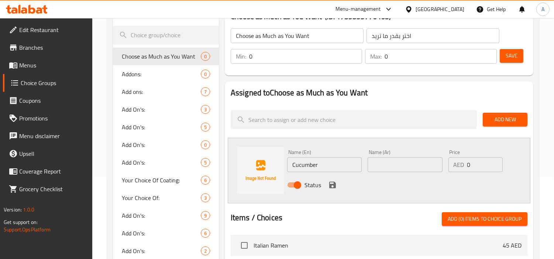
click at [411, 172] on div "Name (Ar) Name (Ar)" at bounding box center [405, 161] width 80 height 28
drag, startPoint x: 406, startPoint y: 168, endPoint x: 352, endPoint y: 182, distance: 55.9
click at [406, 168] on input "text" at bounding box center [405, 165] width 75 height 15
paste input "خيار"
type input "خيار"
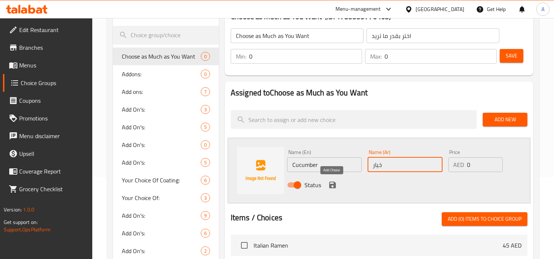
click at [329, 183] on icon "save" at bounding box center [332, 185] width 7 height 7
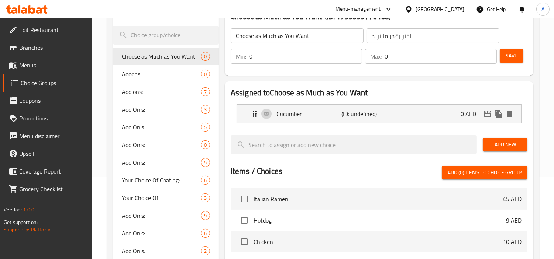
click at [512, 148] on span "Add New" at bounding box center [505, 144] width 33 height 9
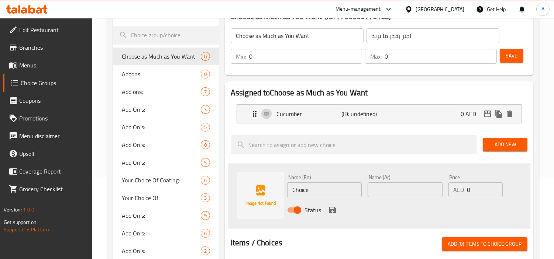
drag, startPoint x: 307, startPoint y: 193, endPoint x: 336, endPoint y: 193, distance: 29.2
click at [264, 187] on div "Name (En) Choice Name (En) Name (Ar) Name (Ar) Price AED 0 Price Status" at bounding box center [379, 196] width 303 height 66
paste input "arrot"
paste input "text"
type input "Carrot"
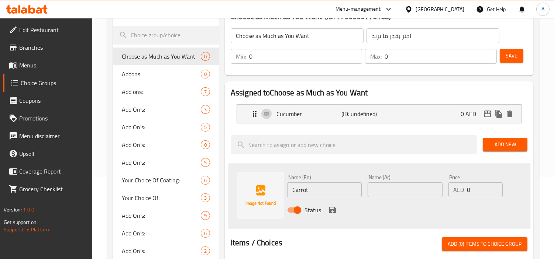
click at [407, 191] on input "text" at bounding box center [405, 190] width 75 height 15
paste input "جزرة"
drag, startPoint x: 376, startPoint y: 193, endPoint x: 373, endPoint y: 194, distance: 3.8
click at [373, 194] on input "جزرة" at bounding box center [405, 190] width 75 height 15
type input "جزر"
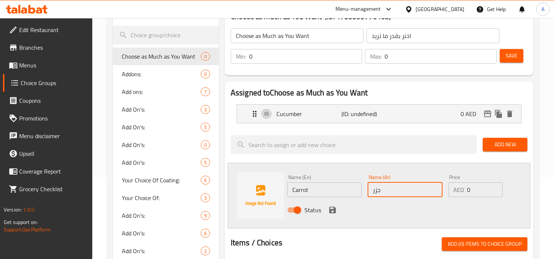
click at [336, 213] on icon "save" at bounding box center [332, 210] width 9 height 9
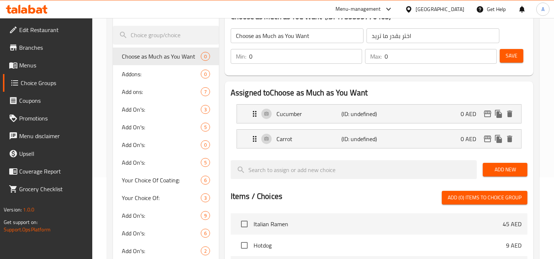
click at [517, 171] on span "Add New" at bounding box center [505, 169] width 33 height 9
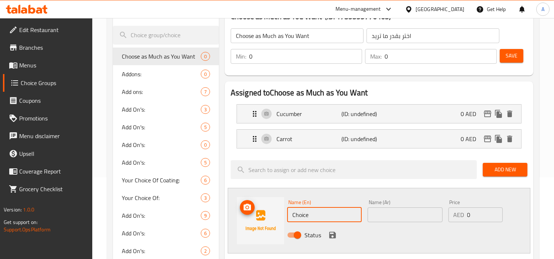
drag, startPoint x: 326, startPoint y: 222, endPoint x: 268, endPoint y: 232, distance: 58.8
click at [266, 237] on div "Name (En) Choice Name (En) Name (Ar) Name (Ar) Price AED 0 Price Status" at bounding box center [379, 221] width 303 height 66
paste input "corn"
type input "Corn"
click at [399, 216] on input "text" at bounding box center [405, 215] width 75 height 15
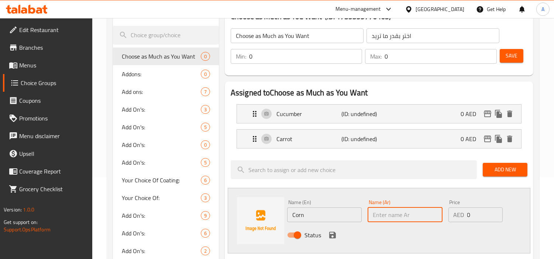
paste input "ذرة"
type input "ذرة"
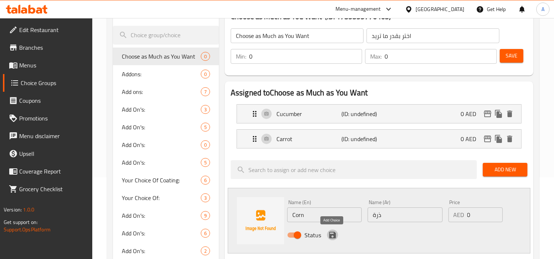
click at [335, 237] on icon "save" at bounding box center [332, 235] width 7 height 7
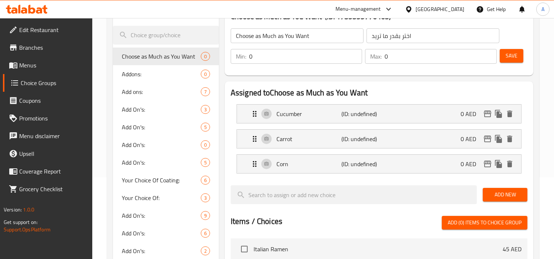
click at [486, 208] on div at bounding box center [379, 207] width 297 height 6
click at [506, 202] on button "Add New" at bounding box center [505, 195] width 45 height 14
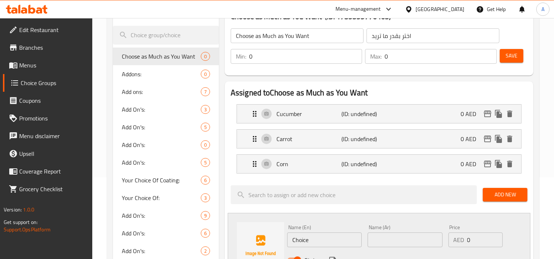
drag, startPoint x: 330, startPoint y: 237, endPoint x: 74, endPoint y: 223, distance: 256.5
paste input "rab"
type input "Crab"
click at [393, 235] on input "text" at bounding box center [405, 240] width 75 height 15
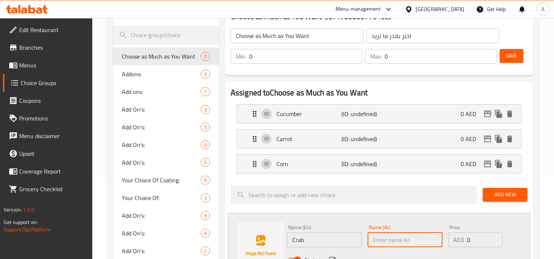
paste input "السلطعون"
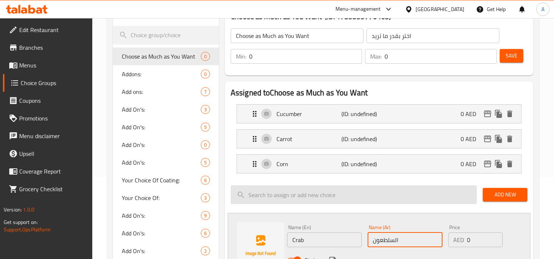
type input "السلطعون"
click at [393, 202] on input "search" at bounding box center [354, 195] width 246 height 19
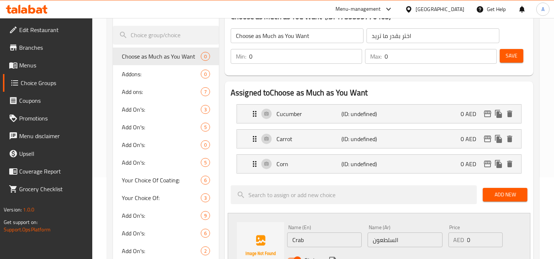
scroll to position [164, 0]
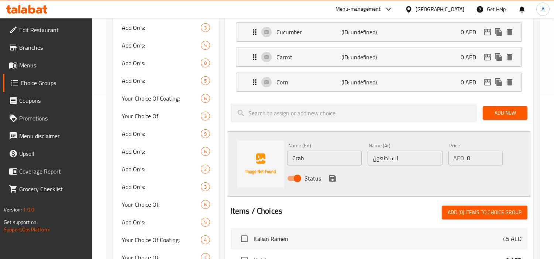
click at [331, 181] on icon "save" at bounding box center [332, 178] width 7 height 7
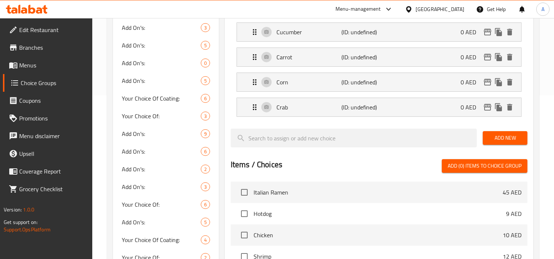
drag, startPoint x: 516, startPoint y: 141, endPoint x: 495, endPoint y: 153, distance: 24.3
click at [516, 141] on span "Add New" at bounding box center [505, 138] width 33 height 9
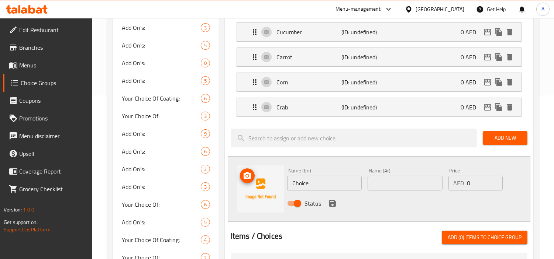
drag, startPoint x: 283, startPoint y: 190, endPoint x: 299, endPoint y: 183, distance: 17.5
click at [283, 190] on img at bounding box center [260, 189] width 47 height 47
click at [299, 183] on input "Choice" at bounding box center [324, 183] width 75 height 15
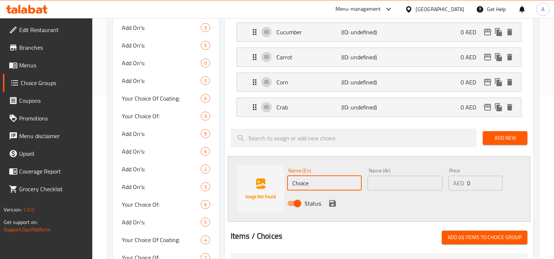
paste input "Mango"
type input "Mango"
drag, startPoint x: 392, startPoint y: 184, endPoint x: 540, endPoint y: 172, distance: 148.9
click at [392, 184] on input "text" at bounding box center [405, 183] width 75 height 15
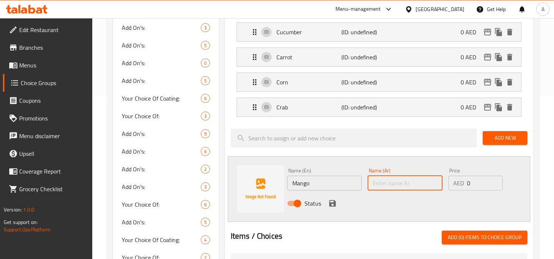
drag, startPoint x: 431, startPoint y: 180, endPoint x: 350, endPoint y: 207, distance: 85.2
click at [431, 180] on input "text" at bounding box center [405, 183] width 75 height 15
paste input "مانجو"
type input "مانجو"
click at [330, 208] on button "save" at bounding box center [332, 203] width 11 height 11
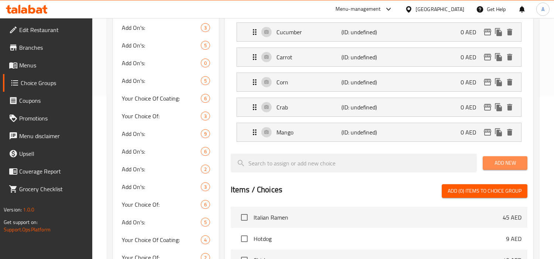
click at [511, 165] on span "Add New" at bounding box center [505, 163] width 33 height 9
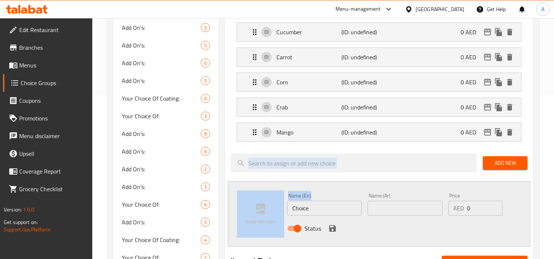
drag, startPoint x: 312, startPoint y: 209, endPoint x: 177, endPoint y: 175, distance: 139.0
click at [295, 202] on input "Choice" at bounding box center [324, 208] width 75 height 15
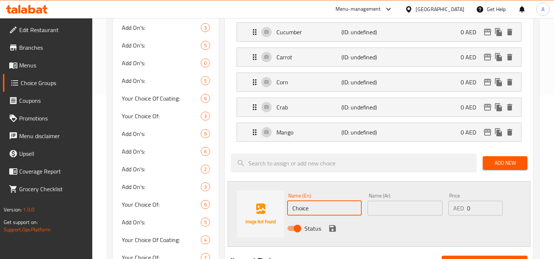
click at [295, 202] on input "Choice" at bounding box center [324, 208] width 75 height 15
paste input "Avocado"
type input "Avocado"
click at [401, 207] on input "text" at bounding box center [405, 208] width 75 height 15
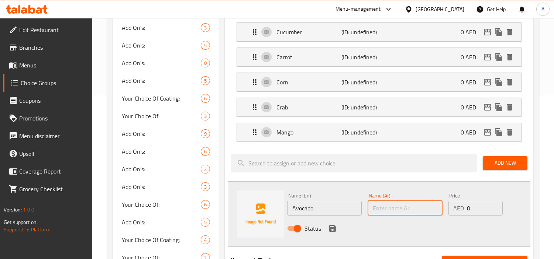
paste input "الأفوكادو"
type input "الأفوكادو"
click at [326, 225] on div "Status" at bounding box center [405, 229] width 242 height 20
click at [331, 227] on icon "save" at bounding box center [332, 228] width 9 height 9
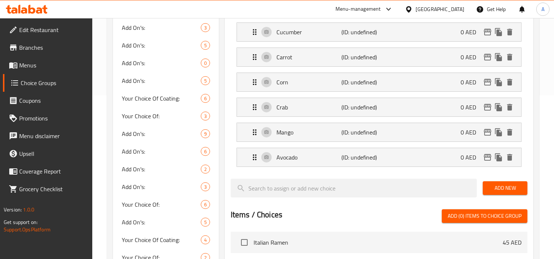
click at [513, 201] on div "Add New" at bounding box center [505, 188] width 51 height 25
click at [516, 182] on button "Add New" at bounding box center [505, 189] width 45 height 14
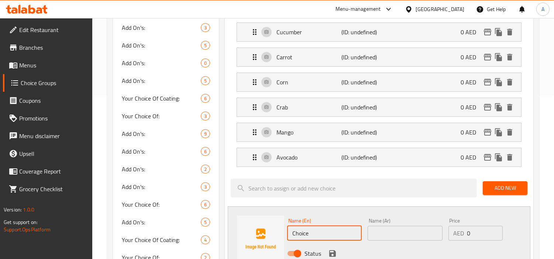
drag, startPoint x: 352, startPoint y: 240, endPoint x: 186, endPoint y: 209, distance: 169.3
paste input "Spicy sauce"
type input "Spicy sauce"
click at [411, 230] on input "text" at bounding box center [405, 233] width 75 height 15
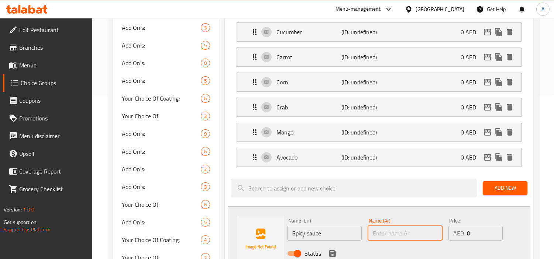
paste input "صلصة حارة"
click at [378, 222] on div "Name (Ar) صلصة حارة Name (Ar)" at bounding box center [405, 229] width 75 height 23
click at [391, 234] on input "صلصة حارة" at bounding box center [405, 233] width 75 height 15
click at [376, 236] on input "صوص حارة" at bounding box center [405, 233] width 75 height 15
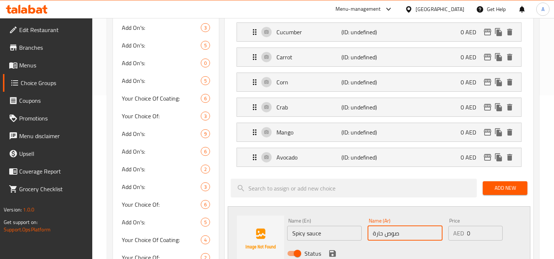
click at [377, 235] on input "صوص حارة" at bounding box center [405, 233] width 75 height 15
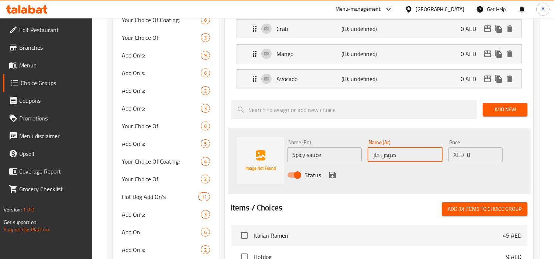
scroll to position [246, 0]
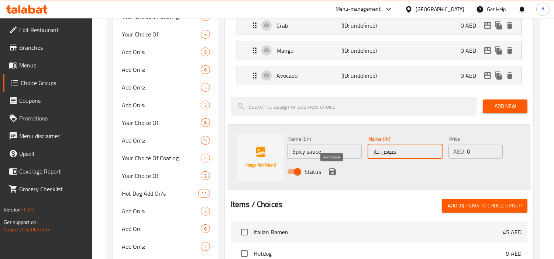
type input "صوص حار"
click at [331, 172] on icon "save" at bounding box center [332, 172] width 7 height 7
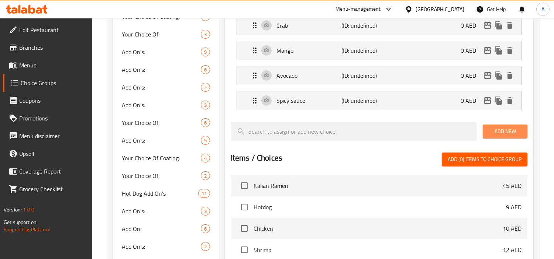
click at [494, 134] on span "Add New" at bounding box center [505, 131] width 33 height 9
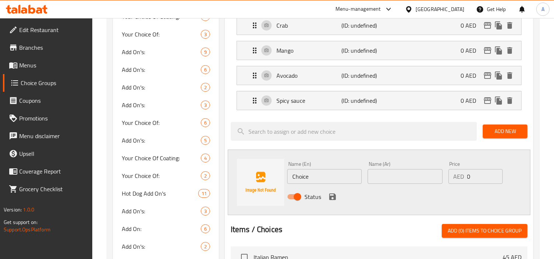
click at [331, 176] on input "Choice" at bounding box center [324, 176] width 75 height 15
paste input "Normal sauce"
type input "Normal Sauce"
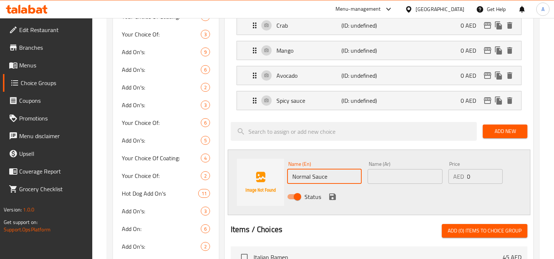
click at [404, 168] on div "Name (Ar) Name (Ar)" at bounding box center [405, 173] width 75 height 23
click at [406, 182] on input "text" at bounding box center [405, 176] width 75 height 15
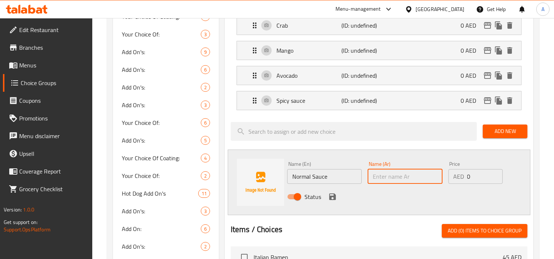
paste input "صلصة عادية"
click at [397, 179] on input "صلصة عادية" at bounding box center [405, 176] width 75 height 15
click at [374, 183] on input "صوص عادية" at bounding box center [405, 176] width 75 height 15
type input "صوص عادي"
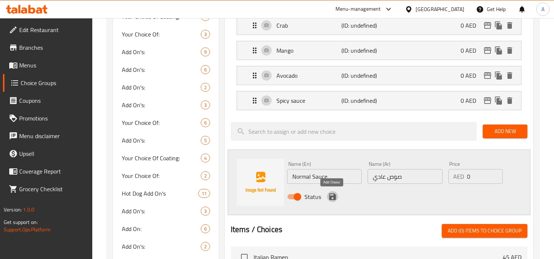
click at [332, 200] on icon "save" at bounding box center [332, 197] width 9 height 9
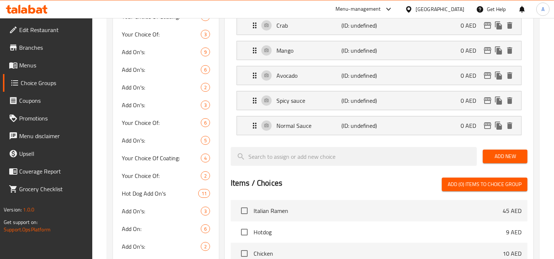
click at [485, 158] on button "Add New" at bounding box center [505, 157] width 45 height 14
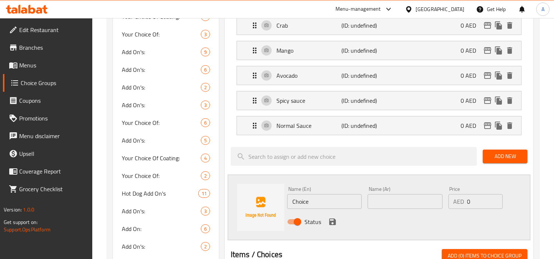
click at [313, 204] on input "Choice" at bounding box center [324, 202] width 75 height 15
paste input "omeback sauce"
click at [318, 206] on input "Comeback sauce" at bounding box center [324, 202] width 75 height 15
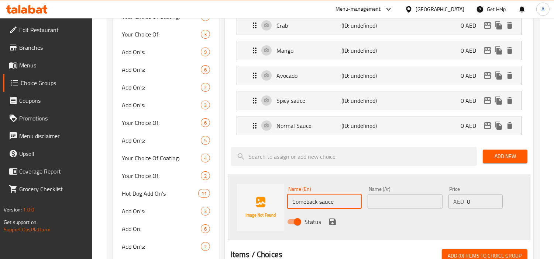
click at [309, 200] on input "Comeback sauce" at bounding box center [324, 202] width 75 height 15
type input "Comeback sauce"
click at [369, 206] on input "text" at bounding box center [405, 202] width 75 height 15
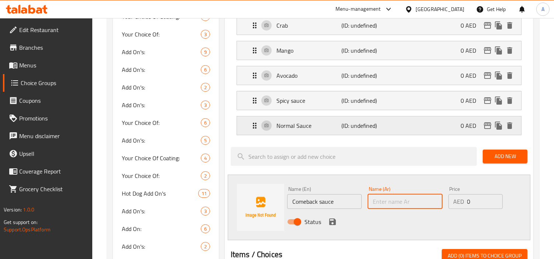
click at [362, 134] on div "Normal Sauce (ID: undefined) 0 AED" at bounding box center [381, 126] width 262 height 18
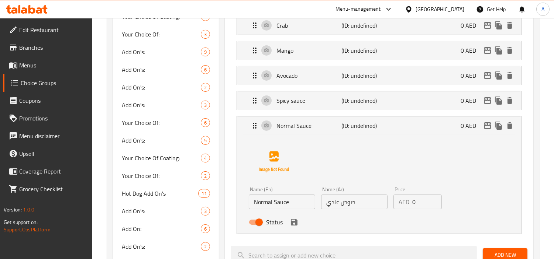
click at [343, 206] on input "صوص عادي" at bounding box center [354, 202] width 66 height 15
click at [345, 202] on input "صوص عادي" at bounding box center [354, 202] width 66 height 15
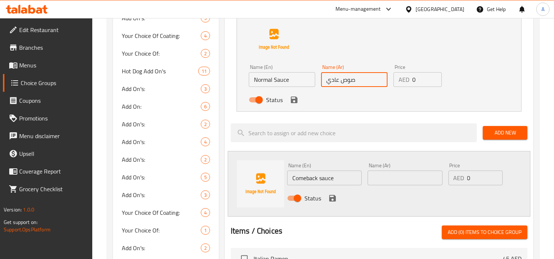
scroll to position [369, 0]
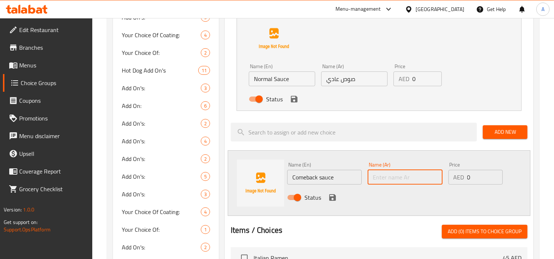
click at [383, 171] on input "text" at bounding box center [405, 177] width 75 height 15
paste input "صوص"
click at [400, 175] on input "صوص" at bounding box center [405, 177] width 75 height 15
type input "صوص كام باك"
click at [334, 173] on input "Comeback sauce" at bounding box center [324, 177] width 75 height 15
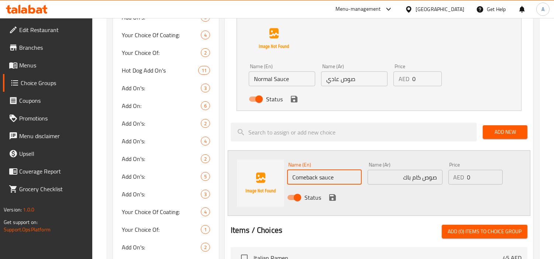
click at [334, 173] on input "Comeback sauce" at bounding box center [324, 177] width 75 height 15
click at [361, 180] on input "Comeback sauce" at bounding box center [324, 177] width 75 height 15
type input "Comeback Sauce"
click at [285, 174] on div "Name (En) Comeback Sauce Name (En)" at bounding box center [324, 173] width 80 height 28
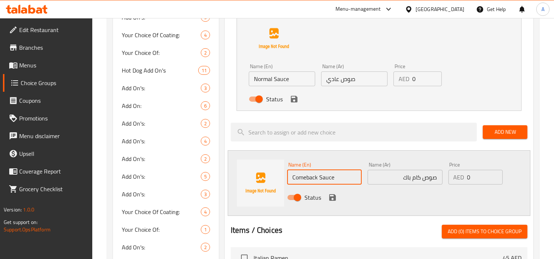
click at [312, 180] on input "Comeback Sauce" at bounding box center [324, 177] width 75 height 15
click at [329, 196] on icon "save" at bounding box center [332, 198] width 7 height 7
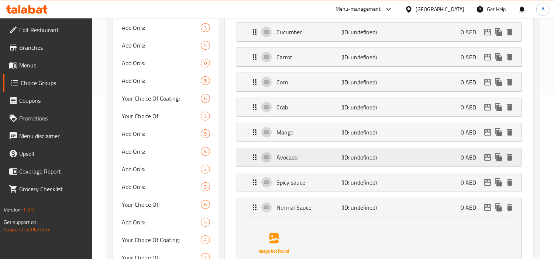
scroll to position [0, 0]
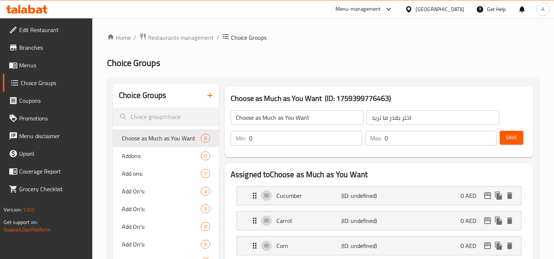
click at [521, 152] on div "Choose as Much as You Want ​ اختر بقدر ما تريد ​ Min: 0 ​ Max: 0 ​ Save" at bounding box center [379, 127] width 303 height 53
click at [506, 128] on div "Min: 0 ​ Max: 0 ​ Save" at bounding box center [377, 139] width 303 height 24
click at [510, 131] on button "Save" at bounding box center [512, 138] width 24 height 14
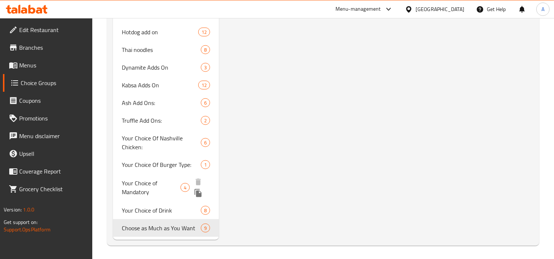
click at [164, 195] on span "Your Choice of Mandatory" at bounding box center [151, 188] width 59 height 18
type input "Your Choice of Mandatory"
type input "اختيارك الإلزامي"
type input "1"
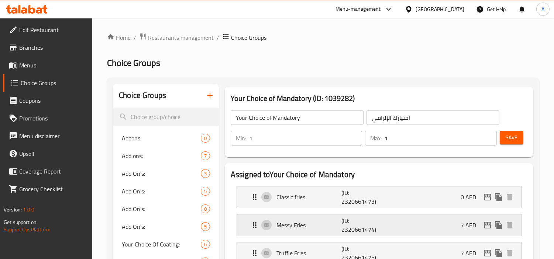
click at [334, 224] on p "Messy Fries" at bounding box center [308, 225] width 65 height 9
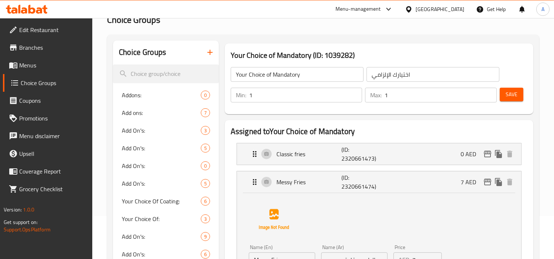
scroll to position [123, 0]
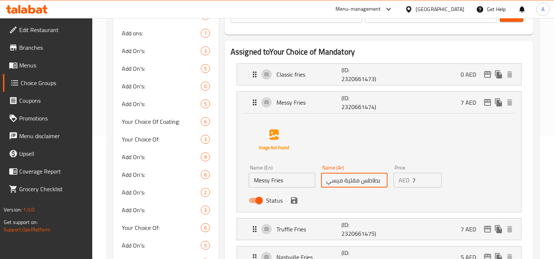
click at [356, 187] on input "بطاطس مقلية ميسي" at bounding box center [354, 180] width 66 height 15
click at [337, 179] on input "بطاطس مقلية ميسي" at bounding box center [354, 180] width 66 height 15
type input "بطاطس مقلية ماسي"
click at [519, 22] on div "Save" at bounding box center [510, 16] width 25 height 18
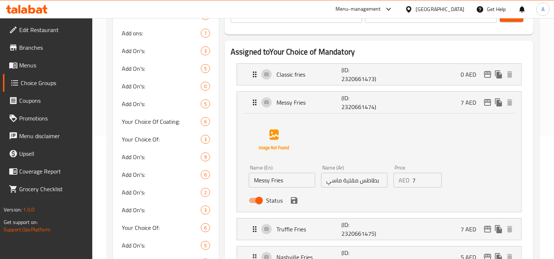
click at [520, 21] on button "Save" at bounding box center [512, 15] width 24 height 14
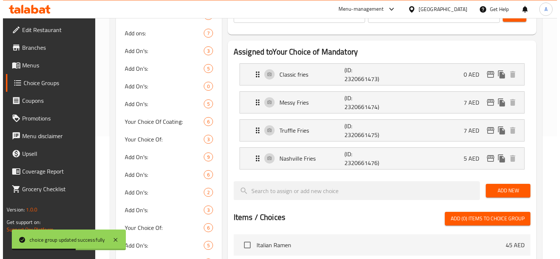
scroll to position [0, 0]
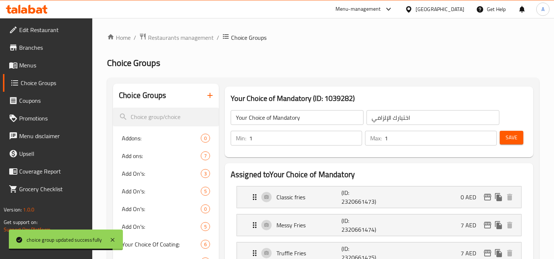
drag, startPoint x: 52, startPoint y: 64, endPoint x: 100, endPoint y: 79, distance: 49.4
click at [52, 64] on span "Menus" at bounding box center [53, 65] width 68 height 9
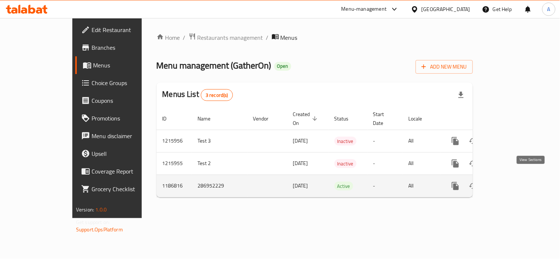
click at [513, 182] on icon "enhanced table" at bounding box center [508, 186] width 9 height 9
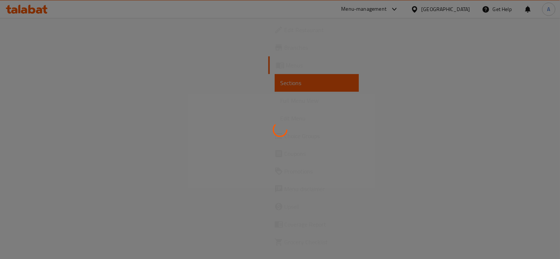
click at [333, 90] on div at bounding box center [280, 129] width 560 height 259
click at [355, 91] on div at bounding box center [280, 129] width 560 height 259
click at [368, 98] on div at bounding box center [280, 129] width 560 height 259
click at [369, 98] on div at bounding box center [280, 129] width 560 height 259
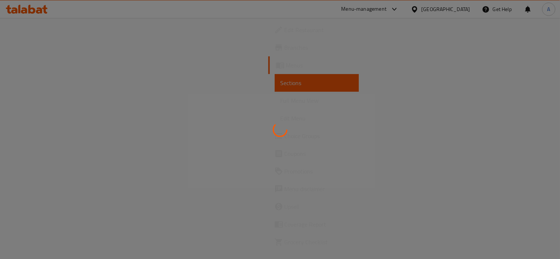
click at [337, 94] on div at bounding box center [280, 129] width 560 height 259
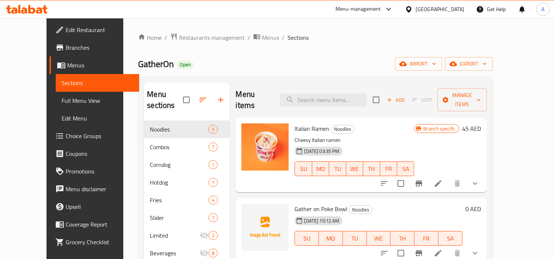
click at [365, 104] on div "Menu items Add Sort Manage items" at bounding box center [360, 100] width 251 height 35
click at [331, 94] on input "search" at bounding box center [323, 100] width 87 height 13
paste input "Double beef classic Meal"
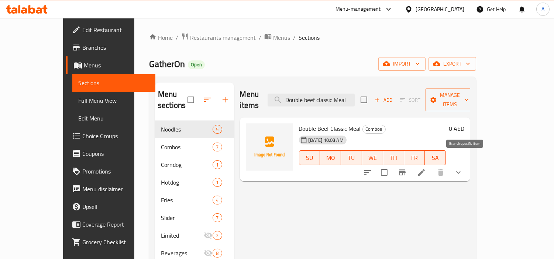
type input "Double beef classic Meal"
click at [407, 168] on icon "Branch-specific-item" at bounding box center [402, 172] width 9 height 9
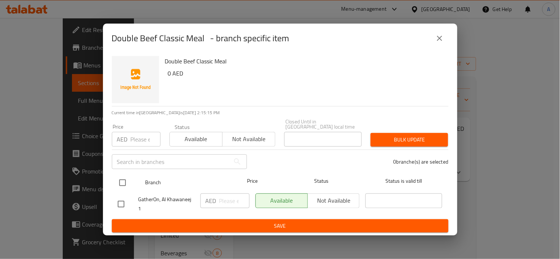
click at [127, 182] on input "checkbox" at bounding box center [123, 183] width 16 height 16
checkbox input "true"
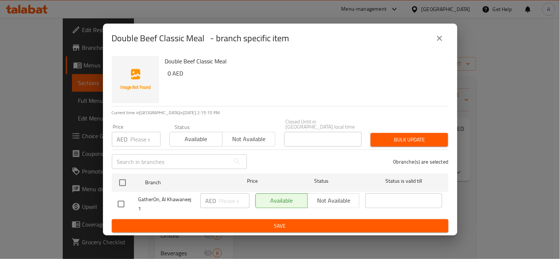
checkbox input "true"
click at [125, 139] on p "AED" at bounding box center [122, 139] width 11 height 9
click at [154, 143] on input "-1" at bounding box center [146, 139] width 30 height 15
click at [145, 143] on input "-1" at bounding box center [146, 139] width 30 height 15
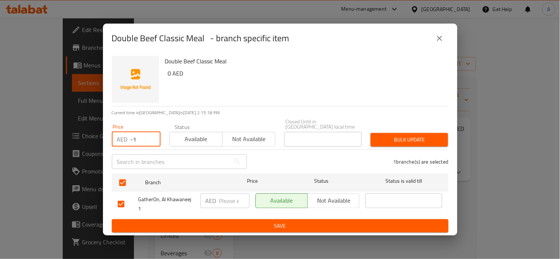
click at [145, 143] on input "-1" at bounding box center [146, 139] width 30 height 15
paste input "59"
type input "59"
click at [425, 149] on div "1 branche(s) are selected" at bounding box center [352, 162] width 202 height 27
click at [426, 141] on span "Bulk update" at bounding box center [409, 139] width 66 height 9
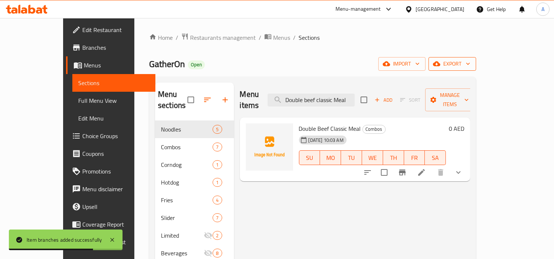
click at [476, 69] on button "export" at bounding box center [453, 64] width 48 height 14
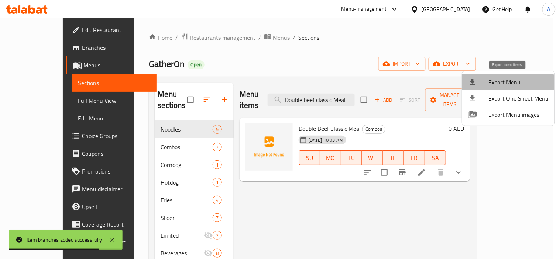
click at [497, 85] on span "Export Menu" at bounding box center [519, 82] width 60 height 9
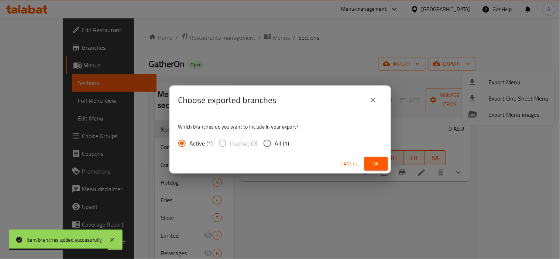
click at [280, 146] on span "All (1)" at bounding box center [282, 143] width 14 height 9
click at [275, 146] on input "All (1)" at bounding box center [267, 144] width 16 height 16
radio input "true"
click at [371, 164] on span "Ok" at bounding box center [376, 163] width 12 height 9
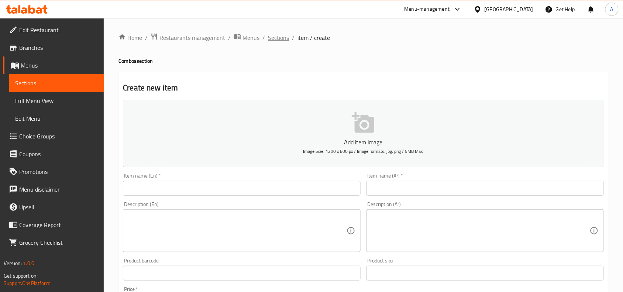
click at [271, 36] on span "Sections" at bounding box center [278, 37] width 21 height 9
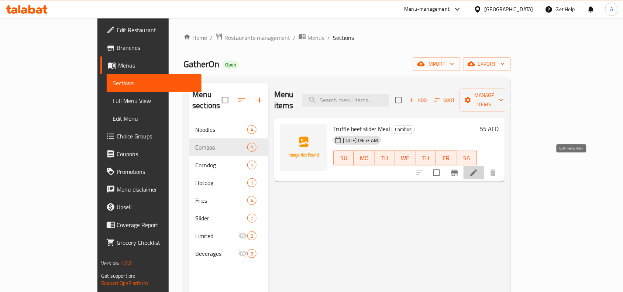
click at [478, 168] on icon at bounding box center [473, 172] width 9 height 9
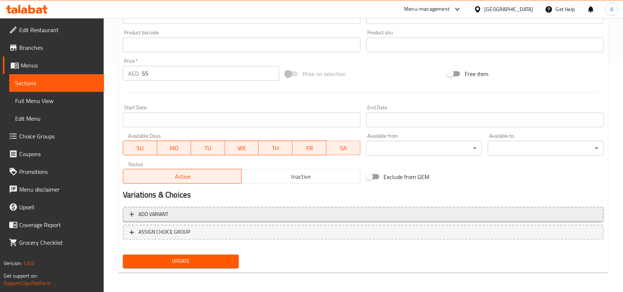
click at [297, 218] on button "Add variant" at bounding box center [363, 214] width 481 height 15
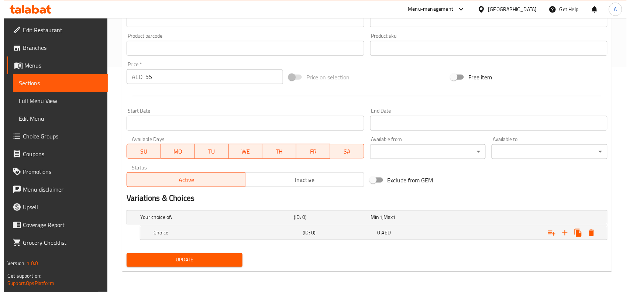
scroll to position [224, 0]
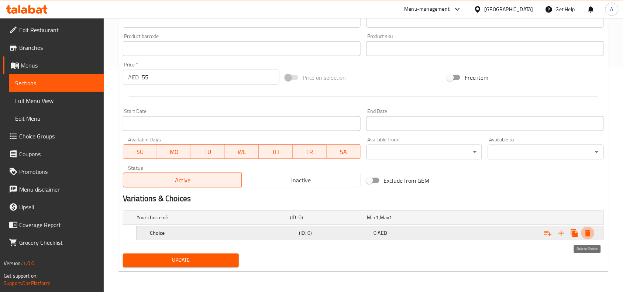
click at [593, 233] on button "Expand" at bounding box center [587, 233] width 13 height 13
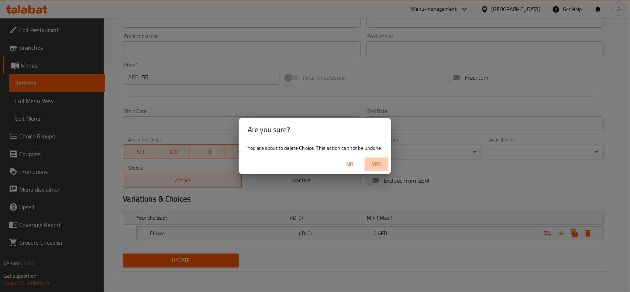
click at [376, 160] on span "Yes" at bounding box center [377, 164] width 18 height 9
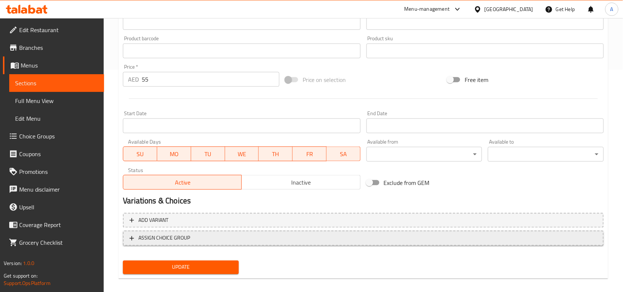
click at [383, 239] on span "ASSIGN CHOICE GROUP" at bounding box center [364, 238] width 468 height 9
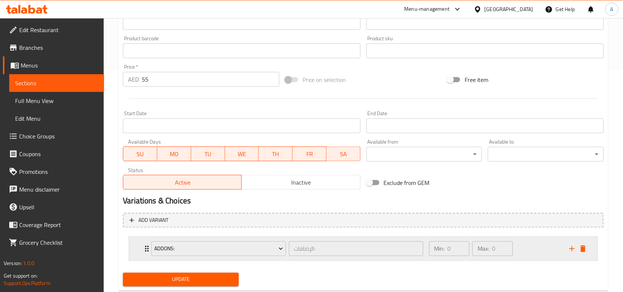
click at [292, 257] on div "الإضافات: ​" at bounding box center [356, 249] width 137 height 18
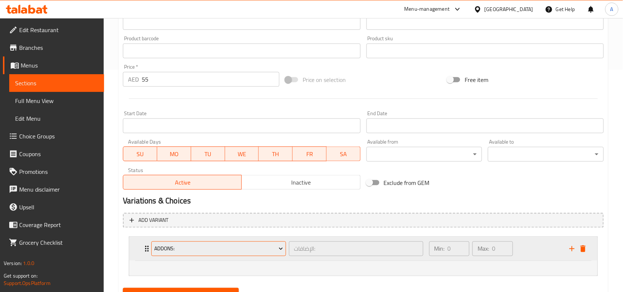
click at [279, 250] on icon "Expand" at bounding box center [280, 248] width 7 height 7
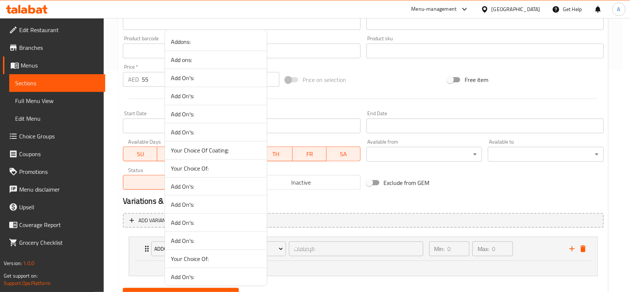
drag, startPoint x: 274, startPoint y: 74, endPoint x: 257, endPoint y: 268, distance: 194.2
click at [257, 268] on div "Addons: Add ons: Add On's: Add On's: Add On's: Add On's: Your Choice Of Coating…" at bounding box center [315, 146] width 630 height 292
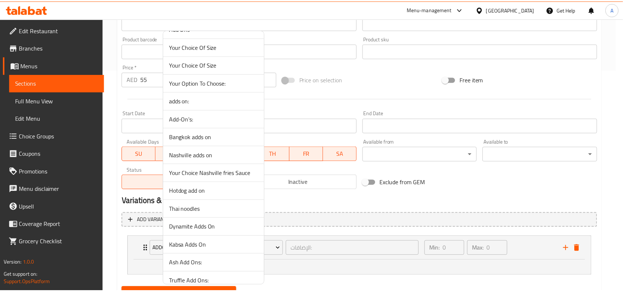
scroll to position [1184, 0]
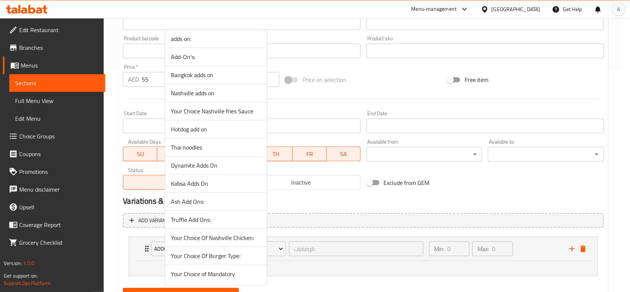
click at [254, 279] on li "Your Choice of Mandatory" at bounding box center [216, 274] width 102 height 18
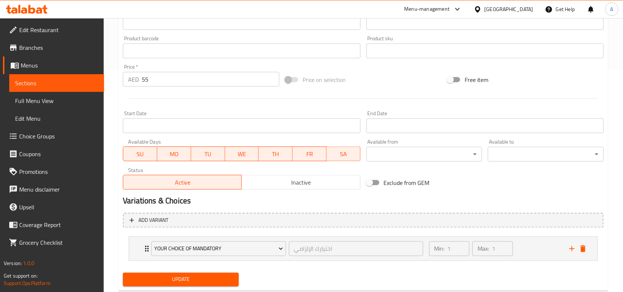
drag, startPoint x: 205, startPoint y: 272, endPoint x: 290, endPoint y: 286, distance: 85.7
click at [208, 273] on button "Update" at bounding box center [181, 280] width 116 height 14
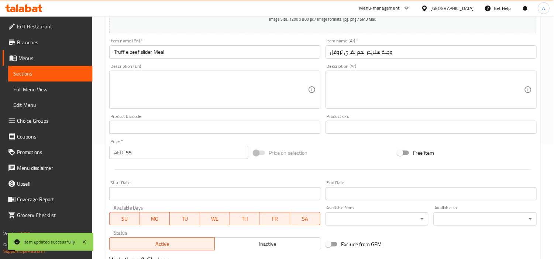
scroll to position [0, 0]
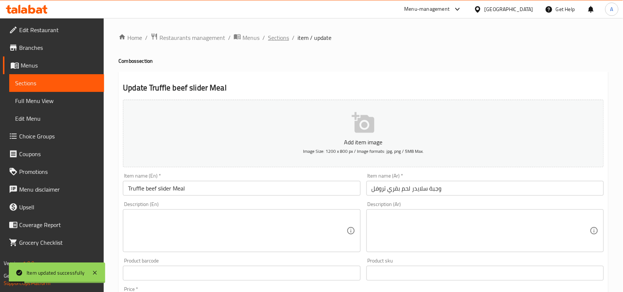
click at [279, 33] on span "Sections" at bounding box center [278, 37] width 21 height 9
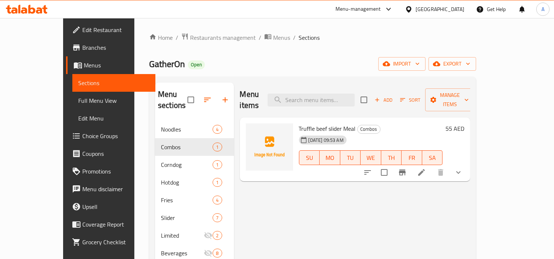
click at [425, 169] on icon at bounding box center [421, 172] width 7 height 7
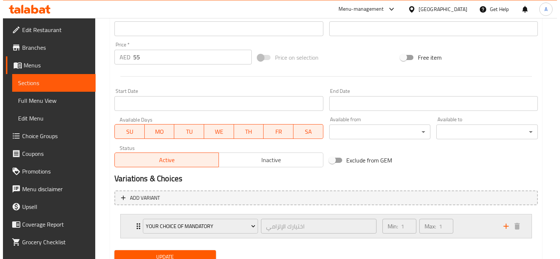
scroll to position [273, 0]
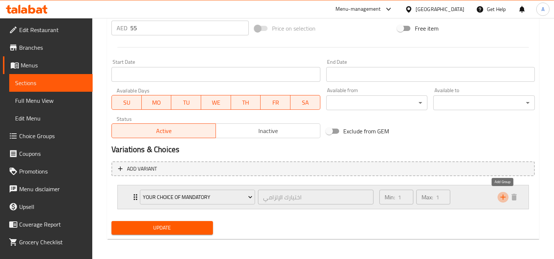
click at [503, 197] on icon "add" at bounding box center [502, 197] width 5 height 5
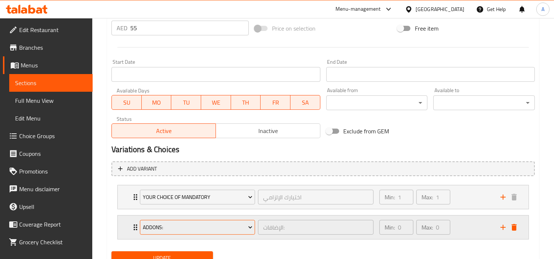
click at [216, 227] on span "Addons:" at bounding box center [198, 227] width 110 height 9
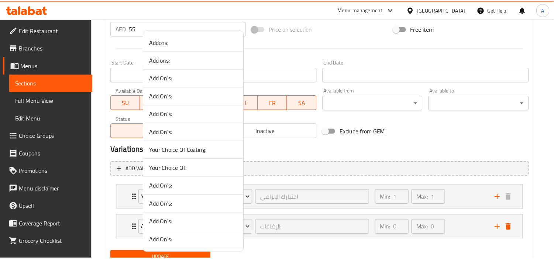
scroll to position [1231, 0]
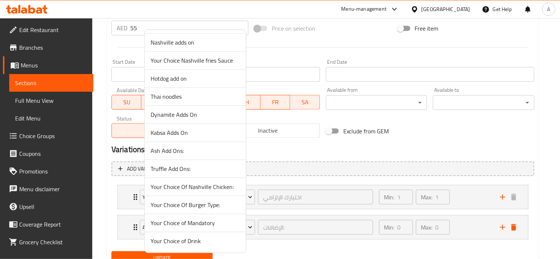
click at [208, 244] on span "Your Choice of Drink" at bounding box center [195, 241] width 89 height 9
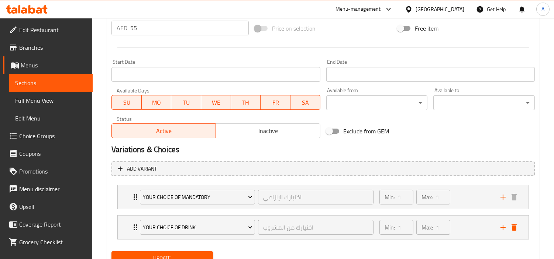
click at [321, 256] on div "Update" at bounding box center [323, 259] width 429 height 20
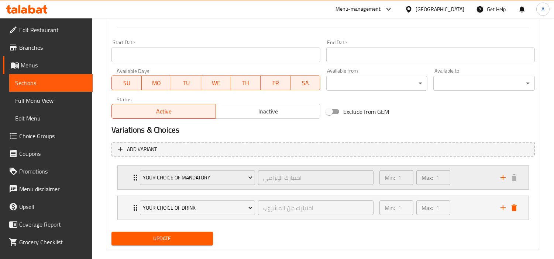
scroll to position [304, 0]
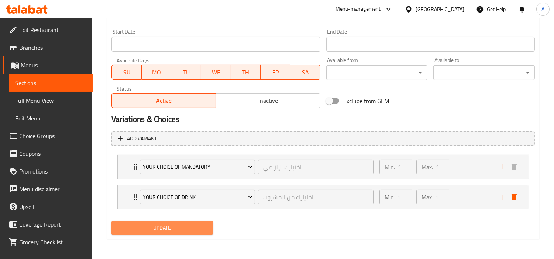
click at [182, 224] on span "Update" at bounding box center [162, 228] width 90 height 9
click at [180, 230] on span "Update" at bounding box center [162, 228] width 90 height 9
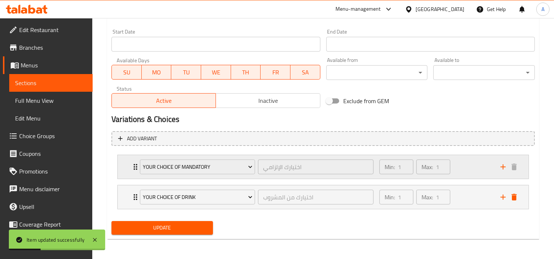
click at [488, 164] on div "Min: 1 ​ Max: 1 ​" at bounding box center [435, 167] width 121 height 24
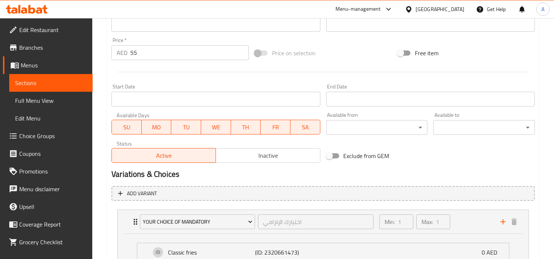
scroll to position [140, 0]
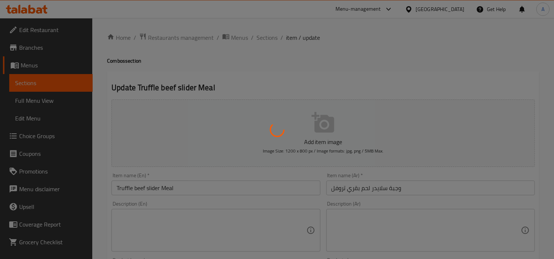
type input "اختيارك الإلزامي"
type input "1"
type input "اختيارك من المشروب"
type input "1"
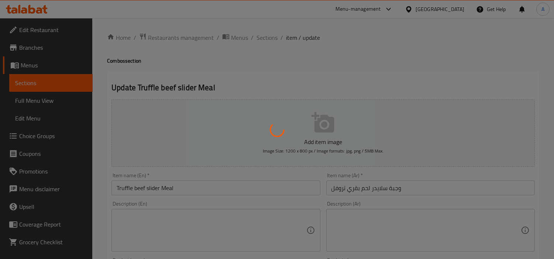
type input "1"
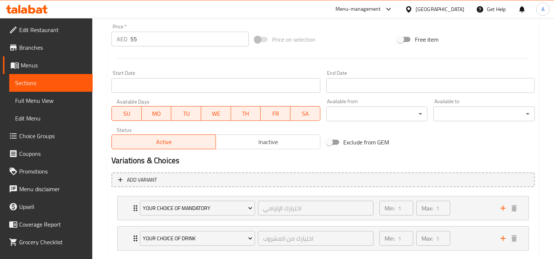
scroll to position [304, 0]
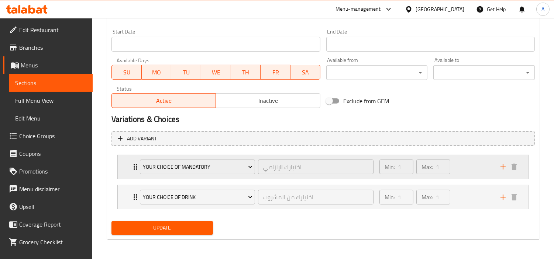
click at [474, 172] on div "Min: 1 ​ Max: 1 ​" at bounding box center [435, 167] width 121 height 24
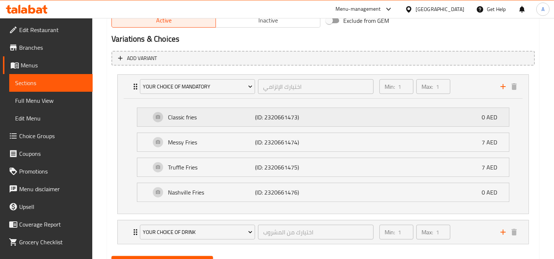
scroll to position [386, 0]
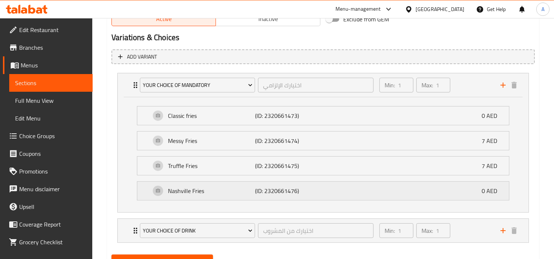
click at [460, 191] on div "Nashville Fries (ID: 2320661476) 0 AED" at bounding box center [326, 191] width 350 height 18
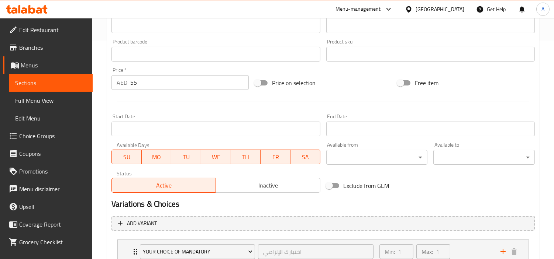
scroll to position [304, 0]
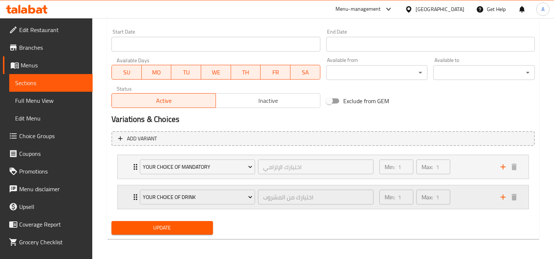
click at [482, 195] on div "Min: 1 ​ Max: 1 ​" at bounding box center [435, 198] width 121 height 24
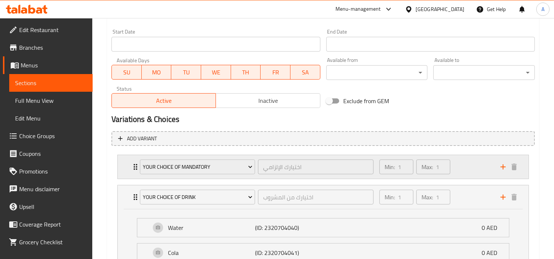
click at [474, 157] on div "Min: 1 ​ Max: 1 ​" at bounding box center [435, 167] width 121 height 24
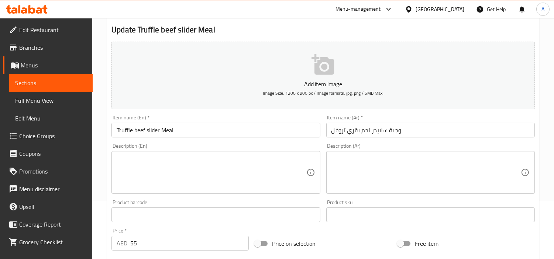
scroll to position [0, 0]
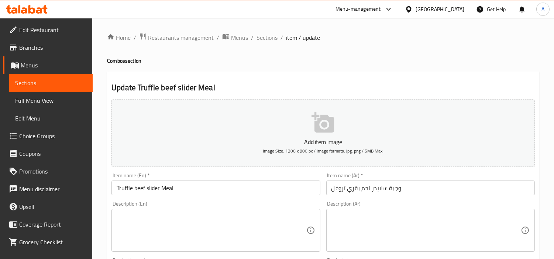
click at [261, 34] on span "Sections" at bounding box center [267, 37] width 21 height 9
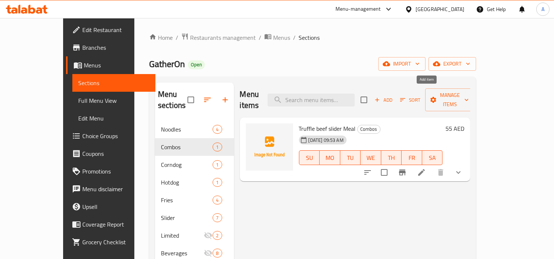
click at [393, 96] on span "Add" at bounding box center [384, 100] width 20 height 8
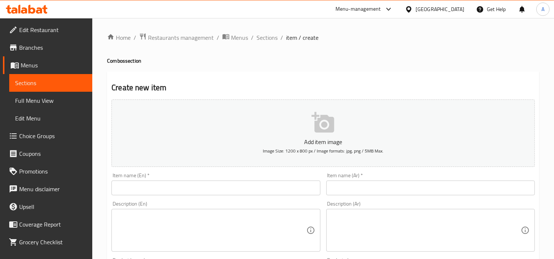
click at [255, 203] on div "Description (En) Description (En)" at bounding box center [215, 227] width 209 height 51
click at [281, 193] on input "text" at bounding box center [215, 188] width 209 height 15
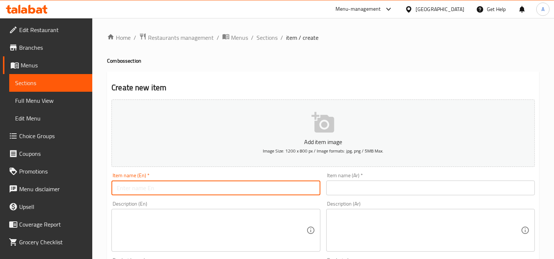
paste input "Classic beef Slider Meal"
type input "Classic Beef Slider Meal"
drag, startPoint x: 422, startPoint y: 193, endPoint x: 551, endPoint y: 181, distance: 129.4
click at [422, 193] on input "text" at bounding box center [430, 188] width 209 height 15
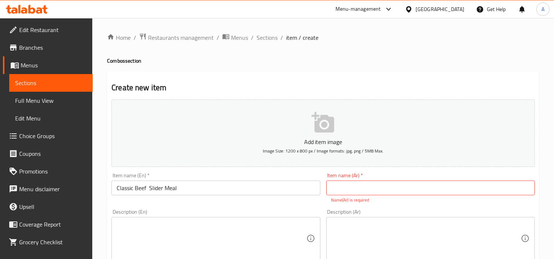
drag, startPoint x: 461, startPoint y: 196, endPoint x: 474, endPoint y: 195, distance: 12.6
click at [461, 196] on input "text" at bounding box center [430, 188] width 209 height 15
paste input "وجبة سلايدر لحم بقري كلاسيكية"
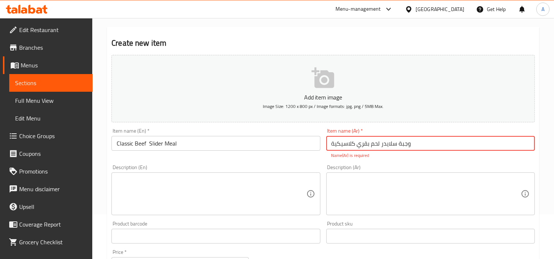
scroll to position [82, 0]
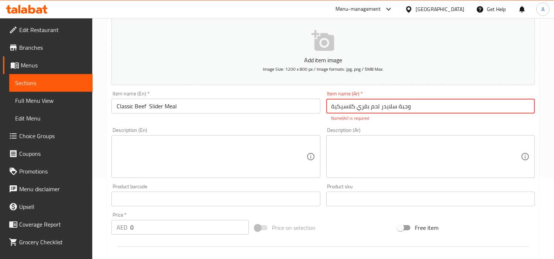
type input "وجبة سلايدر لحم بقري كلاسيكية"
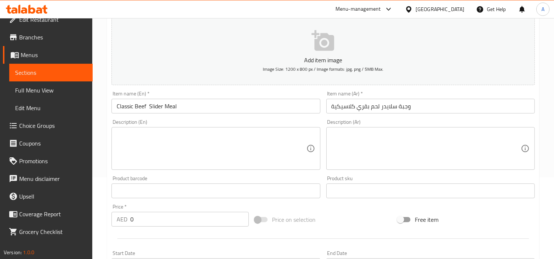
scroll to position [14, 0]
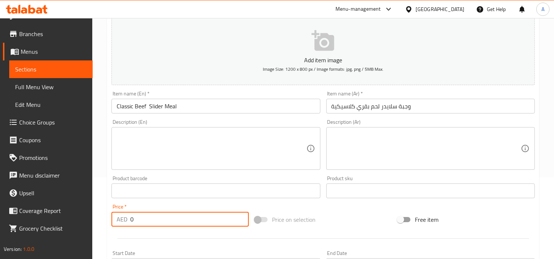
drag, startPoint x: 171, startPoint y: 218, endPoint x: 62, endPoint y: 161, distance: 123.3
click at [0, 149] on div "Edit Restaurant Branches Menus Sections Full Menu View Edit Menu Choice Groups …" at bounding box center [277, 187] width 554 height 503
paste input "54"
type input "54"
click at [226, 196] on input "text" at bounding box center [215, 191] width 209 height 15
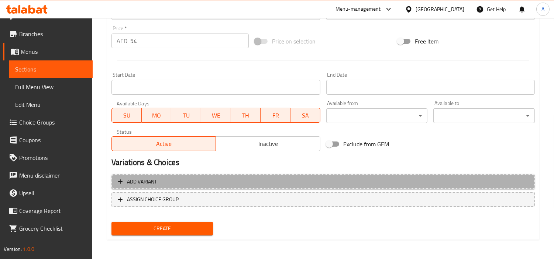
click at [441, 186] on span "Add variant" at bounding box center [323, 182] width 410 height 9
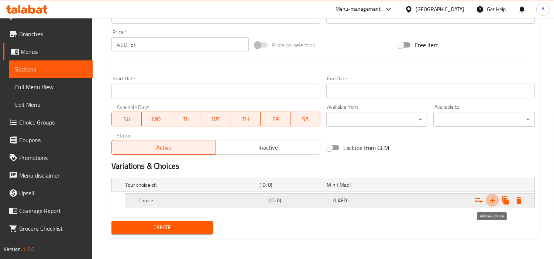
click at [489, 200] on icon "Expand" at bounding box center [492, 200] width 9 height 9
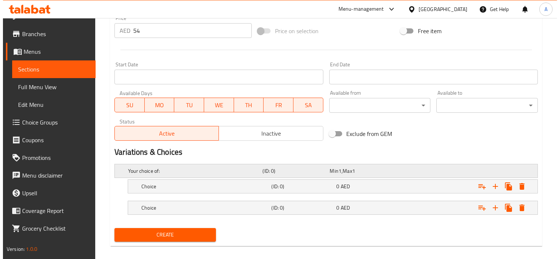
scroll to position [278, 0]
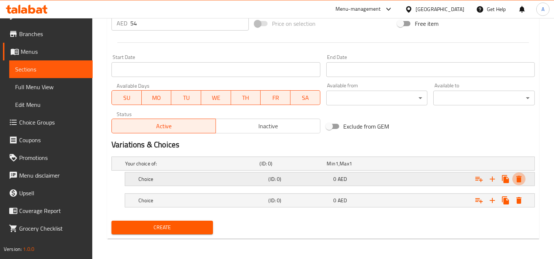
click at [516, 175] on icon "Expand" at bounding box center [519, 179] width 9 height 9
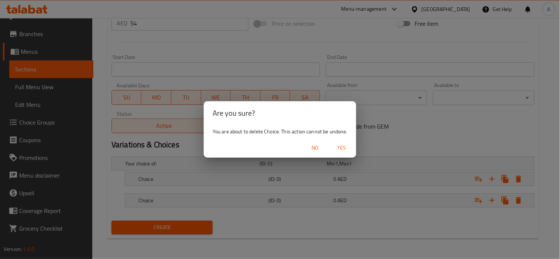
click at [336, 150] on span "Yes" at bounding box center [342, 148] width 18 height 9
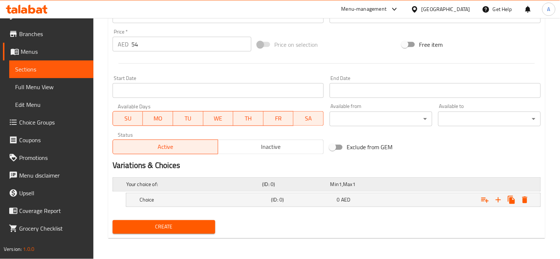
scroll to position [257, 0]
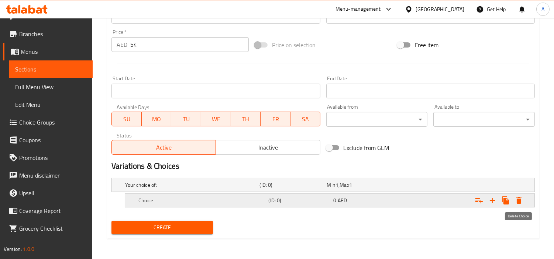
click at [521, 202] on icon "Expand" at bounding box center [519, 200] width 9 height 9
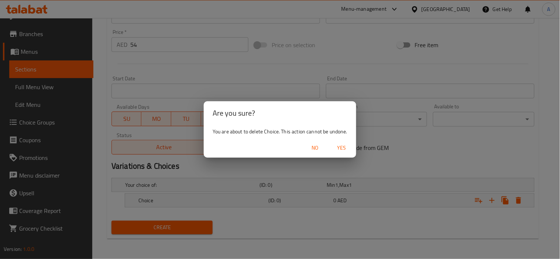
click at [350, 148] on span "Yes" at bounding box center [342, 148] width 18 height 9
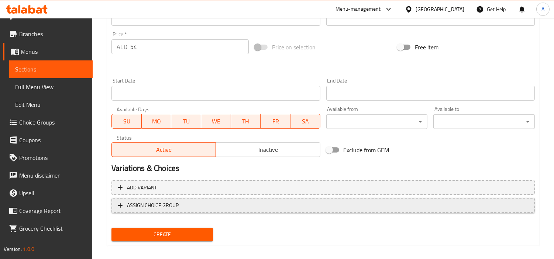
click at [163, 203] on span "ASSIGN CHOICE GROUP" at bounding box center [153, 205] width 52 height 9
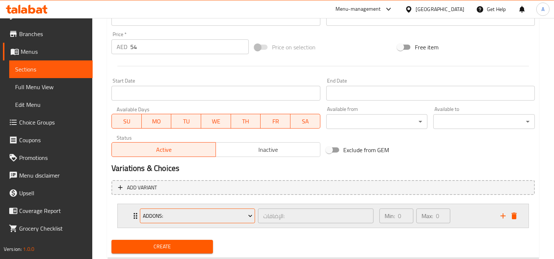
click at [204, 215] on span "Addons:" at bounding box center [198, 216] width 110 height 9
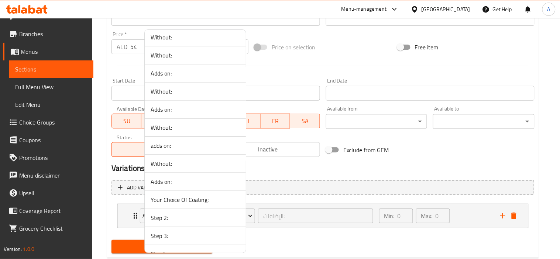
scroll to position [1231, 0]
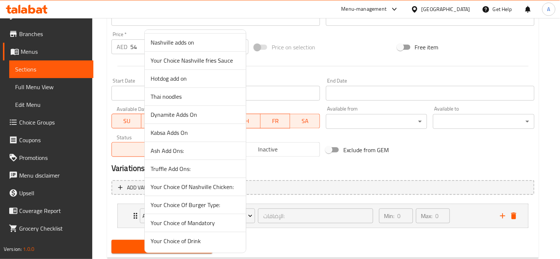
click at [217, 220] on span "Your Choice of Mandatory" at bounding box center [195, 223] width 89 height 9
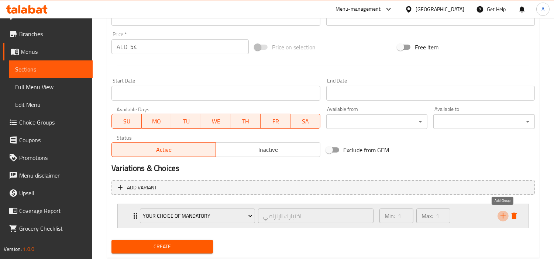
click at [504, 215] on icon "add" at bounding box center [503, 216] width 9 height 9
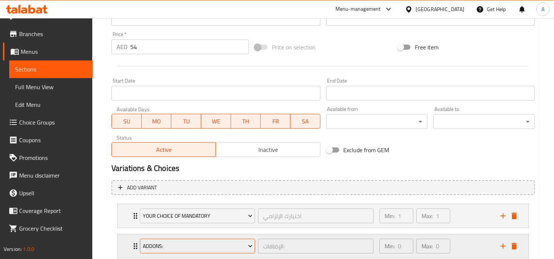
click at [199, 244] on span "Addons:" at bounding box center [198, 246] width 110 height 9
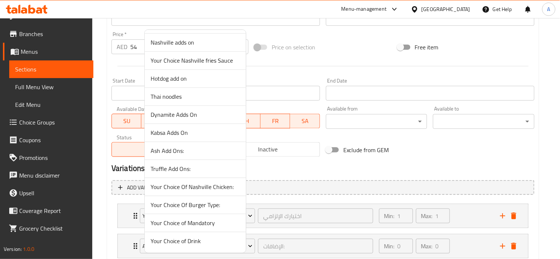
click at [205, 237] on span "Your Choice of Drink" at bounding box center [195, 241] width 89 height 9
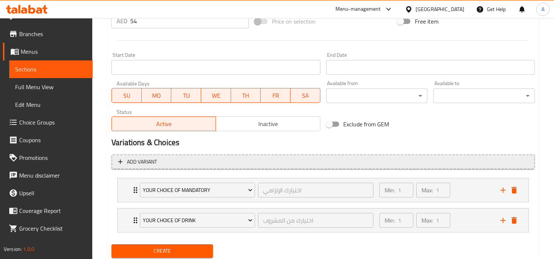
scroll to position [304, 0]
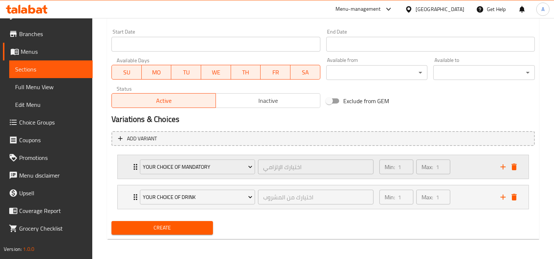
click at [473, 170] on div "Min: 1 ​ Max: 1 ​" at bounding box center [435, 167] width 121 height 24
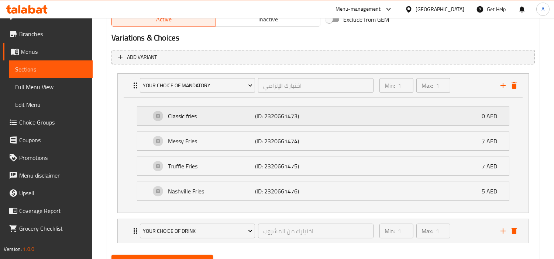
scroll to position [386, 0]
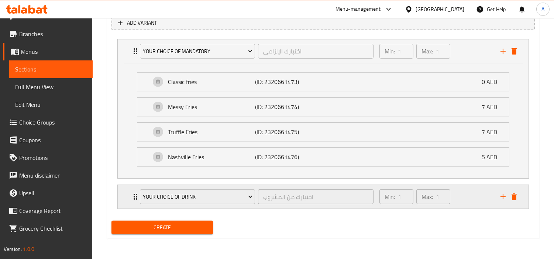
click at [472, 193] on div "Min: 1 ​ Max: 1 ​" at bounding box center [435, 197] width 121 height 24
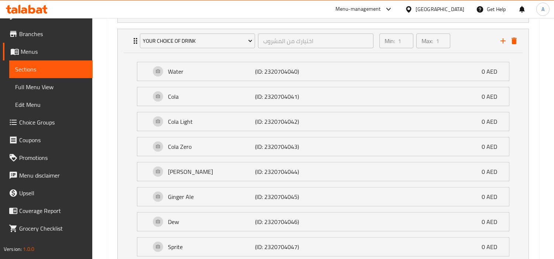
scroll to position [636, 0]
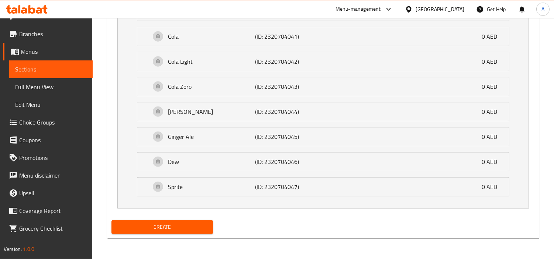
click at [187, 215] on div "Add variant Your Choice of Mandatory اختيارك الإلزامي ​ Min: 1 ​ Max: 1 ​ Class…" at bounding box center [323, 7] width 429 height 422
click at [200, 226] on span "Create" at bounding box center [162, 227] width 90 height 9
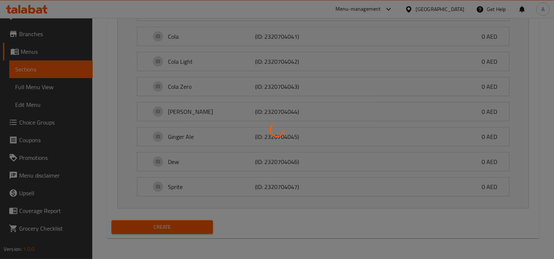
type input "0"
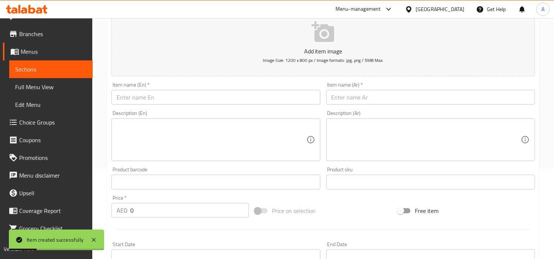
scroll to position [0, 0]
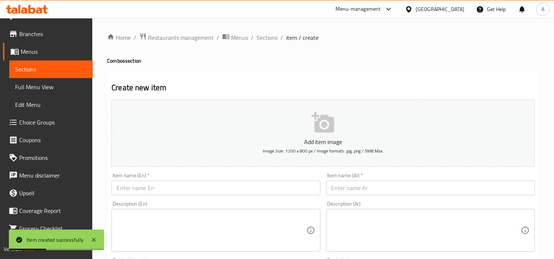
click at [244, 188] on input "text" at bounding box center [215, 188] width 209 height 15
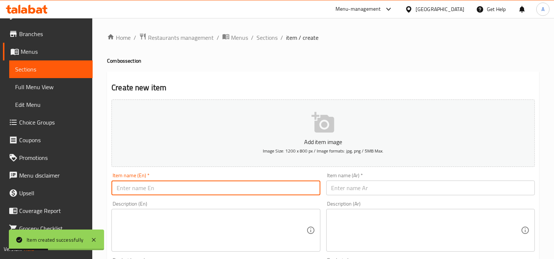
paste input "Double beef classic Meal"
type input "Double Beef Classic Meal"
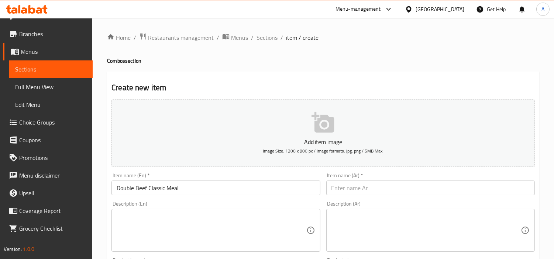
click at [492, 190] on input "text" at bounding box center [430, 188] width 209 height 15
paste input "وجبة لحم بقري مزدوجة كلاسيكية"
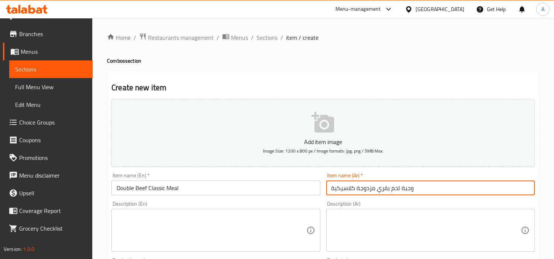
click at [372, 190] on input "وجبة لحم بقري مزدوجة كلاسيكية" at bounding box center [430, 188] width 209 height 15
click at [362, 187] on input "وجبة لحم بقري دابل كلاسيكية" at bounding box center [430, 188] width 209 height 15
type input "وجبة لحم بقري دوبل كلاسيكية"
click at [401, 4] on div "[GEOGRAPHIC_DATA]" at bounding box center [434, 9] width 71 height 18
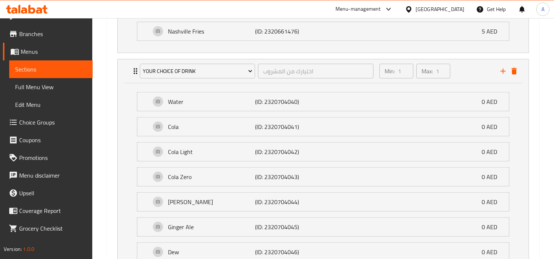
scroll to position [636, 0]
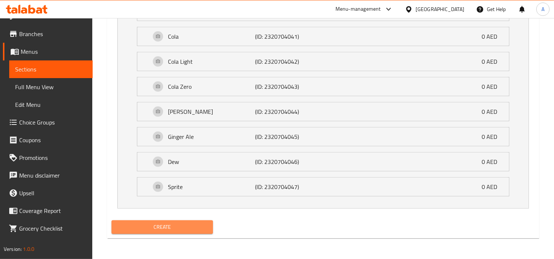
click at [161, 222] on button "Create" at bounding box center [161, 228] width 101 height 14
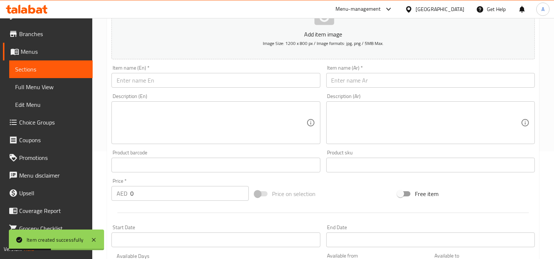
scroll to position [103, 0]
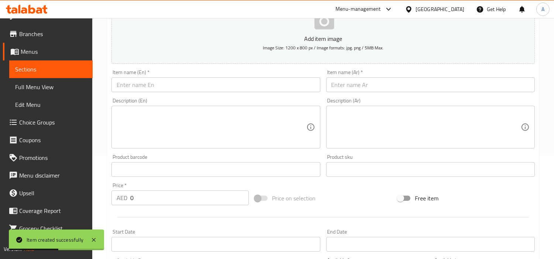
click at [207, 88] on input "text" at bounding box center [215, 85] width 209 height 15
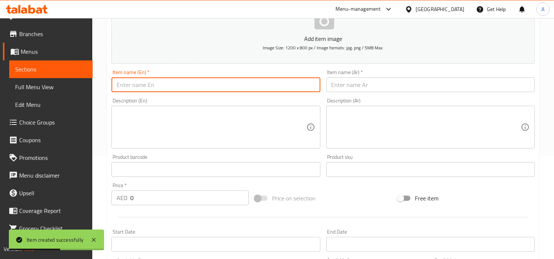
paste input "Truffle Double Meal"
type input "Truffle Double Meal"
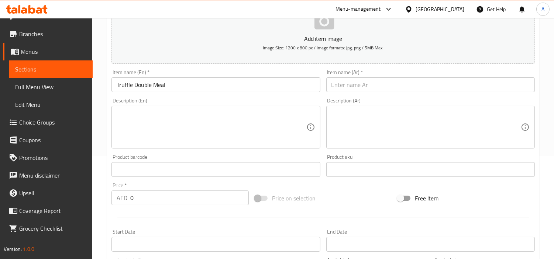
click at [502, 84] on input "text" at bounding box center [430, 85] width 209 height 15
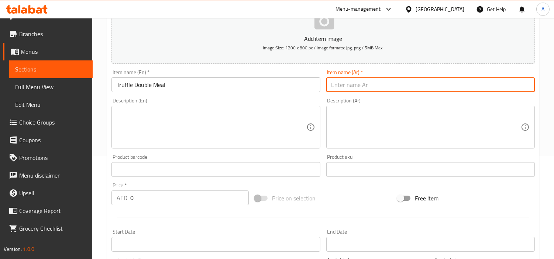
paste input "وجبة الكمأة المزدوجة"
type input "وجبة الكمأة المزدوجة"
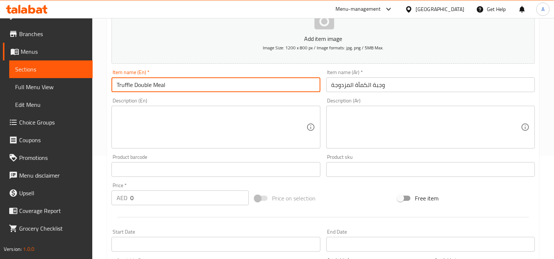
click at [122, 87] on input "Truffle Double Meal" at bounding box center [215, 85] width 209 height 15
type input "Truffle Double Meal"
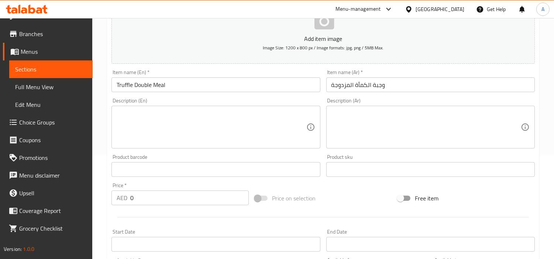
click at [342, 86] on input "وجبة الكمأة المزدوجة" at bounding box center [430, 85] width 209 height 15
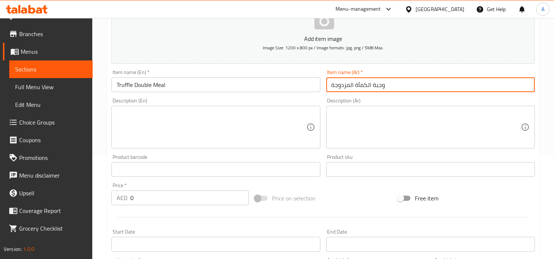
click at [356, 83] on input "وجبة الكمأة المزدوجة" at bounding box center [430, 85] width 209 height 15
click at [358, 83] on input "وجبة الكمأة المزدوجة" at bounding box center [430, 85] width 209 height 15
paste input "روفل"
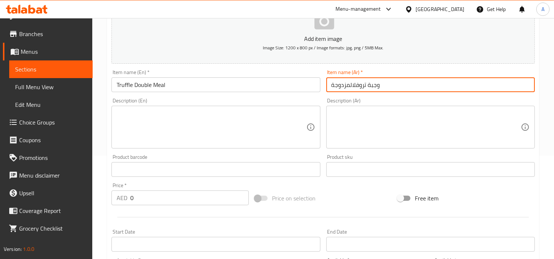
click at [348, 80] on input "وجبة تروفلالمزدوجة" at bounding box center [430, 85] width 209 height 15
click at [353, 89] on input "وجبة تروفلالمزدوجة" at bounding box center [430, 85] width 209 height 15
click at [345, 83] on input "وجبة تروفل المزدوجة" at bounding box center [430, 85] width 209 height 15
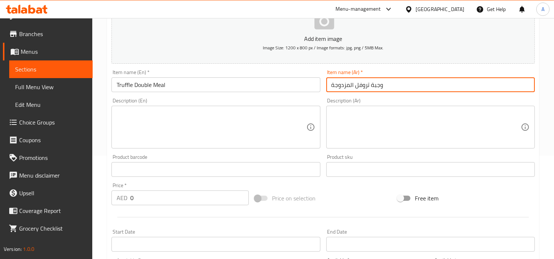
click at [345, 83] on input "وجبة تروفل المزدوجة" at bounding box center [430, 85] width 209 height 15
click at [337, 83] on input "وجبة تروفل دابل" at bounding box center [430, 85] width 209 height 15
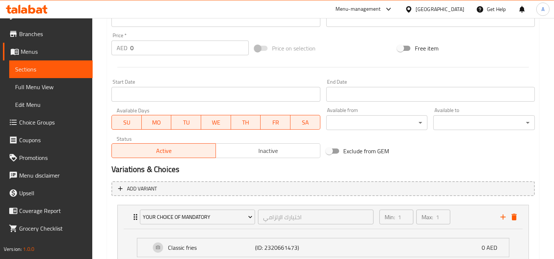
scroll to position [349, 0]
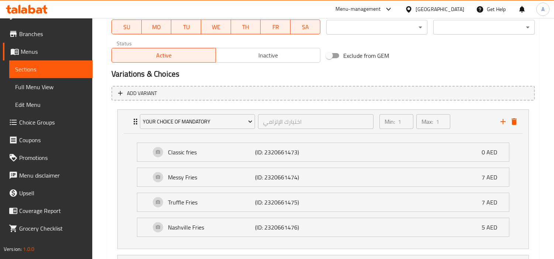
type input "وجبة تروفل دوبل"
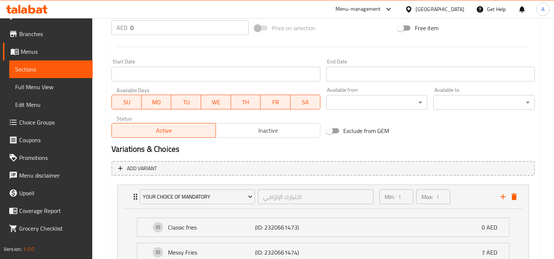
scroll to position [185, 0]
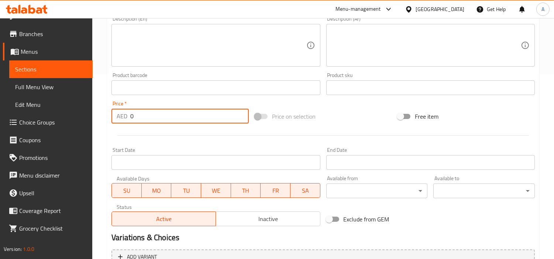
drag, startPoint x: 190, startPoint y: 118, endPoint x: 108, endPoint y: 126, distance: 82.7
paste input "59"
type input "59"
click at [179, 137] on div at bounding box center [323, 136] width 429 height 18
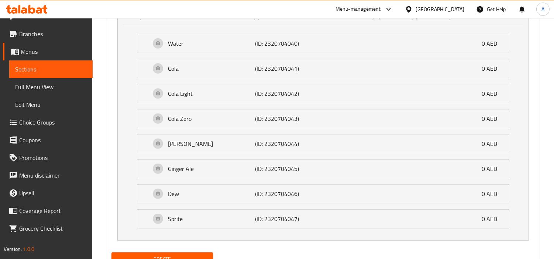
scroll to position [636, 0]
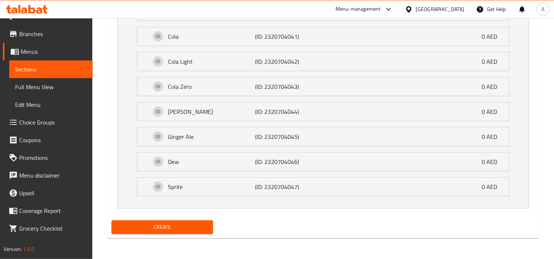
click at [194, 218] on div "Create" at bounding box center [162, 228] width 107 height 20
click at [196, 221] on button "Create" at bounding box center [161, 228] width 101 height 14
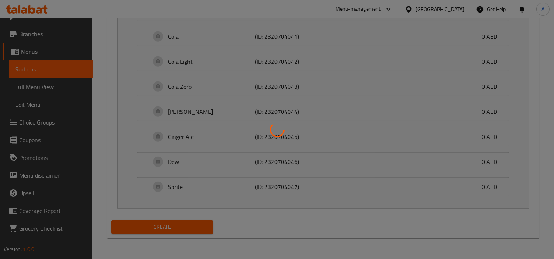
type input "0"
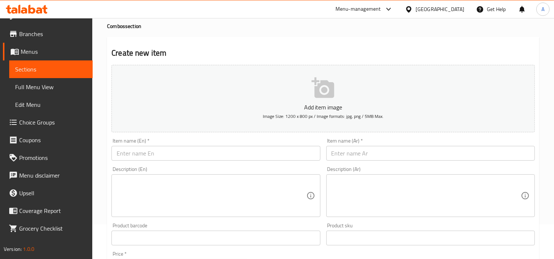
scroll to position [0, 0]
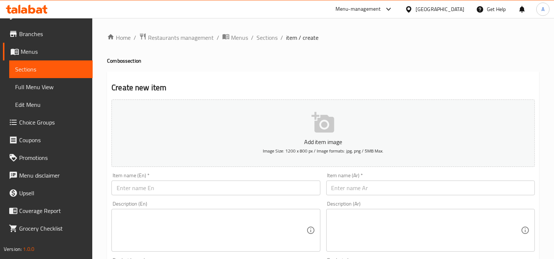
click at [241, 185] on input "text" at bounding box center [215, 188] width 209 height 15
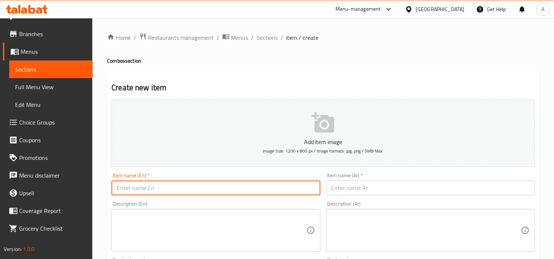
paste input "Chicken slider Meal"
drag, startPoint x: 364, startPoint y: 202, endPoint x: 181, endPoint y: 176, distance: 184.2
click at [181, 176] on div "Item name (En)   * Chicken slider Meal Item name (En) *" at bounding box center [215, 184] width 209 height 23
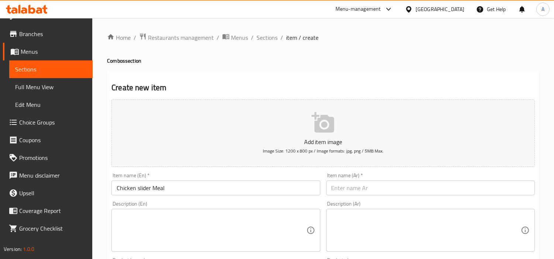
click at [181, 176] on div "Item name (En)   * Chicken slider Meal Item name (En) *" at bounding box center [215, 184] width 209 height 23
click at [187, 187] on input "Chicken slider Meal" at bounding box center [215, 188] width 209 height 15
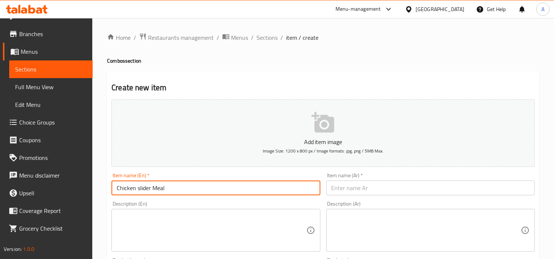
click at [187, 187] on input "Chicken slider Meal" at bounding box center [215, 188] width 209 height 15
type input "Chicken Slider Meal"
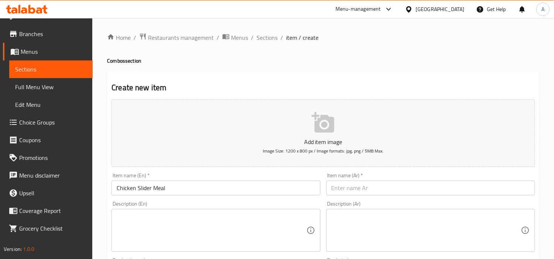
click at [464, 198] on div "Item name (Ar)   * Item name (Ar) *" at bounding box center [430, 184] width 214 height 28
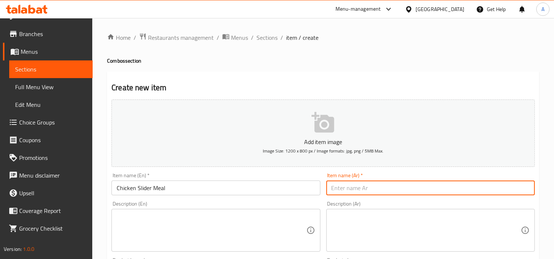
click at [468, 194] on input "text" at bounding box center [430, 188] width 209 height 15
paste input "وجبة دجاج سلايدر"
type input "وجبة دجاج سلايدر"
click at [472, 197] on div "Item name (Ar)   * وجبة دجاج سلايدر Item name (Ar) *" at bounding box center [430, 184] width 214 height 28
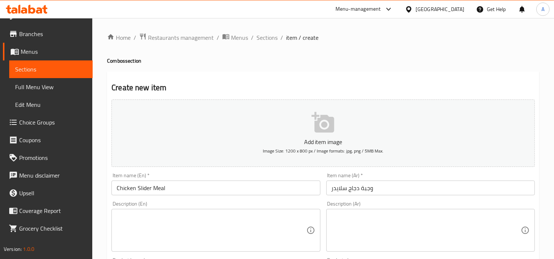
click at [486, 205] on div "Description (Ar) Description (Ar)" at bounding box center [430, 227] width 209 height 51
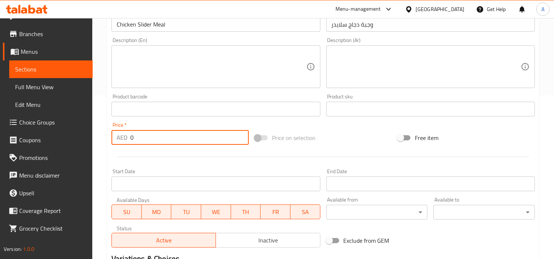
drag, startPoint x: 165, startPoint y: 132, endPoint x: 96, endPoint y: 134, distance: 68.7
paste input "54"
type input "54"
click at [178, 170] on div "Start Date Start Date" at bounding box center [215, 180] width 209 height 23
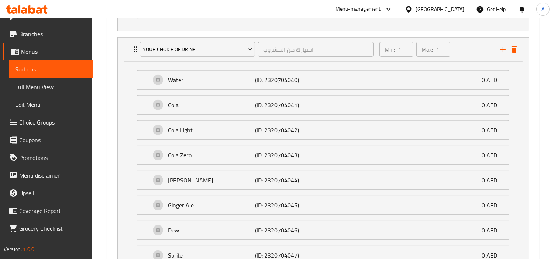
scroll to position [636, 0]
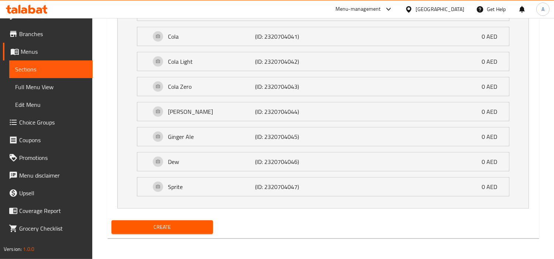
click at [196, 227] on span "Create" at bounding box center [162, 227] width 90 height 9
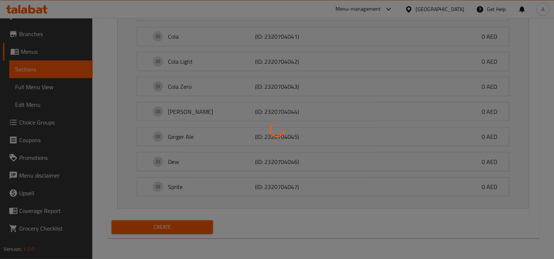
type input "0"
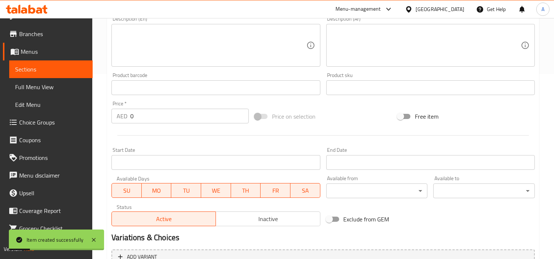
scroll to position [144, 0]
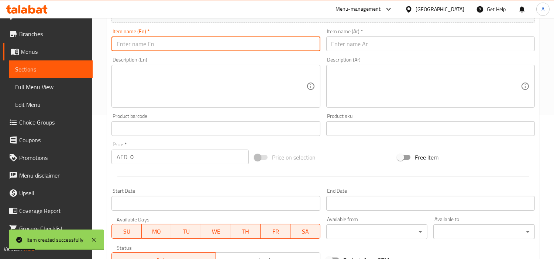
click at [282, 43] on input "text" at bounding box center [215, 44] width 209 height 15
paste input "Nashville Chicken Meal"
type input "Nashville Chicken Meal"
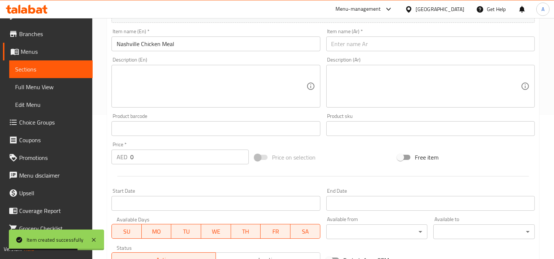
click at [497, 37] on input "text" at bounding box center [430, 44] width 209 height 15
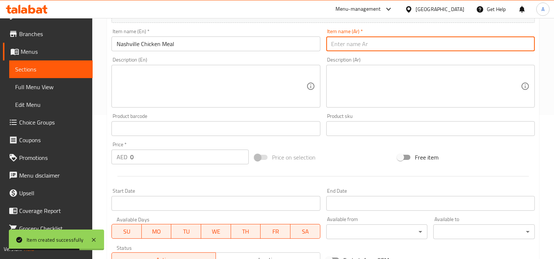
paste input "وجبة دجاج ناشفيل"
type input "وجبة دجاج ناشفيل"
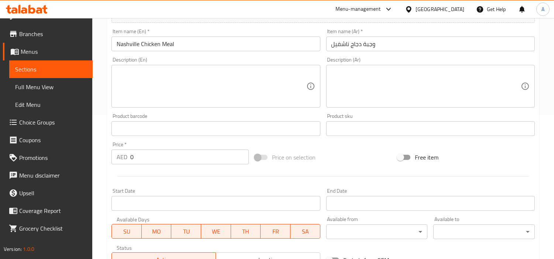
drag, startPoint x: 145, startPoint y: 162, endPoint x: 56, endPoint y: 142, distance: 91.0
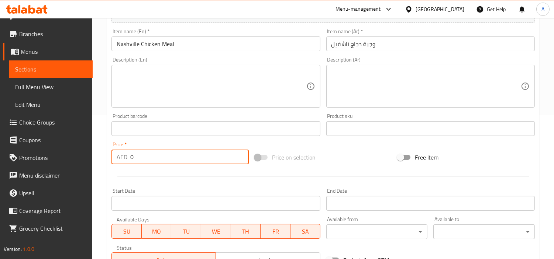
paste input "55"
type input "55"
click at [224, 140] on div "Price   * AED 55 Price *" at bounding box center [180, 153] width 143 height 28
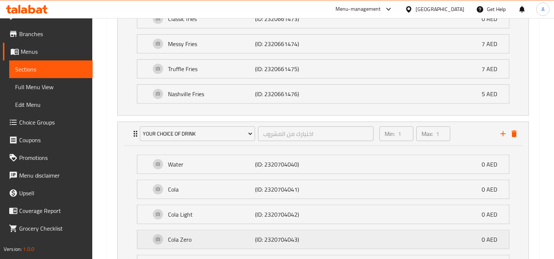
scroll to position [636, 0]
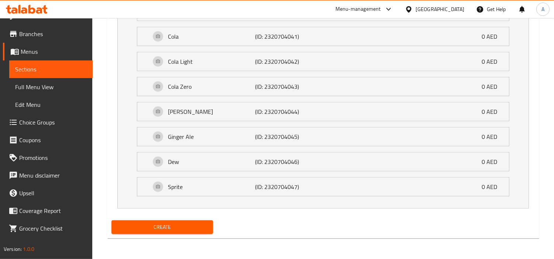
click at [185, 236] on div "Create" at bounding box center [162, 228] width 107 height 20
click at [189, 233] on button "Create" at bounding box center [161, 228] width 101 height 14
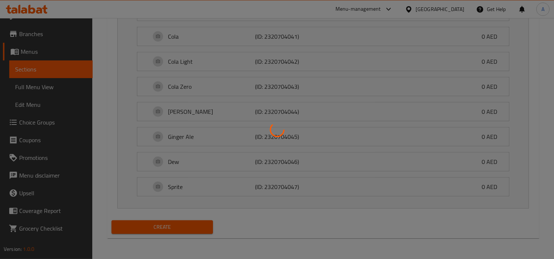
type input "0"
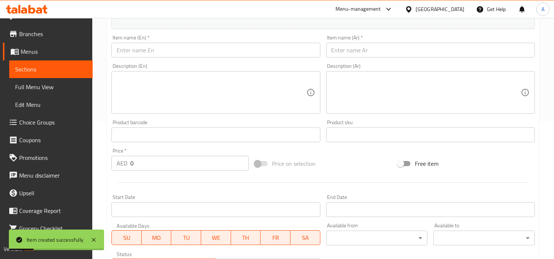
scroll to position [62, 0]
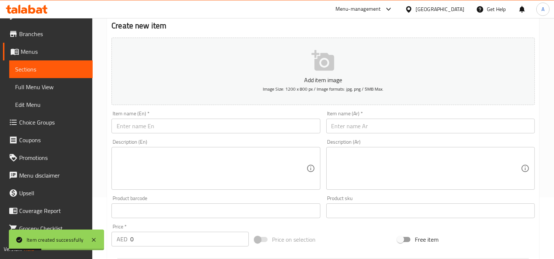
drag, startPoint x: 257, startPoint y: 132, endPoint x: 262, endPoint y: 130, distance: 6.0
click at [257, 132] on input "text" at bounding box center [215, 126] width 209 height 15
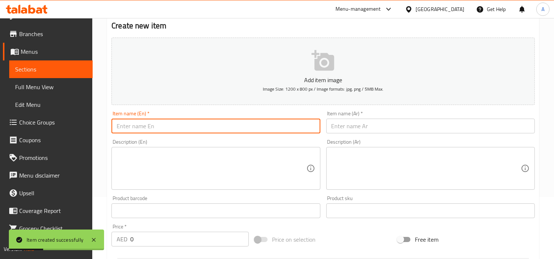
paste input "Coleslaw Chicken Meal"
type input "Coleslaw Chicken Meal"
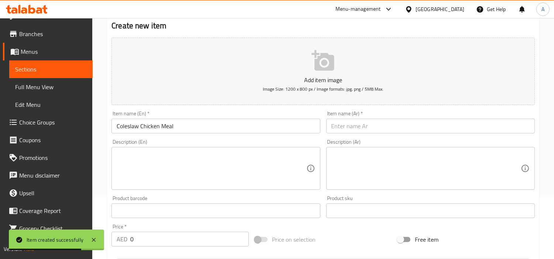
click at [495, 130] on input "text" at bounding box center [430, 126] width 209 height 15
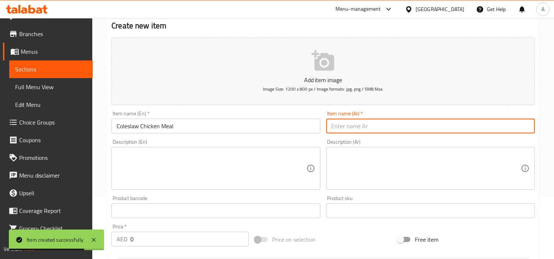
paste input "وجبة كول سلو دجاج"
type input "وجبة كول سلو دجاج"
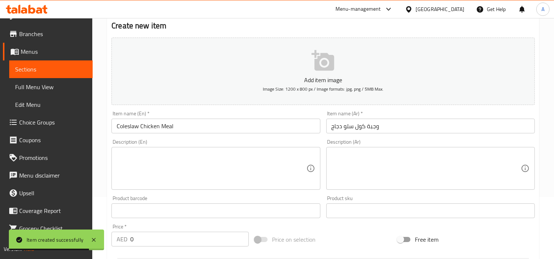
click at [534, 145] on div "Description (Ar) Description (Ar)" at bounding box center [430, 165] width 209 height 51
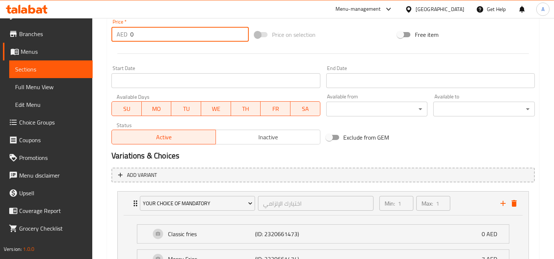
drag, startPoint x: 233, startPoint y: 40, endPoint x: 1, endPoint y: 2, distance: 235.6
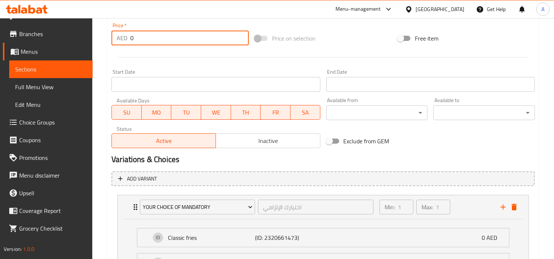
paste input "55"
type input "55"
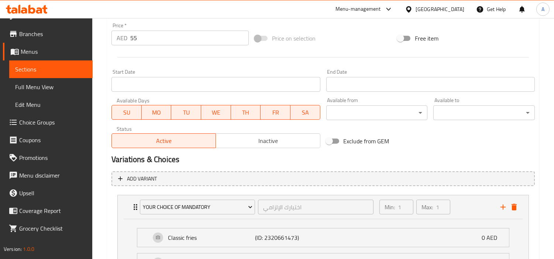
click at [204, 61] on div at bounding box center [323, 57] width 429 height 18
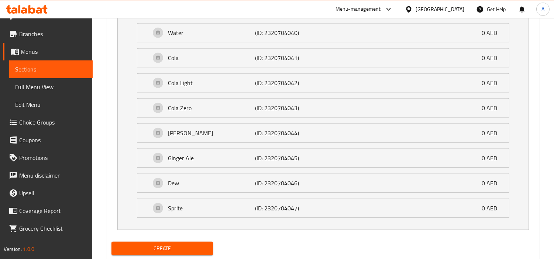
scroll to position [636, 0]
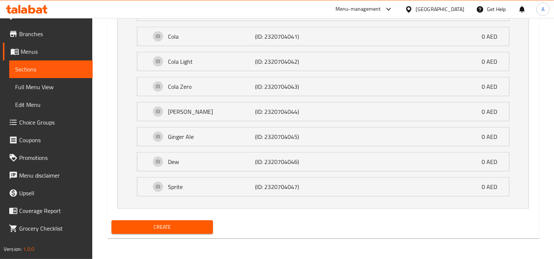
click at [134, 226] on span "Create" at bounding box center [162, 227] width 90 height 9
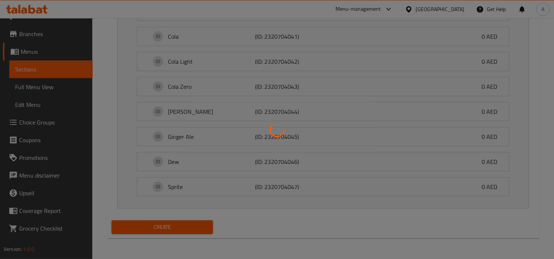
type input "0"
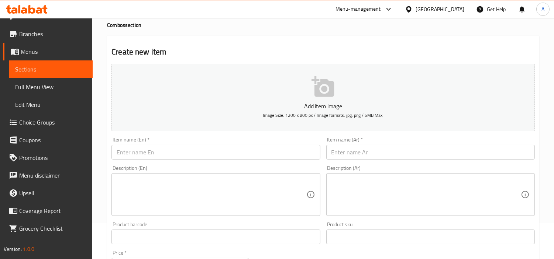
scroll to position [0, 0]
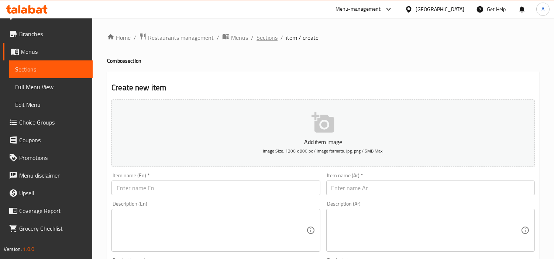
click at [272, 35] on span "Sections" at bounding box center [267, 37] width 21 height 9
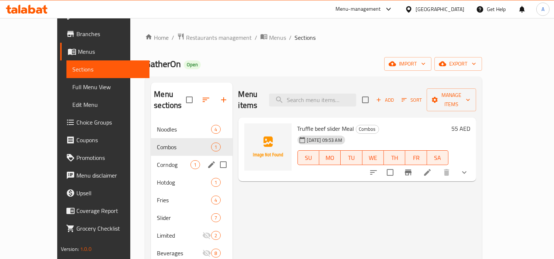
click at [157, 161] on span "Corndog" at bounding box center [174, 165] width 34 height 9
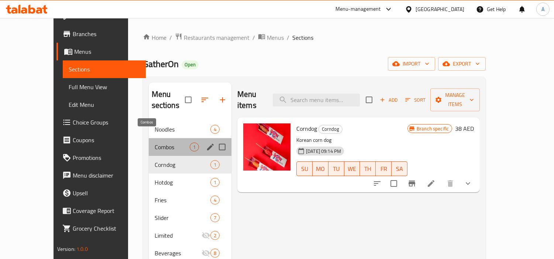
click at [155, 143] on span "Combos" at bounding box center [172, 147] width 35 height 9
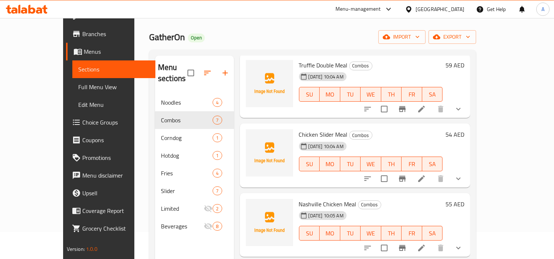
scroll to position [41, 0]
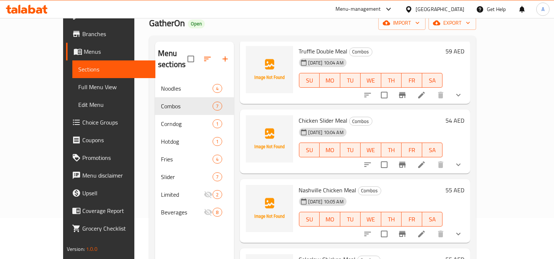
click at [176, 77] on nav "Noodles 4 Combos 7 Corndog 1 Hotdog 1 Fries 4 Slider 7 Limited 2 Beverages 8" at bounding box center [194, 151] width 79 height 148
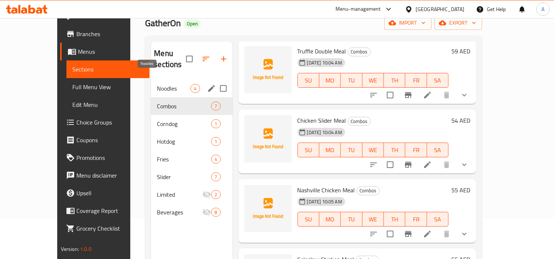
click at [166, 84] on span "Noodles" at bounding box center [174, 88] width 34 height 9
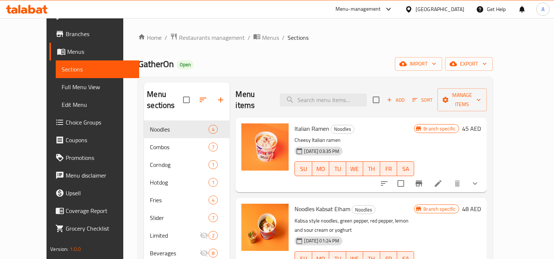
click at [406, 96] on span "Add" at bounding box center [396, 100] width 20 height 8
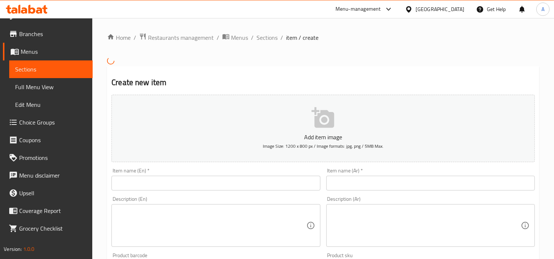
click at [271, 185] on input "text" at bounding box center [215, 183] width 209 height 15
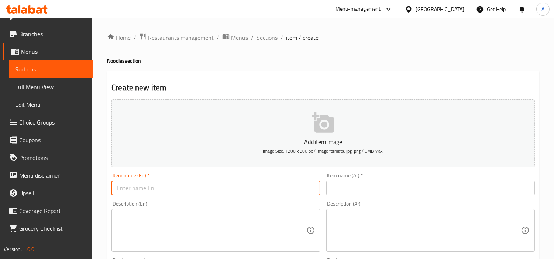
paste input "Gather On Poke bowl"
type input "Gather On Poke bowl"
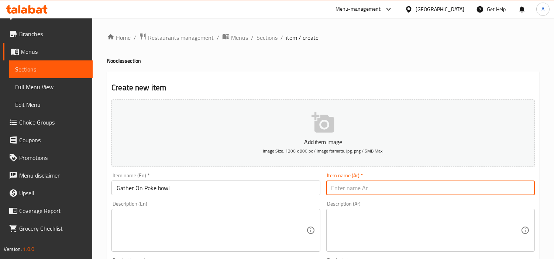
click at [446, 190] on input "text" at bounding box center [430, 188] width 209 height 15
paste input "التجمع في بوك بول"
click at [527, 190] on input "التجمع في بوك بول" at bounding box center [430, 188] width 209 height 15
type input "في بوك بول"
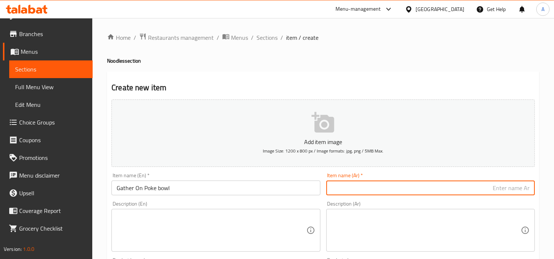
click at [267, 193] on input "Gather On Poke bowl" at bounding box center [215, 188] width 209 height 15
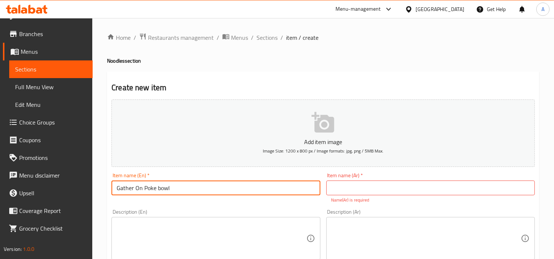
click at [267, 193] on input "Gather On Poke bowl" at bounding box center [215, 188] width 209 height 15
type input "Gather on Poke Bowl"
click at [147, 183] on input "Gather on Poke Bowl" at bounding box center [215, 188] width 209 height 15
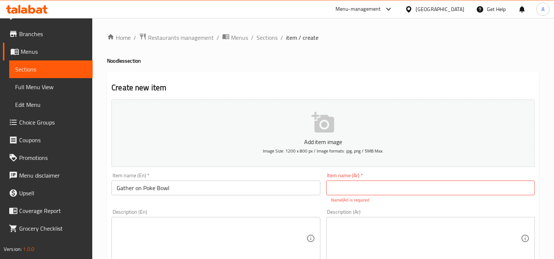
click at [172, 189] on input "Gather on Poke Bowl" at bounding box center [215, 188] width 209 height 15
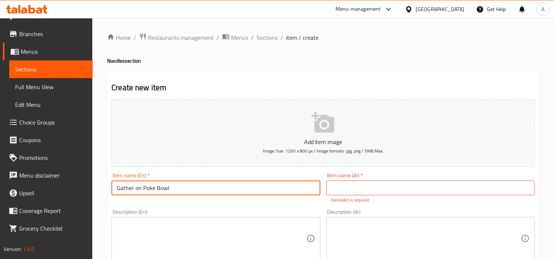
click at [154, 185] on input "Gather on Poke Bowl" at bounding box center [215, 188] width 209 height 15
click at [163, 191] on input "Gather on Poke Bowl" at bounding box center [215, 188] width 209 height 15
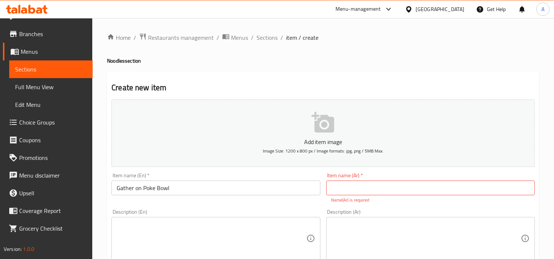
click at [499, 193] on input "text" at bounding box center [430, 188] width 209 height 15
paste input "جاط"
type input "جاط بووك التجمع"
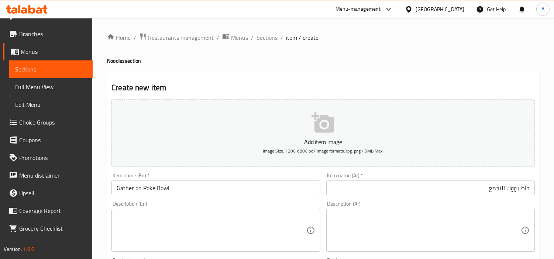
click at [413, 209] on div "Description (Ar) Description (Ar)" at bounding box center [430, 227] width 214 height 56
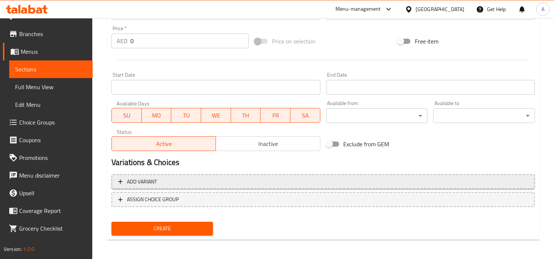
click at [469, 183] on span "Add variant" at bounding box center [323, 182] width 410 height 9
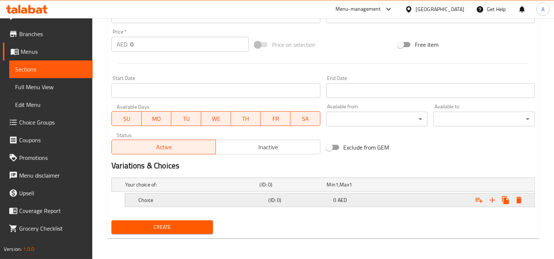
scroll to position [257, 0]
click at [499, 198] on button "Expand" at bounding box center [505, 200] width 13 height 13
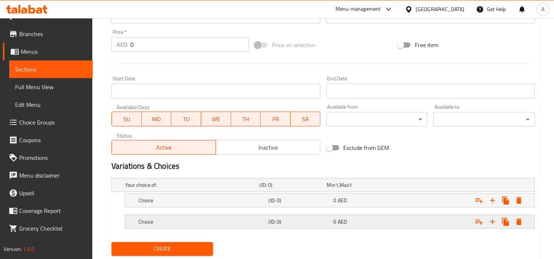
click at [372, 214] on div "Choice (ID: 0) 0 AED" at bounding box center [332, 222] width 390 height 16
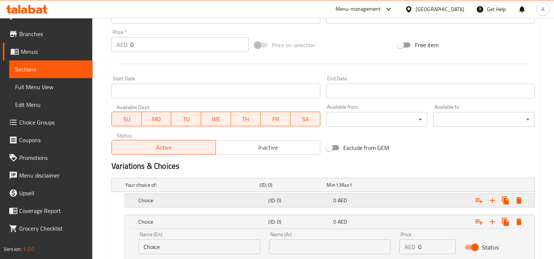
click at [374, 202] on div "0 AED" at bounding box center [365, 200] width 62 height 7
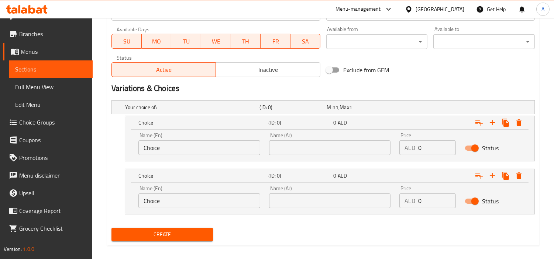
scroll to position [342, 0]
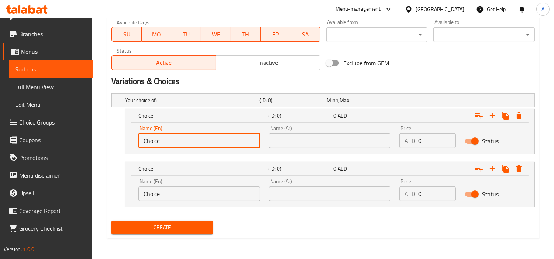
drag, startPoint x: 187, startPoint y: 146, endPoint x: 9, endPoint y: 162, distance: 179.0
paste input "Shrimp"
type input "Shrimp"
click at [321, 141] on input "text" at bounding box center [330, 141] width 122 height 15
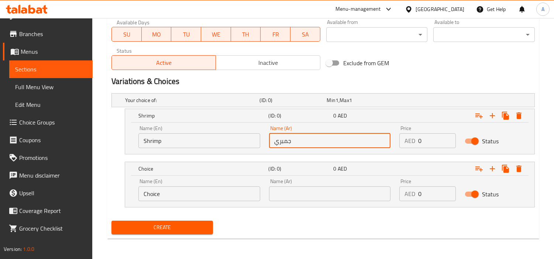
type input "جمبري"
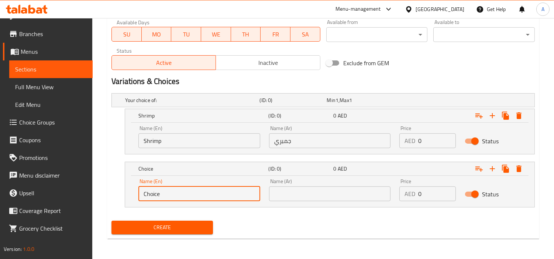
click at [241, 200] on input "Choice" at bounding box center [199, 194] width 122 height 15
paste input "rispy chicken"
type input "Crispy chicken"
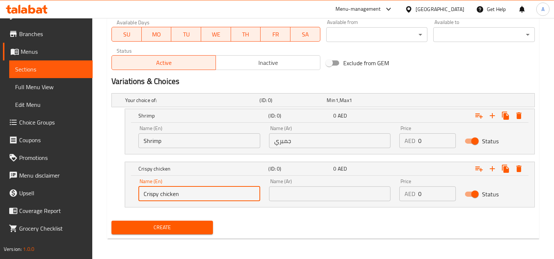
click at [306, 196] on input "text" at bounding box center [330, 194] width 122 height 15
click at [360, 206] on div "Name (En) Crispy chicken Name (En) Name (Ar) Name (Ar) Price AED 0 Price Status" at bounding box center [329, 191] width 409 height 31
drag, startPoint x: 353, startPoint y: 194, endPoint x: 355, endPoint y: 186, distance: 8.0
click at [353, 194] on input "text" at bounding box center [330, 194] width 122 height 15
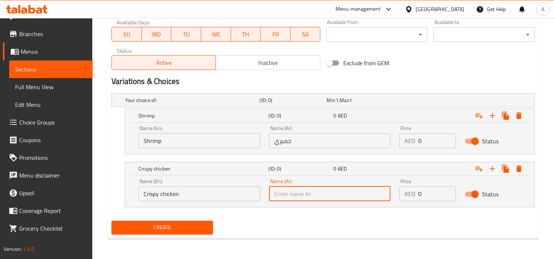
paste input "دجاج مقرمش"
type input "دجاج مقرمش"
click at [385, 141] on div "Name (En) Shrimp Name (En) Name (Ar) جمبري Name (Ar) Price AED 0 Price Status" at bounding box center [330, 136] width 392 height 31
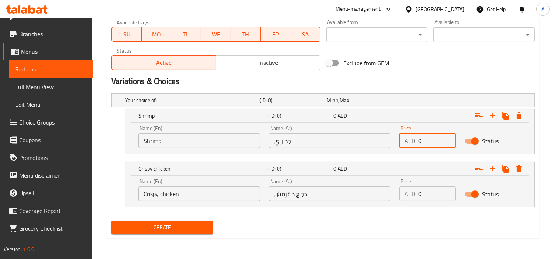
paste input "56"
type input "56"
drag, startPoint x: 430, startPoint y: 193, endPoint x: 548, endPoint y: 196, distance: 117.8
click at [320, 197] on div "Name (En) Crispy chicken Name (En) Name (Ar) دجاج مقرمش Name (Ar) Price AED 0 P…" at bounding box center [330, 190] width 392 height 31
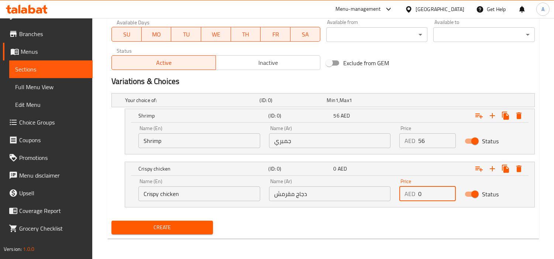
paste input "56"
type input "56"
click at [418, 215] on div "Your choice of: (ID: 0) Min 1 , Max 1 Name (En) Your choice of: Name (En) Name …" at bounding box center [323, 154] width 429 height 128
click at [166, 233] on button "Create" at bounding box center [161, 228] width 101 height 14
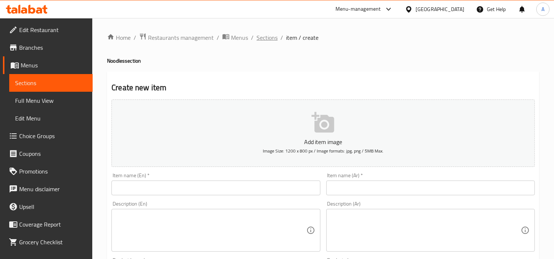
click at [268, 37] on span "Sections" at bounding box center [267, 37] width 21 height 9
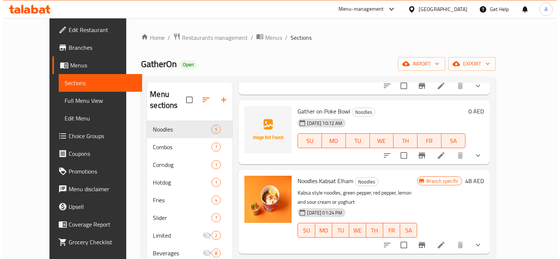
scroll to position [37, 0]
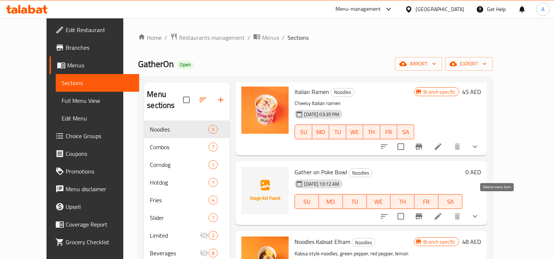
click at [448, 211] on li at bounding box center [438, 216] width 21 height 13
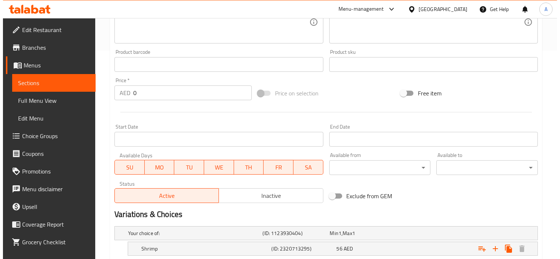
scroll to position [278, 0]
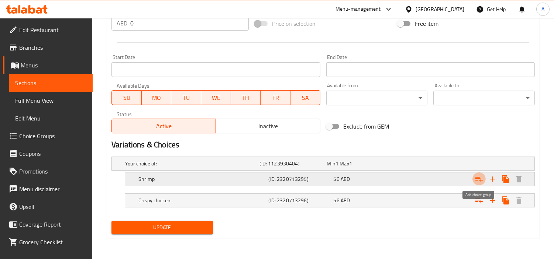
drag, startPoint x: 480, startPoint y: 181, endPoint x: 480, endPoint y: 185, distance: 3.7
click at [480, 181] on icon "Expand" at bounding box center [479, 179] width 9 height 9
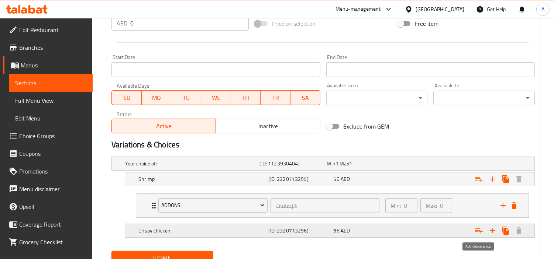
click at [479, 224] on button "Expand" at bounding box center [478, 230] width 13 height 13
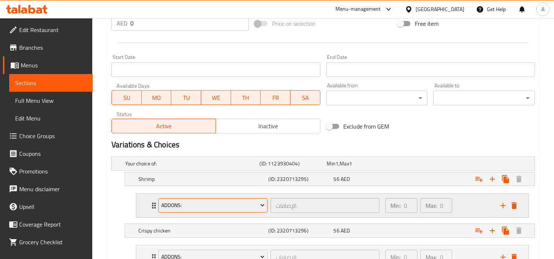
click at [254, 207] on span "Addons:" at bounding box center [213, 205] width 104 height 9
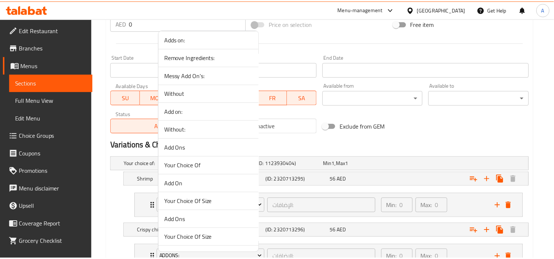
scroll to position [1249, 0]
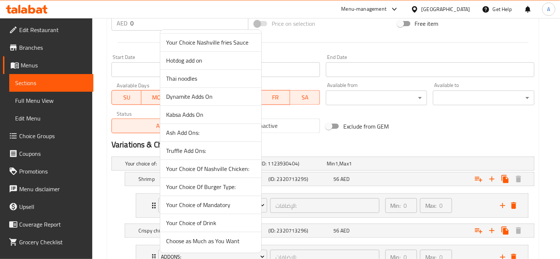
click at [234, 238] on span "Choose as Much as You Want" at bounding box center [210, 241] width 89 height 9
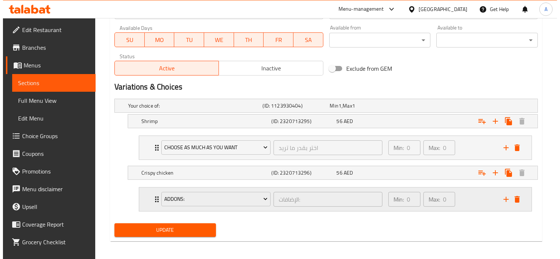
scroll to position [339, 0]
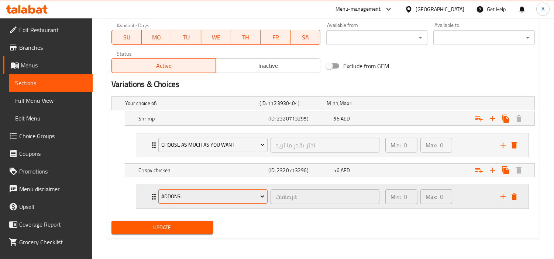
click at [244, 201] on span "Addons:" at bounding box center [213, 196] width 104 height 9
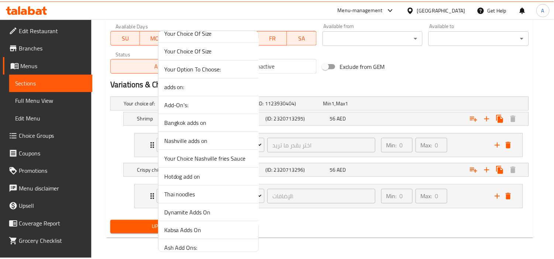
scroll to position [1249, 0]
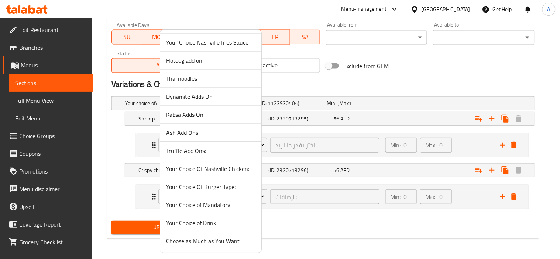
click at [204, 242] on span "Choose as Much as You Want" at bounding box center [210, 241] width 89 height 9
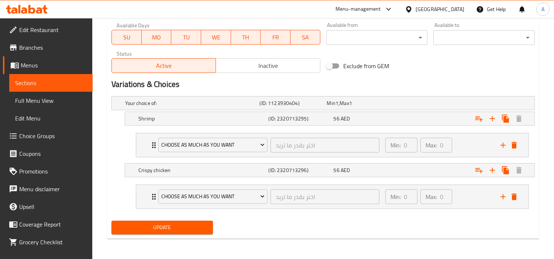
click at [162, 231] on span "Update" at bounding box center [162, 227] width 90 height 9
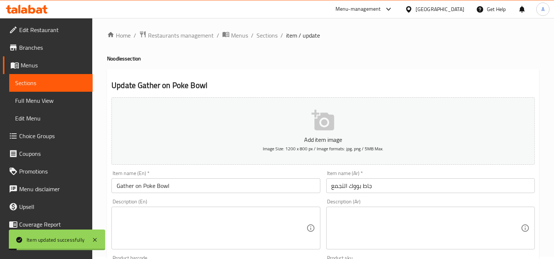
scroll to position [0, 0]
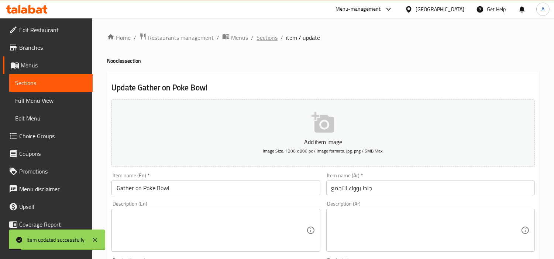
click at [275, 35] on span "Sections" at bounding box center [267, 37] width 21 height 9
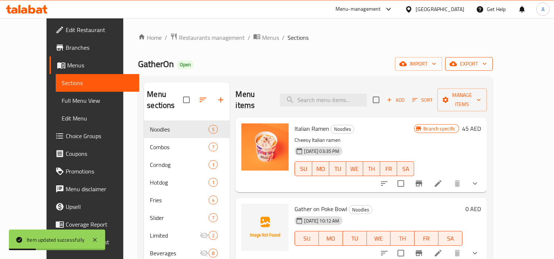
click at [487, 68] on span "export" at bounding box center [469, 63] width 36 height 9
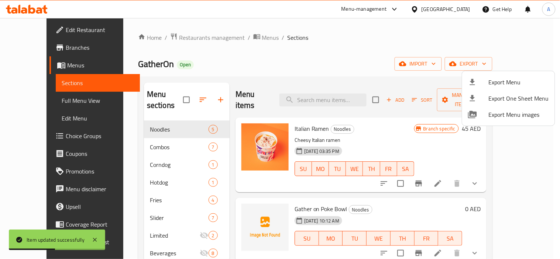
click at [26, 105] on div at bounding box center [280, 129] width 560 height 259
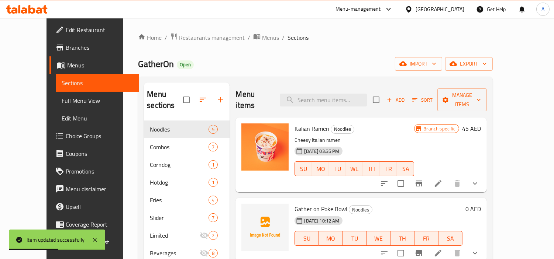
click at [62, 102] on span "Full Menu View" at bounding box center [98, 100] width 72 height 9
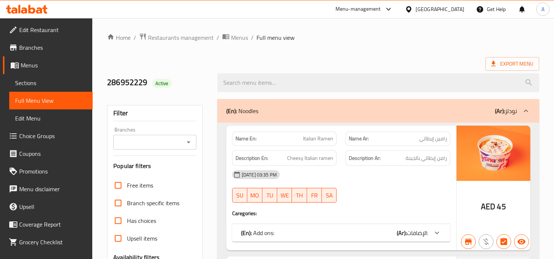
click at [171, 145] on input "Branches" at bounding box center [149, 142] width 66 height 10
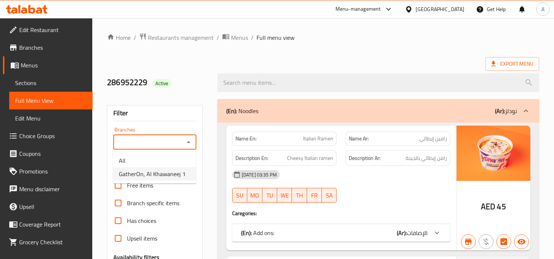
click at [163, 175] on span "GatherOn, Al Khawaneej 1" at bounding box center [152, 174] width 67 height 9
type input "GatherOn, Al Khawaneej 1"
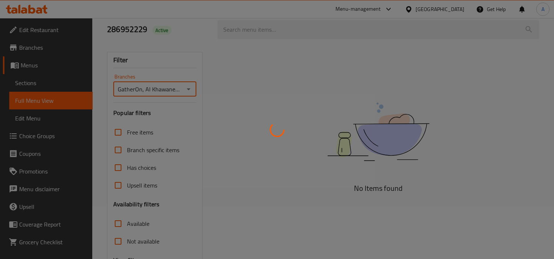
scroll to position [41, 0]
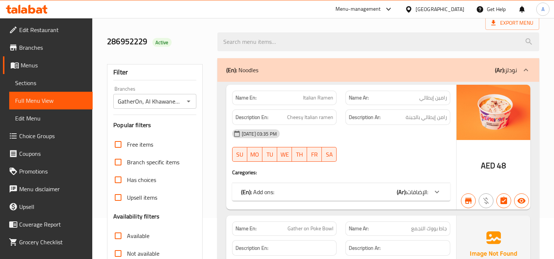
click at [407, 74] on div "(En): Noodles (Ar): نودلز" at bounding box center [371, 70] width 291 height 9
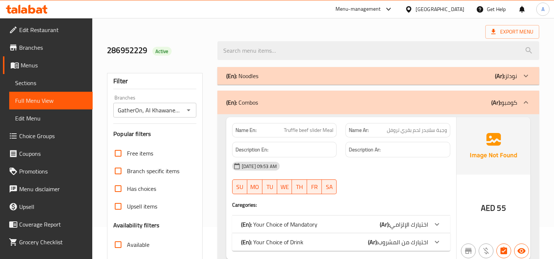
click at [407, 74] on div "(En): Noodles (Ar): نودلز" at bounding box center [371, 76] width 291 height 9
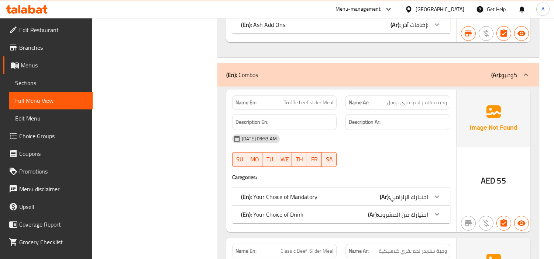
scroll to position [814, 0]
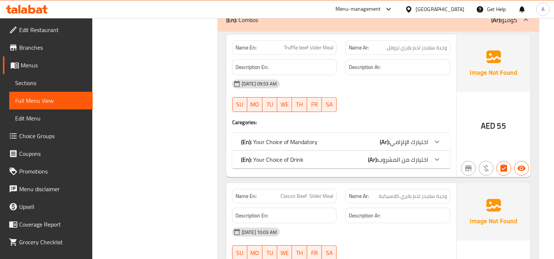
click at [396, 156] on span "اختيارك من المشروب" at bounding box center [403, 159] width 50 height 11
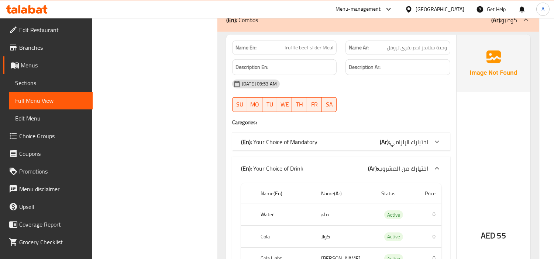
click at [411, 145] on span "اختيارك الإلزامي" at bounding box center [409, 142] width 38 height 11
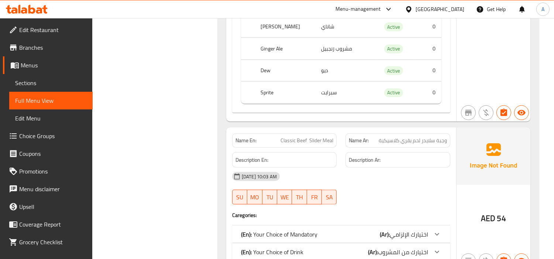
scroll to position [1265, 0]
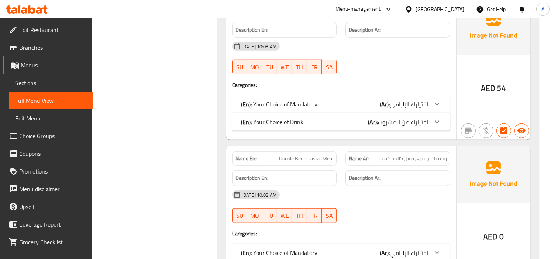
scroll to position [1348, 0]
click at [418, 129] on div "(En): Your Choice of Drink (Ar): اختيارك من المشروب" at bounding box center [341, 122] width 218 height 18
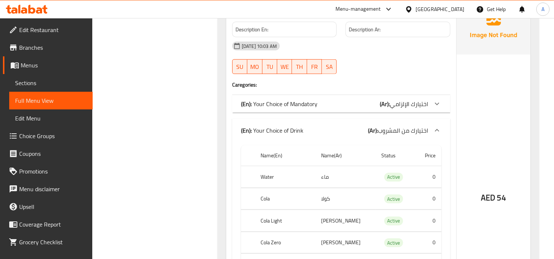
click at [429, 111] on div "(En): Your Choice of Mandatory (Ar): اختيارك الإلزامي" at bounding box center [341, 104] width 218 height 18
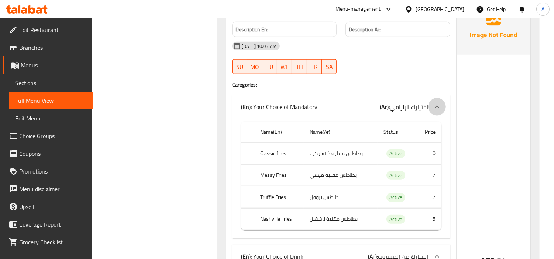
click at [430, 111] on div at bounding box center [437, 107] width 18 height 18
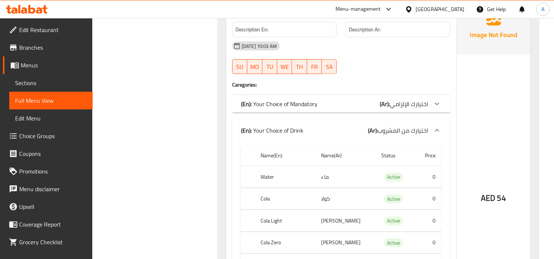
click at [430, 111] on div "(En): Your Choice of Mandatory (Ar): اختيارك الإلزامي" at bounding box center [341, 104] width 218 height 18
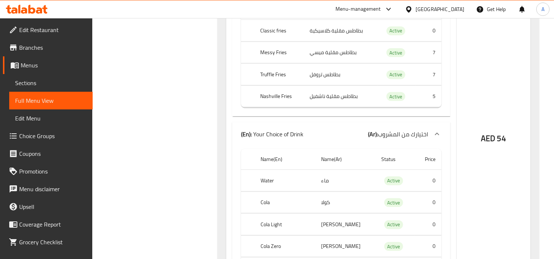
scroll to position [1388, 0]
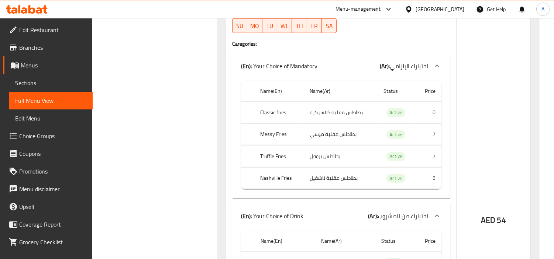
click at [271, 147] on th "Truffle Fries" at bounding box center [278, 157] width 49 height 22
click at [275, 138] on th "Messy Fries" at bounding box center [278, 135] width 49 height 22
copy th "Messy Fries"
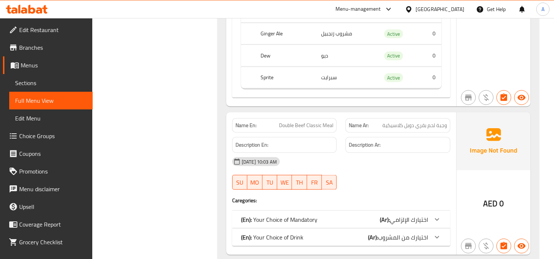
scroll to position [1758, 0]
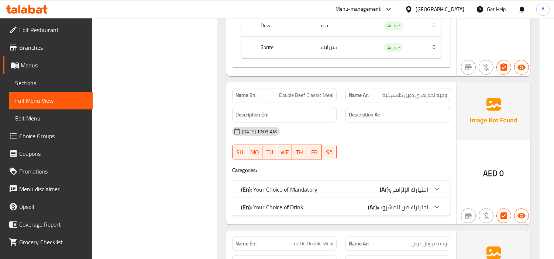
click at [427, 193] on span "اختيارك الإلزامي" at bounding box center [409, 189] width 38 height 11
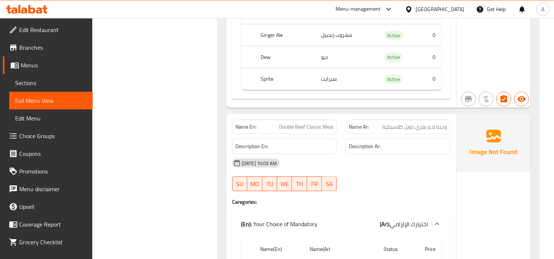
scroll to position [1717, 0]
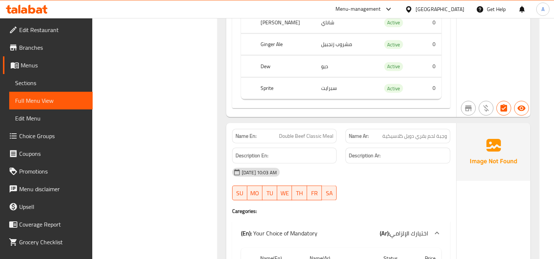
click at [437, 161] on div "Description Ar:" at bounding box center [397, 156] width 105 height 16
drag, startPoint x: 393, startPoint y: 177, endPoint x: 489, endPoint y: 204, distance: 99.2
click at [489, 204] on div "Name En: Double Beef Classic Meal Name Ar: وجبة لحم بقري دوبل كلاسيكية Descript…" at bounding box center [378, 260] width 304 height 275
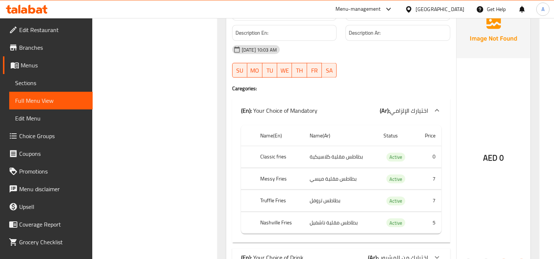
click at [471, 201] on div "AED 0" at bounding box center [494, 137] width 74 height 275
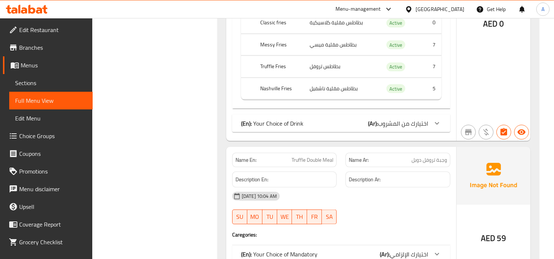
scroll to position [2003, 0]
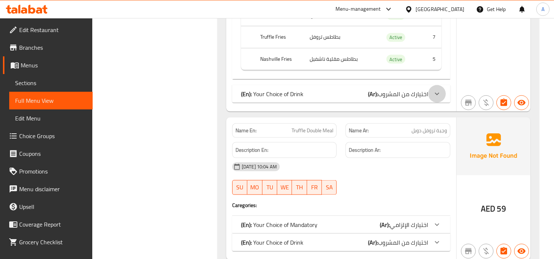
click at [444, 87] on div at bounding box center [437, 94] width 18 height 18
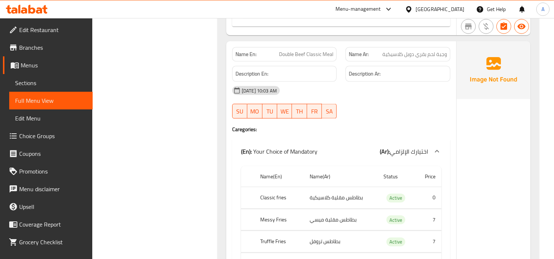
scroll to position [1840, 0]
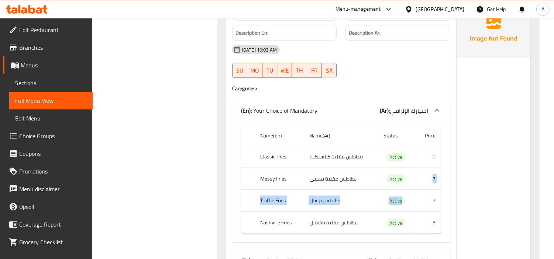
click at [429, 209] on tbody "Classic fries بطاطس مقلية كلاسيكية Active 0 Messy Fries بطاطس مقلية ميسي Active…" at bounding box center [341, 191] width 200 height 88
click at [435, 223] on td "5" at bounding box center [428, 223] width 25 height 22
drag, startPoint x: 437, startPoint y: 224, endPoint x: 407, endPoint y: 227, distance: 30.4
click at [409, 226] on tr "Nashville Fries بطاطس مقلية ناشفيل Active 5" at bounding box center [341, 223] width 200 height 22
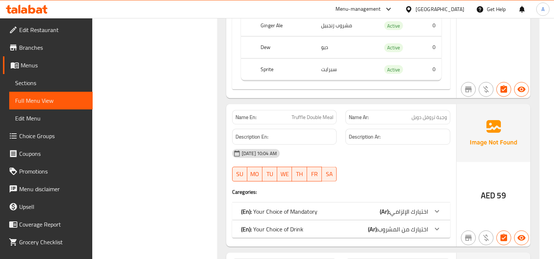
scroll to position [2250, 0]
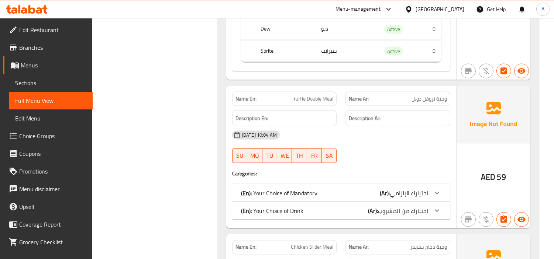
click at [421, 195] on span "اختيارك الإلزامي" at bounding box center [409, 193] width 38 height 11
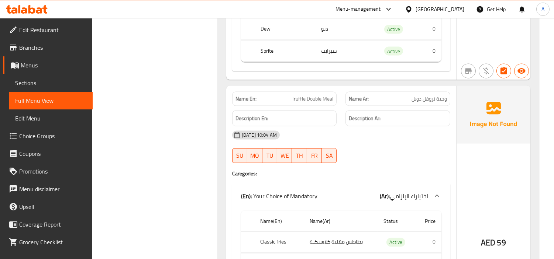
scroll to position [2372, 0]
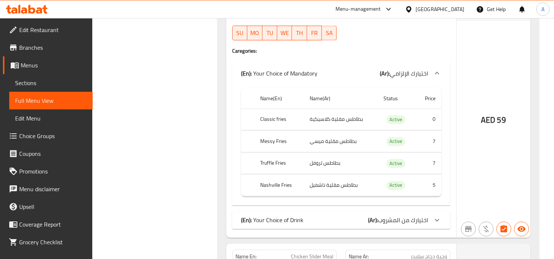
click at [420, 217] on span "اختيارك من المشروب" at bounding box center [403, 220] width 50 height 11
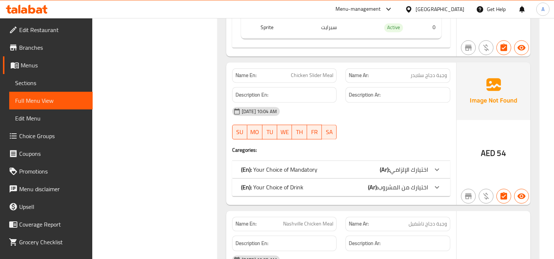
scroll to position [2783, 0]
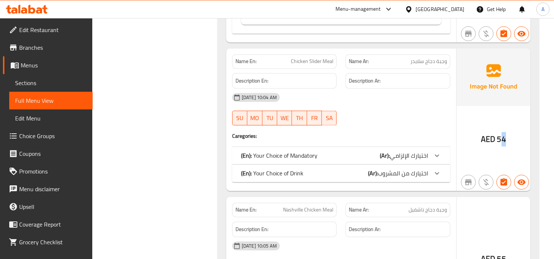
drag, startPoint x: 507, startPoint y: 139, endPoint x: 497, endPoint y: 173, distance: 35.8
click at [502, 141] on div "AED 54" at bounding box center [494, 119] width 74 height 143
click at [433, 175] on icon at bounding box center [437, 173] width 9 height 9
click at [426, 152] on span "اختيارك الإلزامي" at bounding box center [409, 155] width 38 height 11
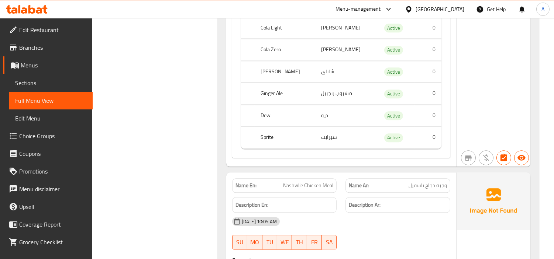
scroll to position [3275, 0]
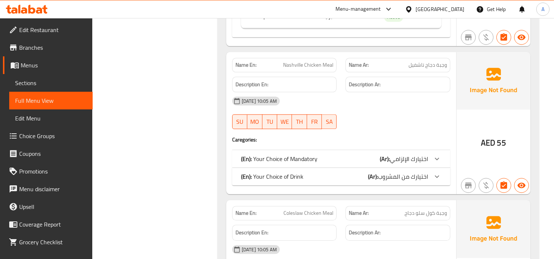
drag, startPoint x: 418, startPoint y: 179, endPoint x: 429, endPoint y: 162, distance: 20.0
click at [418, 179] on span "اختيارك من المشروب" at bounding box center [403, 176] width 50 height 11
click at [430, 161] on div at bounding box center [437, 159] width 18 height 18
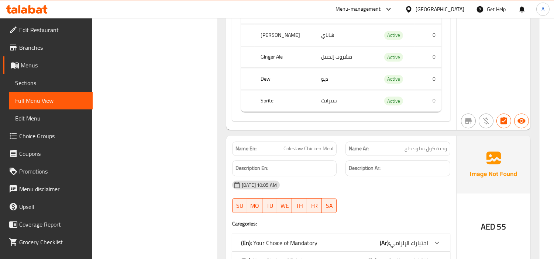
scroll to position [3685, 0]
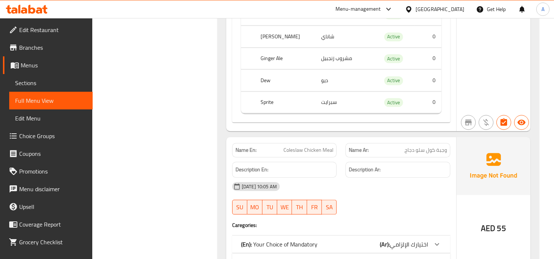
click at [451, 192] on div "[DATE] 10:05 AM" at bounding box center [341, 187] width 227 height 18
click at [430, 213] on div at bounding box center [398, 214] width 114 height 9
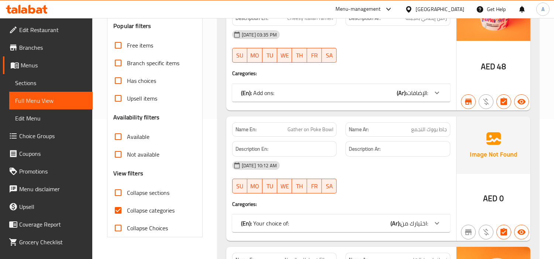
drag, startPoint x: 434, startPoint y: 231, endPoint x: 438, endPoint y: 231, distance: 4.1
click at [436, 231] on div at bounding box center [437, 224] width 18 height 18
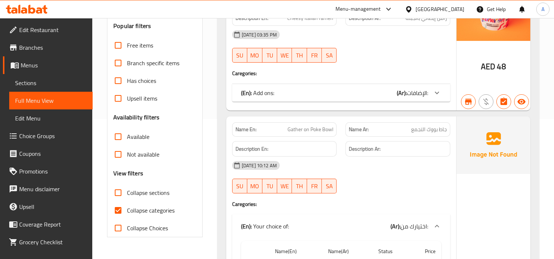
scroll to position [263, 0]
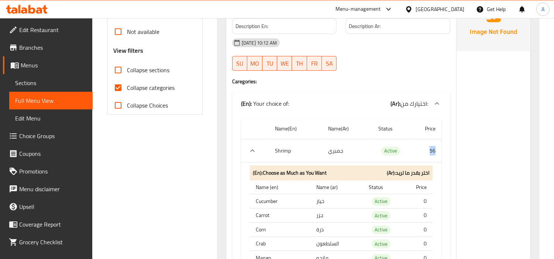
drag, startPoint x: 430, startPoint y: 153, endPoint x: 434, endPoint y: 152, distance: 4.5
click at [434, 152] on td "56" at bounding box center [428, 151] width 28 height 23
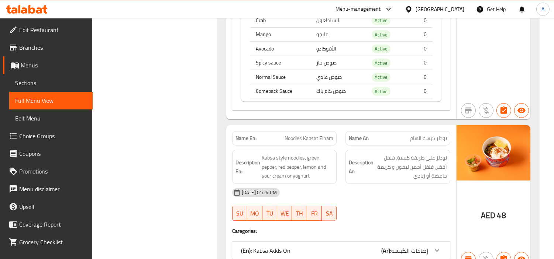
scroll to position [468, 0]
